Goal: Task Accomplishment & Management: Manage account settings

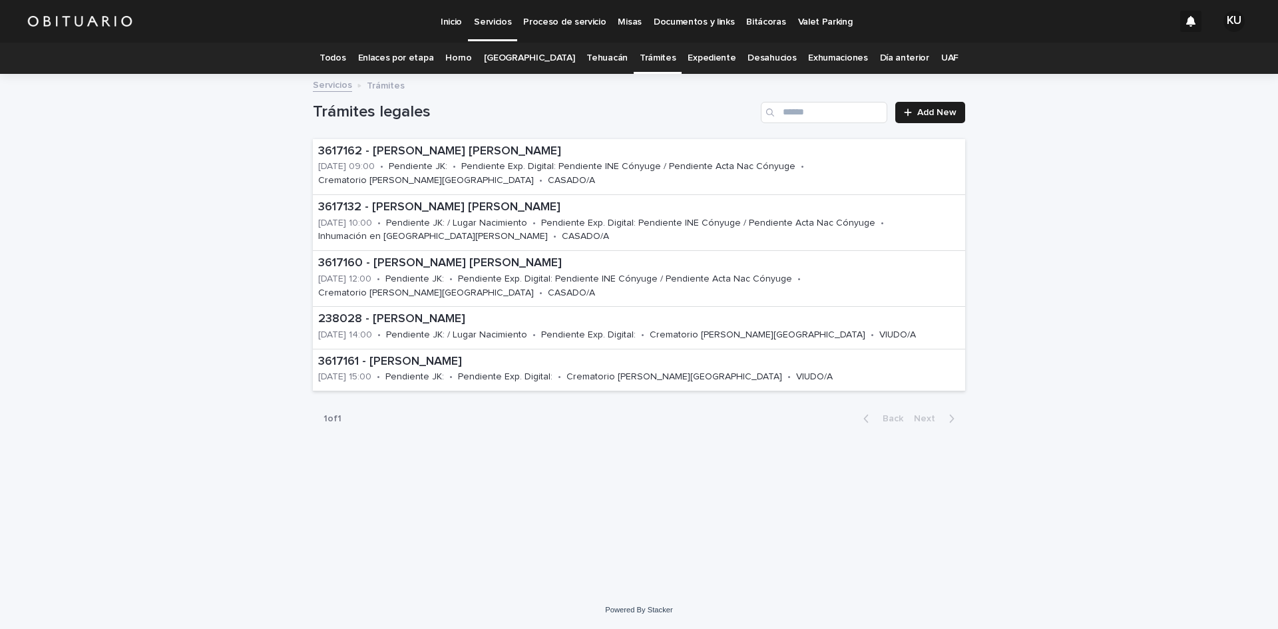
click at [497, 19] on p "Servicios" at bounding box center [492, 14] width 37 height 28
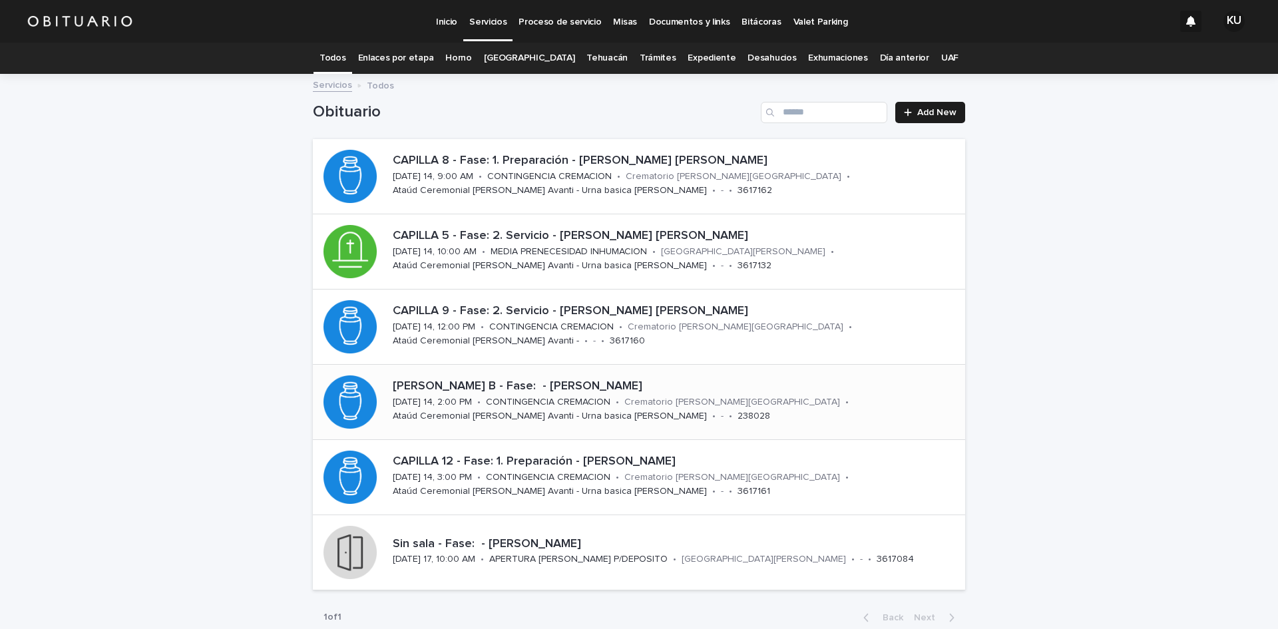
click at [783, 404] on div "[PERSON_NAME] B - Fase: - [PERSON_NAME] [DATE] 14, 2:00 PM • CONTINGENCIA CREMA…" at bounding box center [676, 401] width 578 height 55
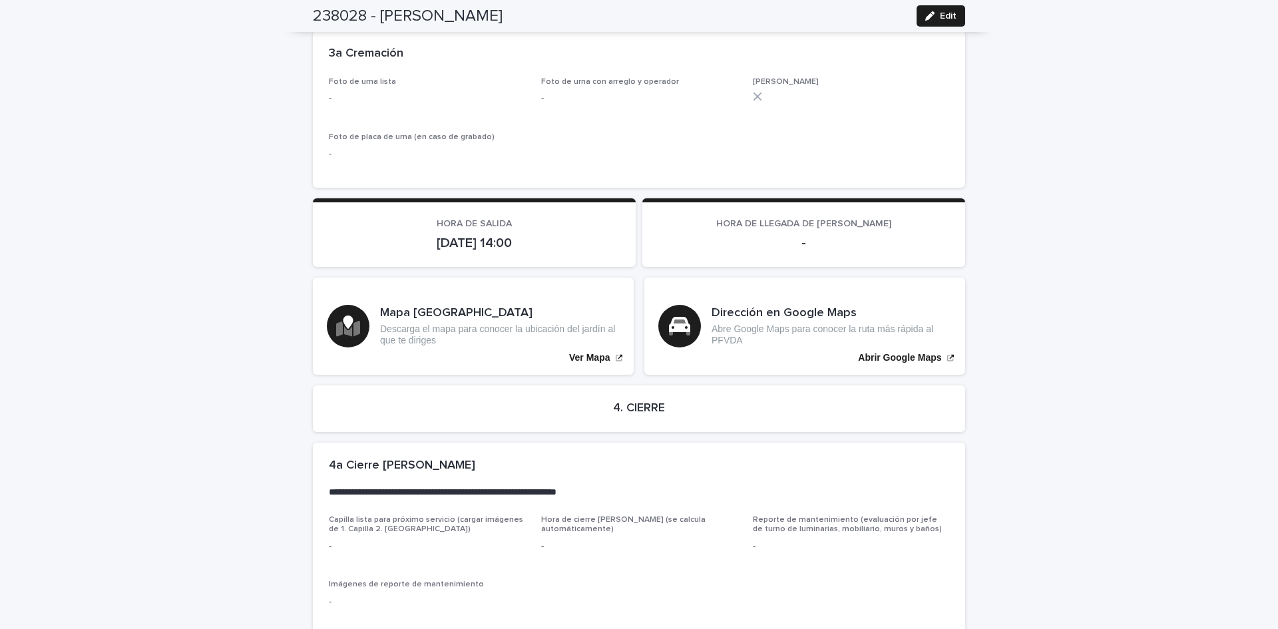
scroll to position [2855, 0]
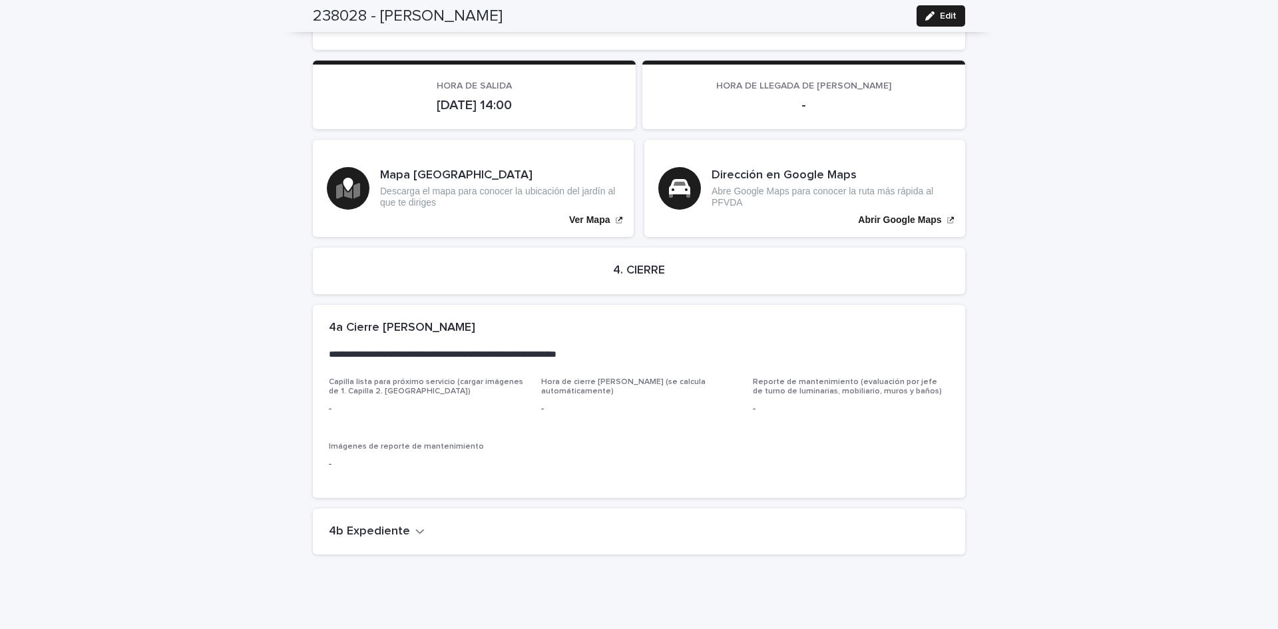
click at [415, 525] on icon "button" at bounding box center [419, 531] width 9 height 12
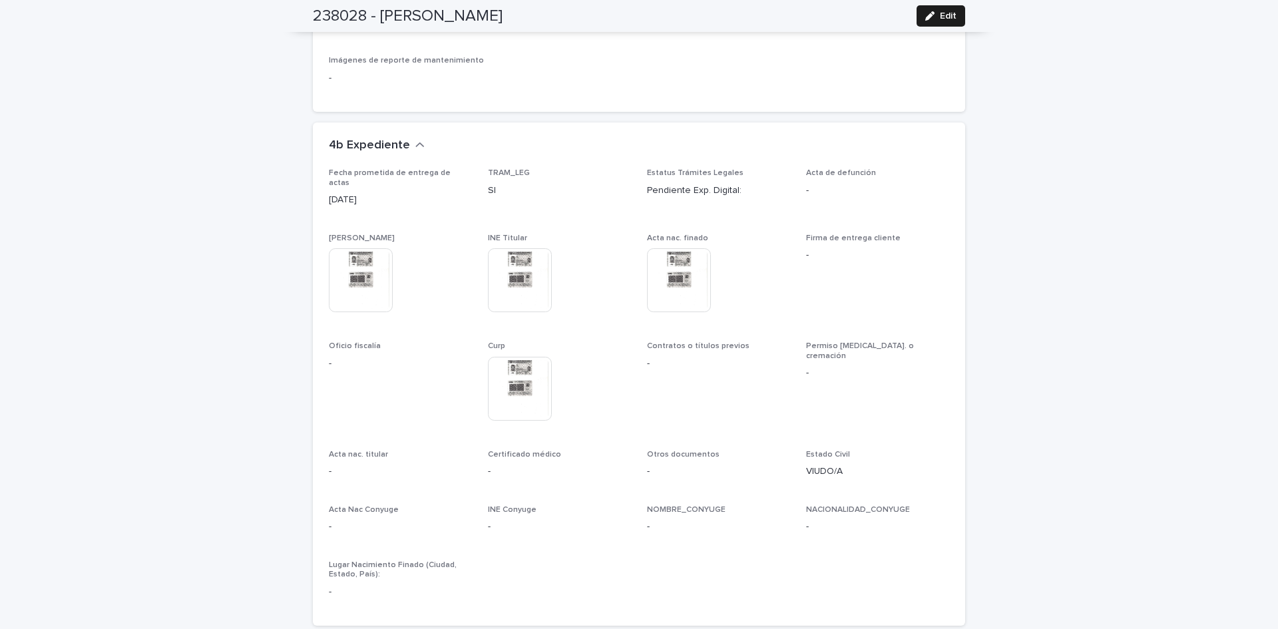
scroll to position [3301, 0]
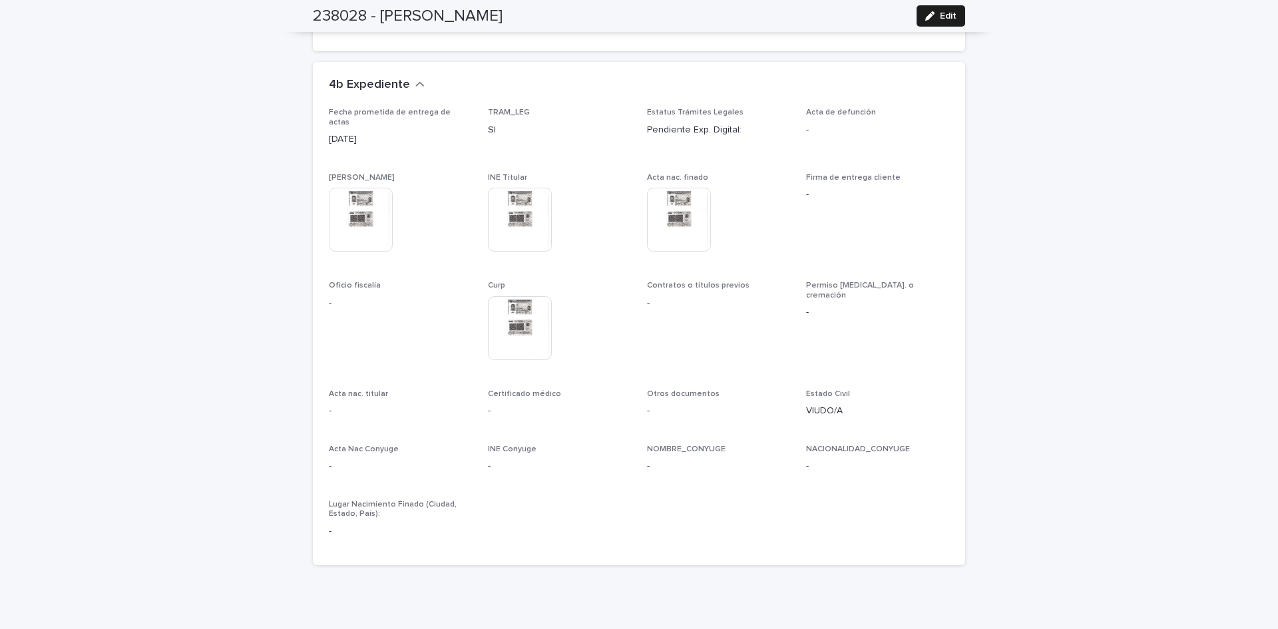
drag, startPoint x: 1106, startPoint y: 265, endPoint x: 934, endPoint y: 49, distance: 275.7
drag, startPoint x: 937, startPoint y: 11, endPoint x: 520, endPoint y: 361, distance: 544.3
click at [940, 11] on span "Edit" at bounding box center [948, 15] width 17 height 9
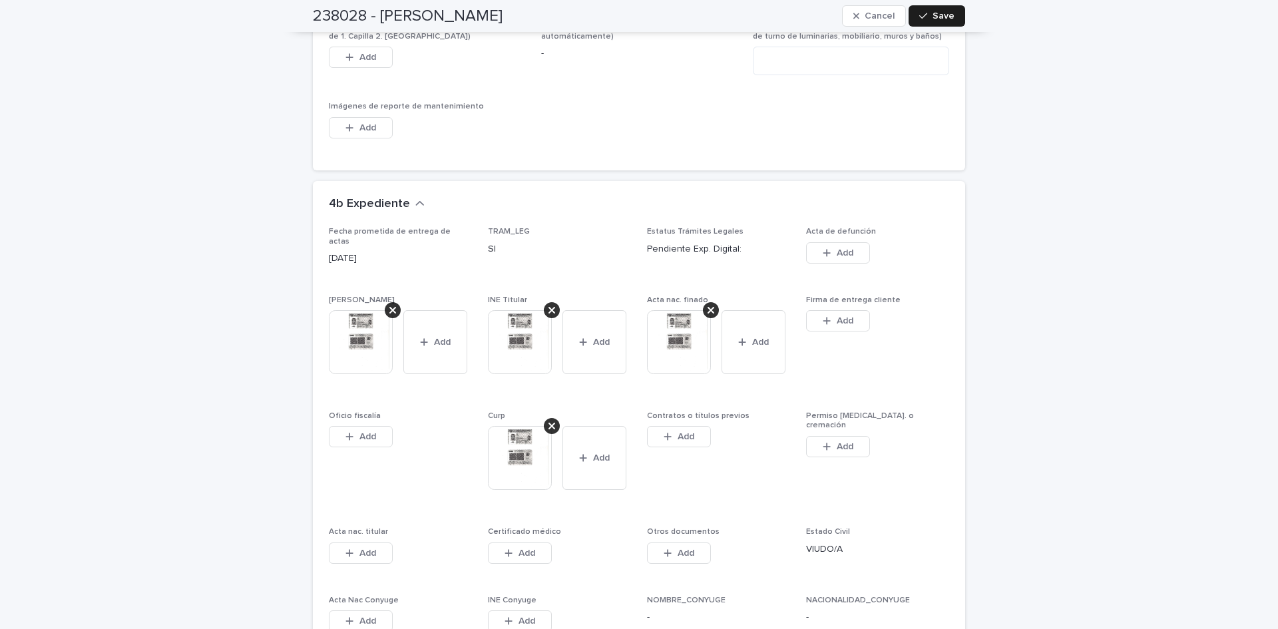
scroll to position [3648, 0]
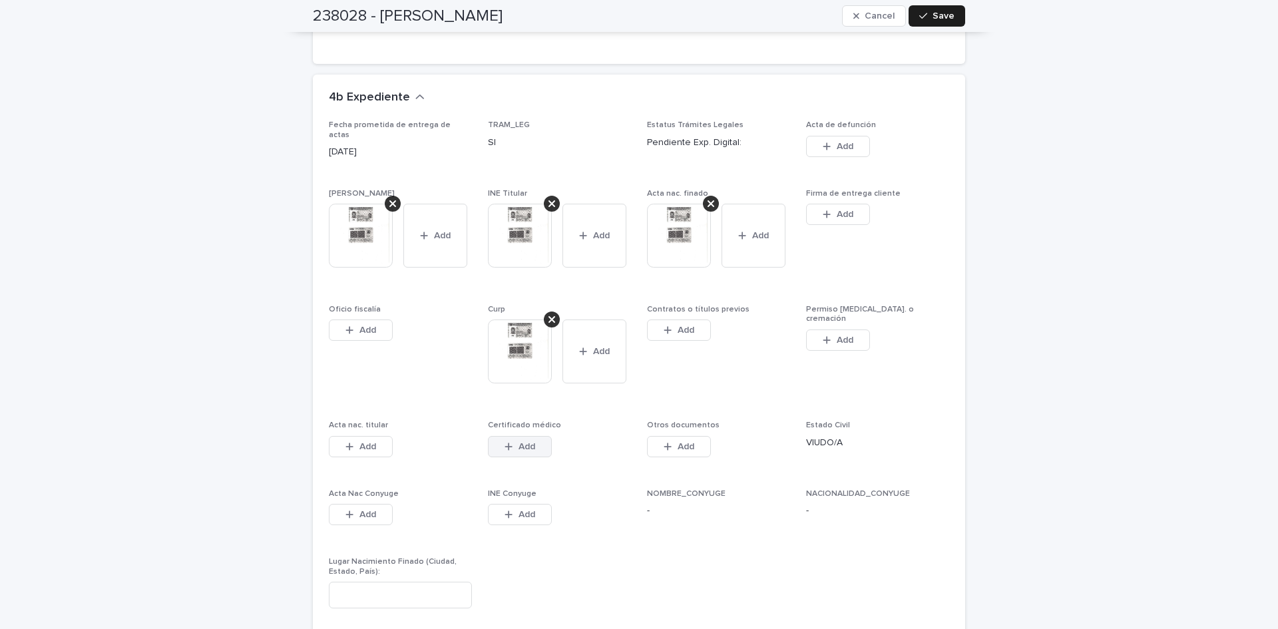
click at [528, 442] on span "Add" at bounding box center [527, 446] width 17 height 9
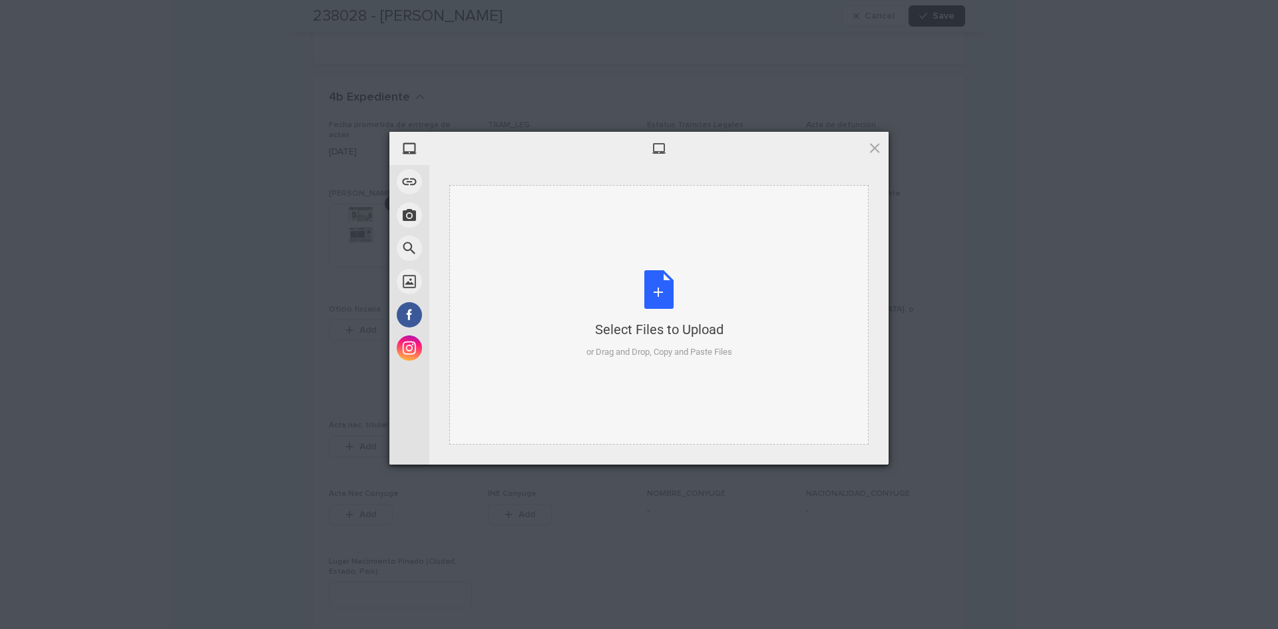
click at [658, 293] on div "Select Files to Upload or Drag and Drop, Copy and Paste Files" at bounding box center [660, 314] width 146 height 89
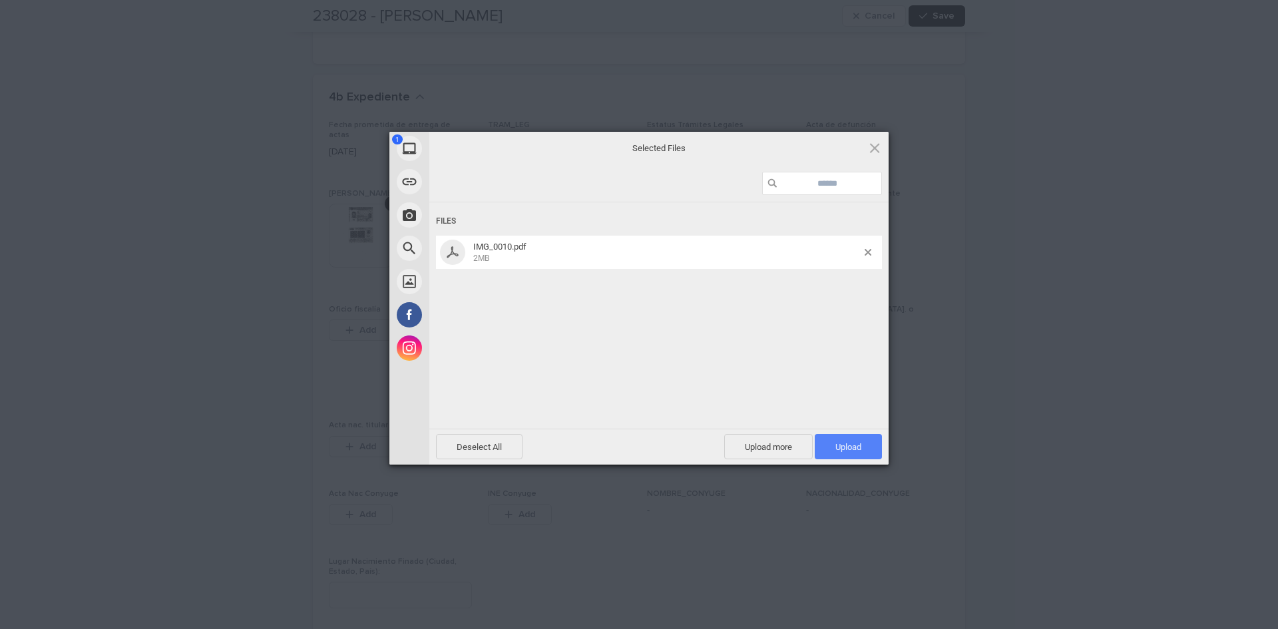
click at [847, 445] on span "Upload 1" at bounding box center [848, 447] width 26 height 10
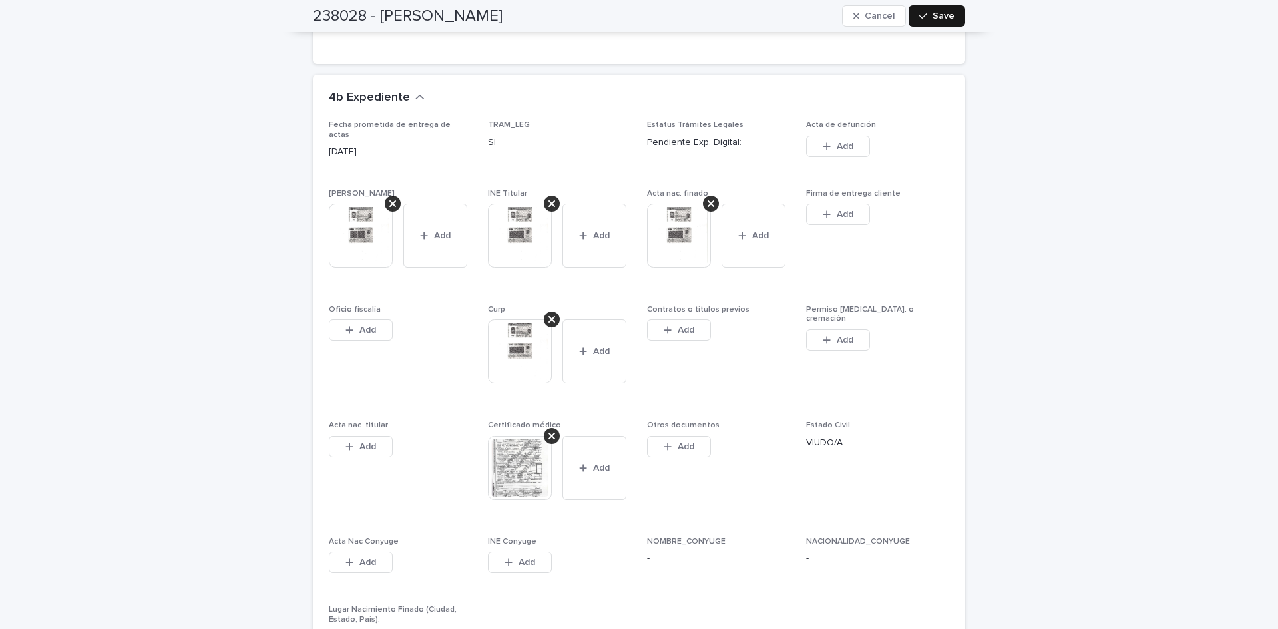
click at [953, 11] on button "Save" at bounding box center [937, 15] width 57 height 21
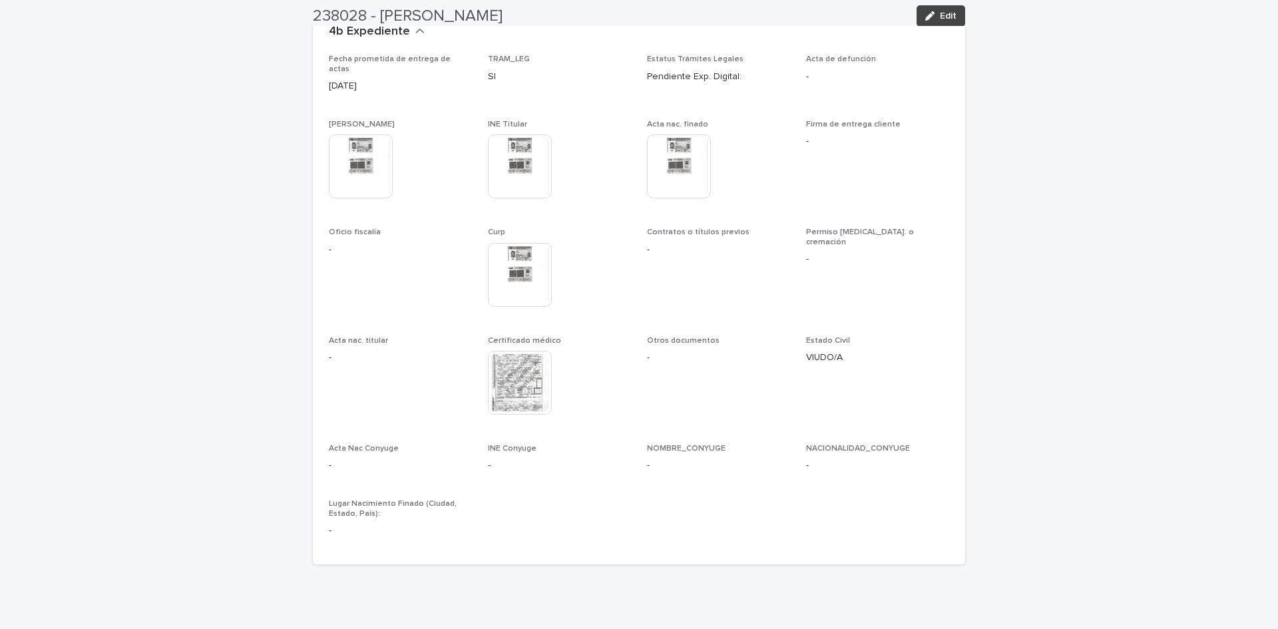
scroll to position [0, 0]
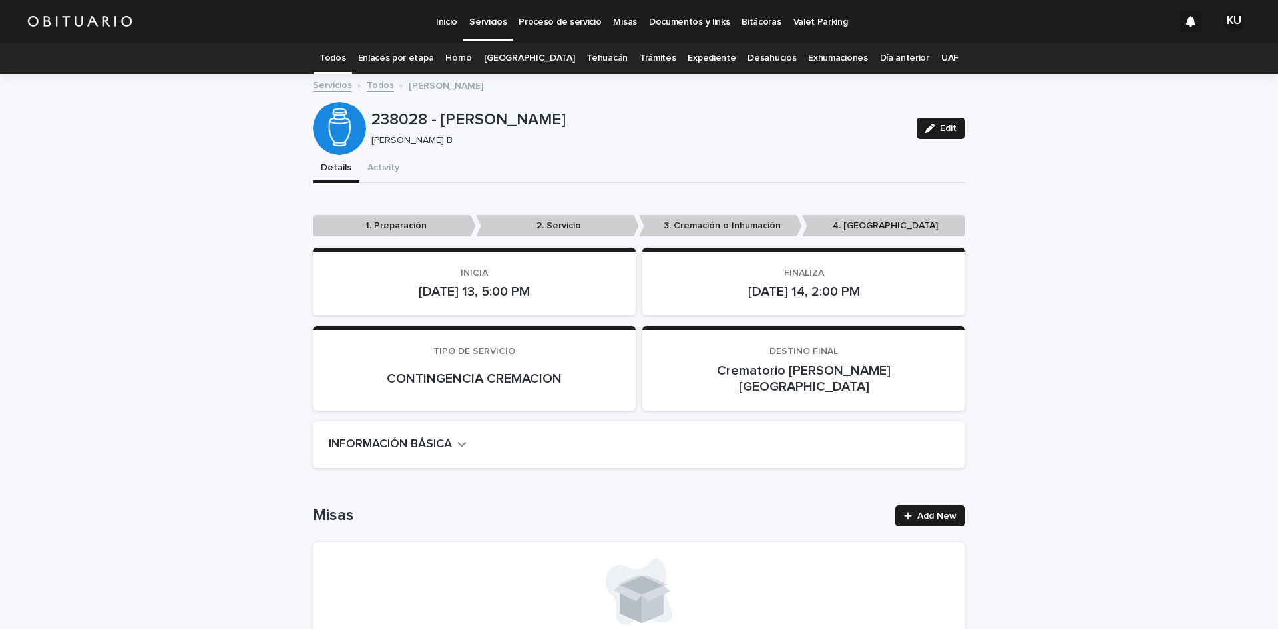
click at [485, 16] on p "Servicios" at bounding box center [487, 14] width 37 height 28
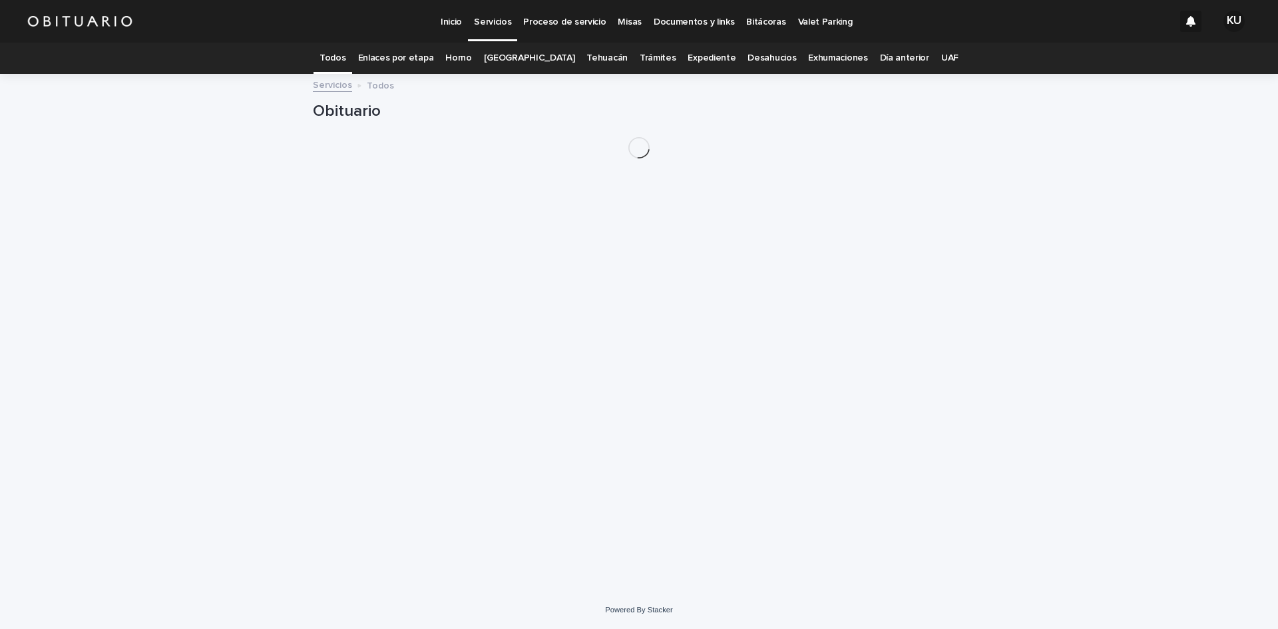
click at [489, 15] on p "Servicios" at bounding box center [492, 14] width 37 height 28
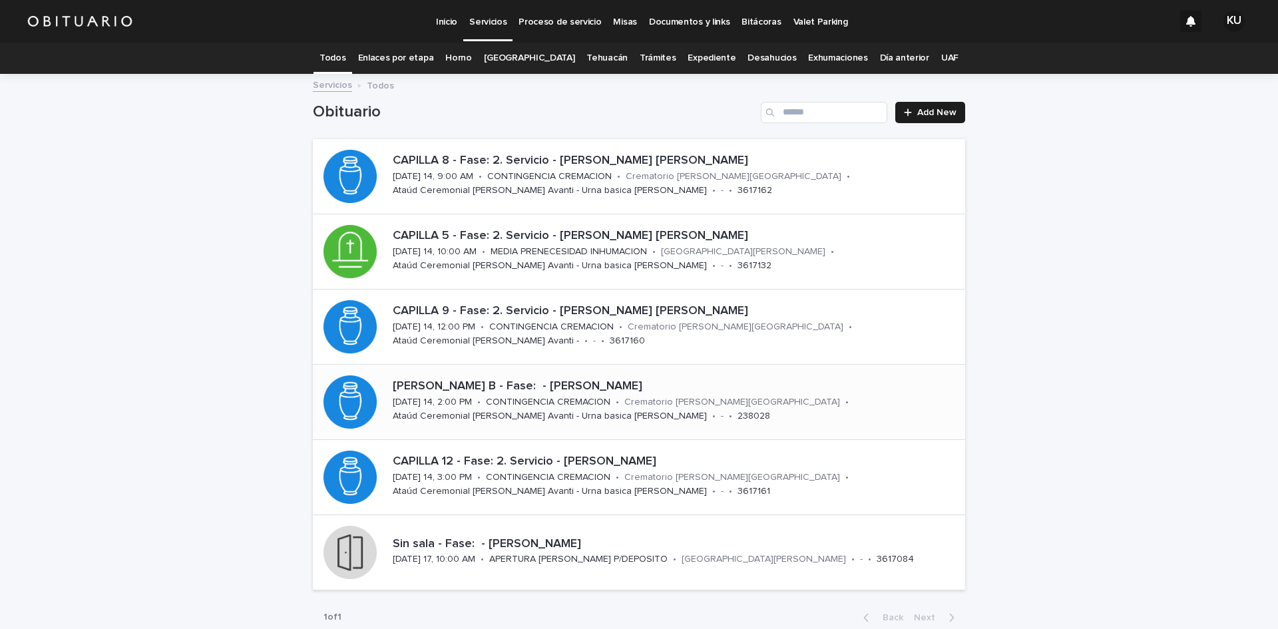
click at [753, 387] on p "[PERSON_NAME] B - Fase: - [PERSON_NAME]" at bounding box center [676, 386] width 567 height 15
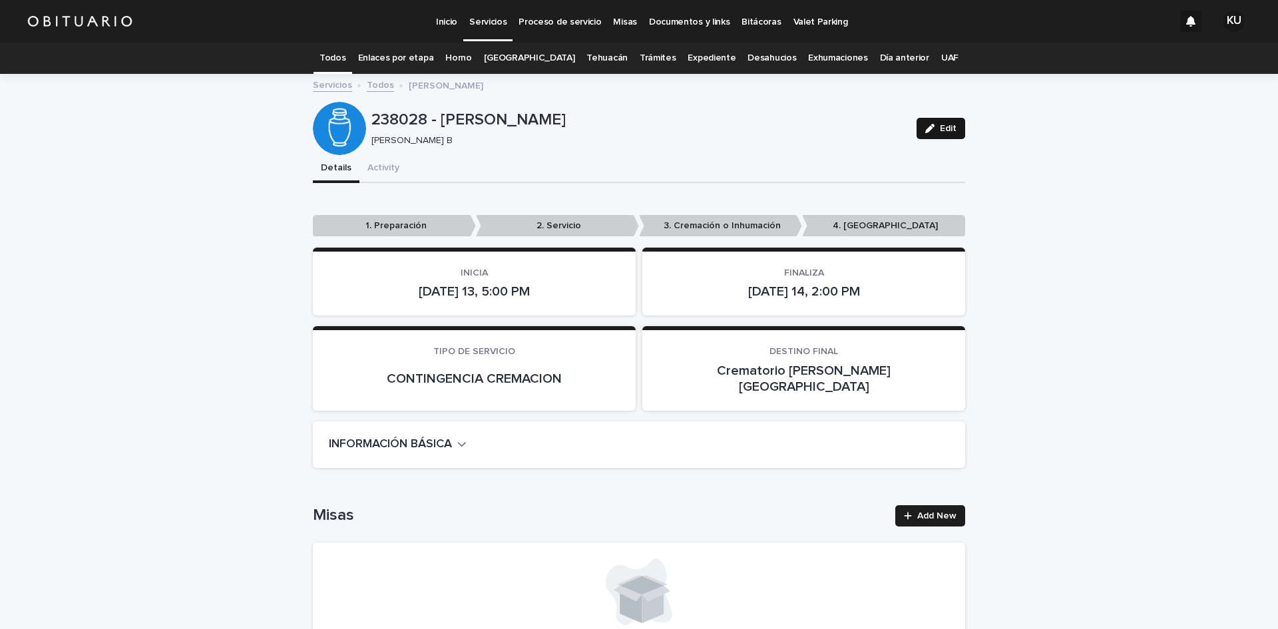
click at [940, 128] on span "Edit" at bounding box center [948, 128] width 17 height 9
click at [930, 511] on span "Add New" at bounding box center [936, 515] width 39 height 9
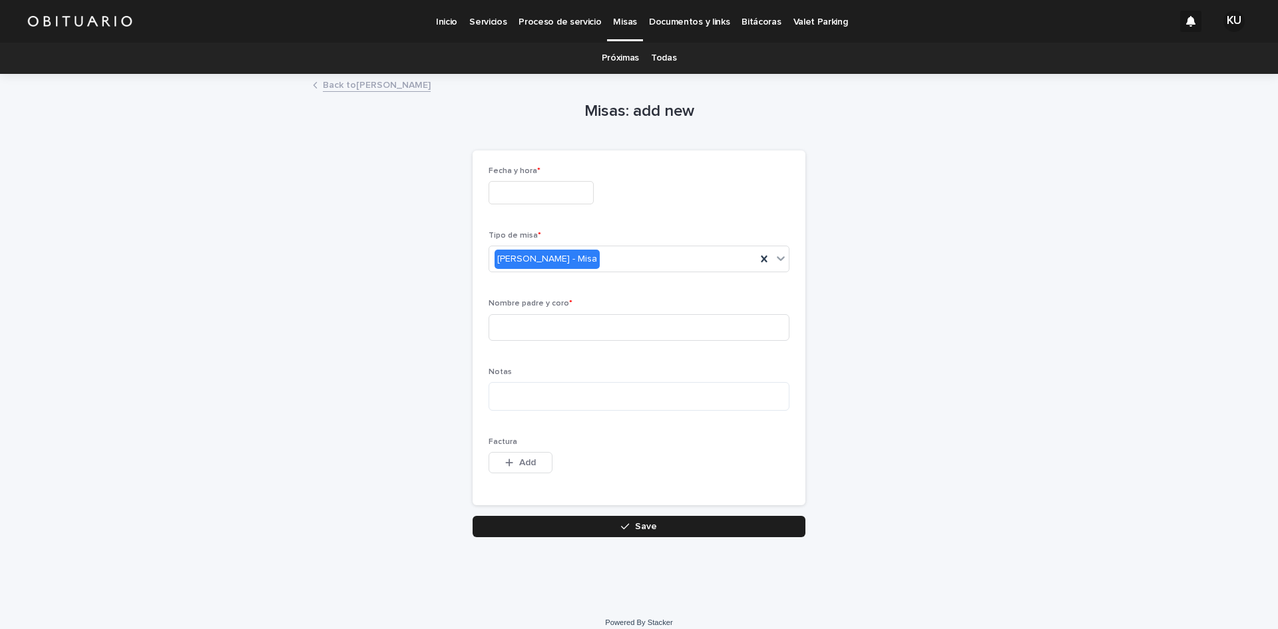
click at [499, 194] on input "text" at bounding box center [541, 192] width 105 height 23
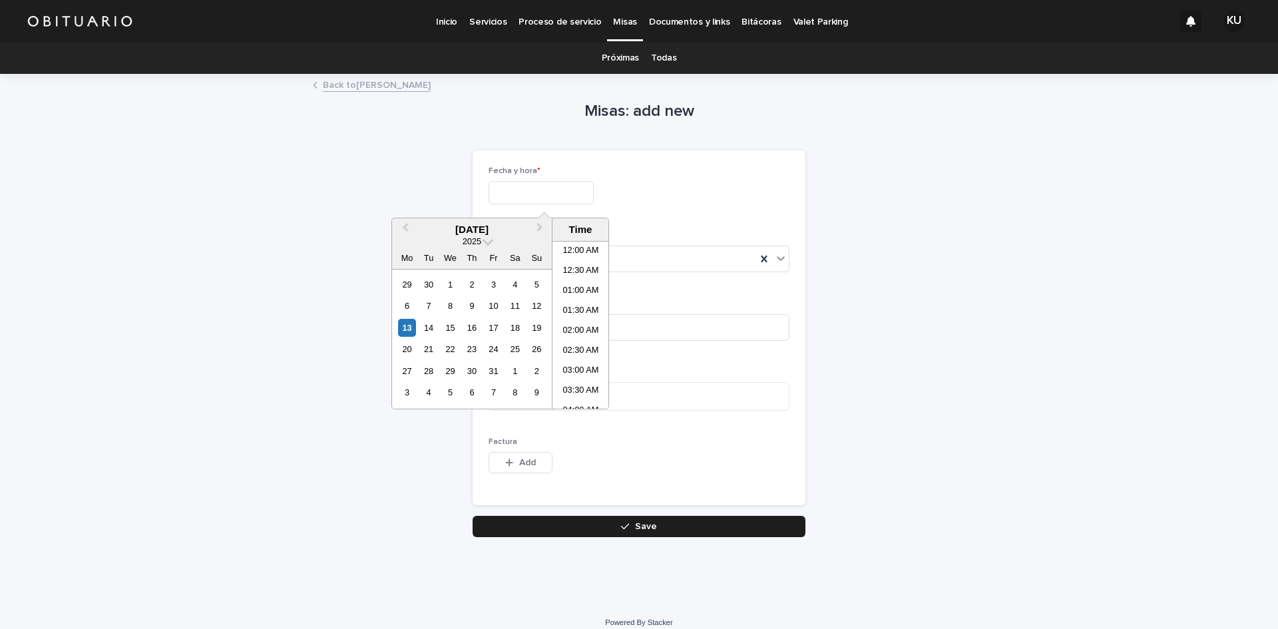
scroll to position [646, 0]
click at [426, 331] on div "14" at bounding box center [428, 328] width 18 height 18
click at [585, 271] on li "12:00 PM" at bounding box center [581, 280] width 57 height 20
type input "**********"
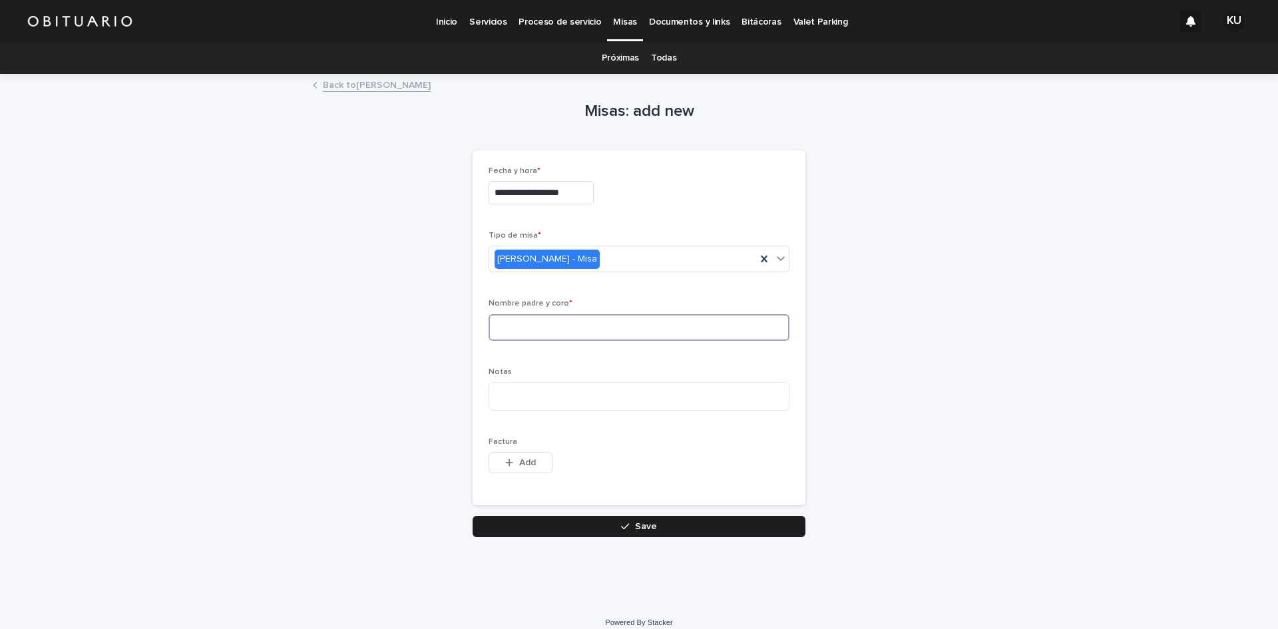
click at [576, 331] on input at bounding box center [639, 327] width 301 height 27
type input "*******"
click at [702, 525] on button "Save" at bounding box center [639, 526] width 333 height 21
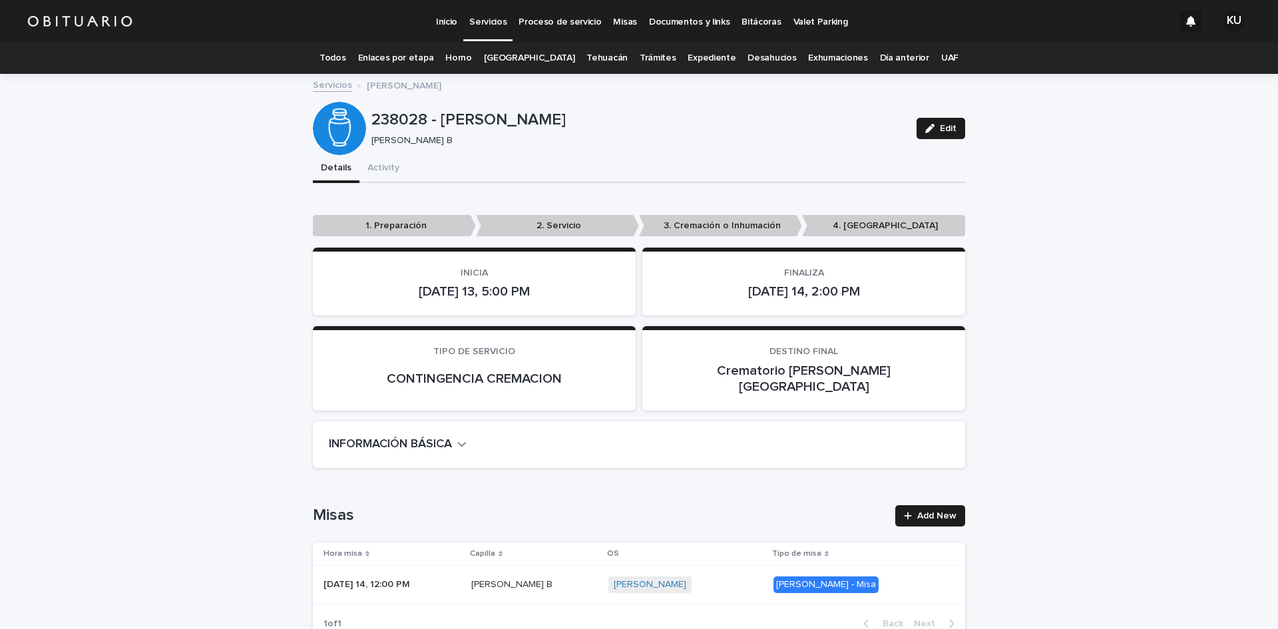
click at [481, 14] on p "Servicios" at bounding box center [487, 14] width 37 height 28
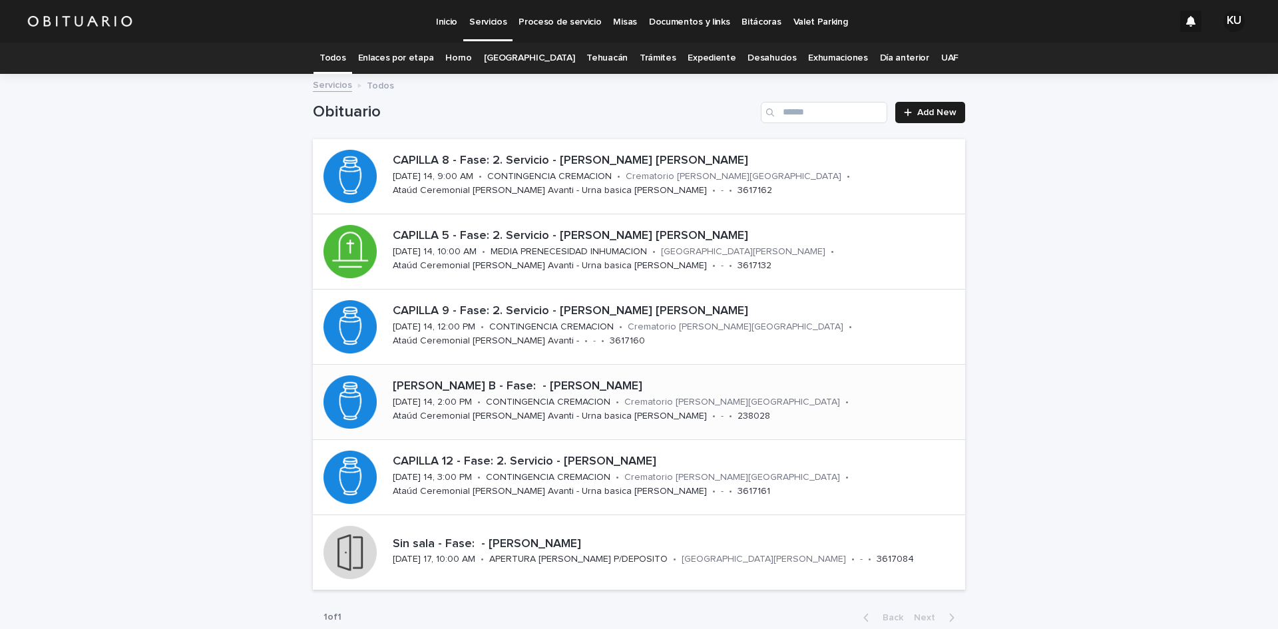
click at [903, 428] on div "[PERSON_NAME] B - Fase: - [PERSON_NAME] [DATE] 14, 2:00 PM • CONTINGENCIA CREMA…" at bounding box center [676, 401] width 578 height 55
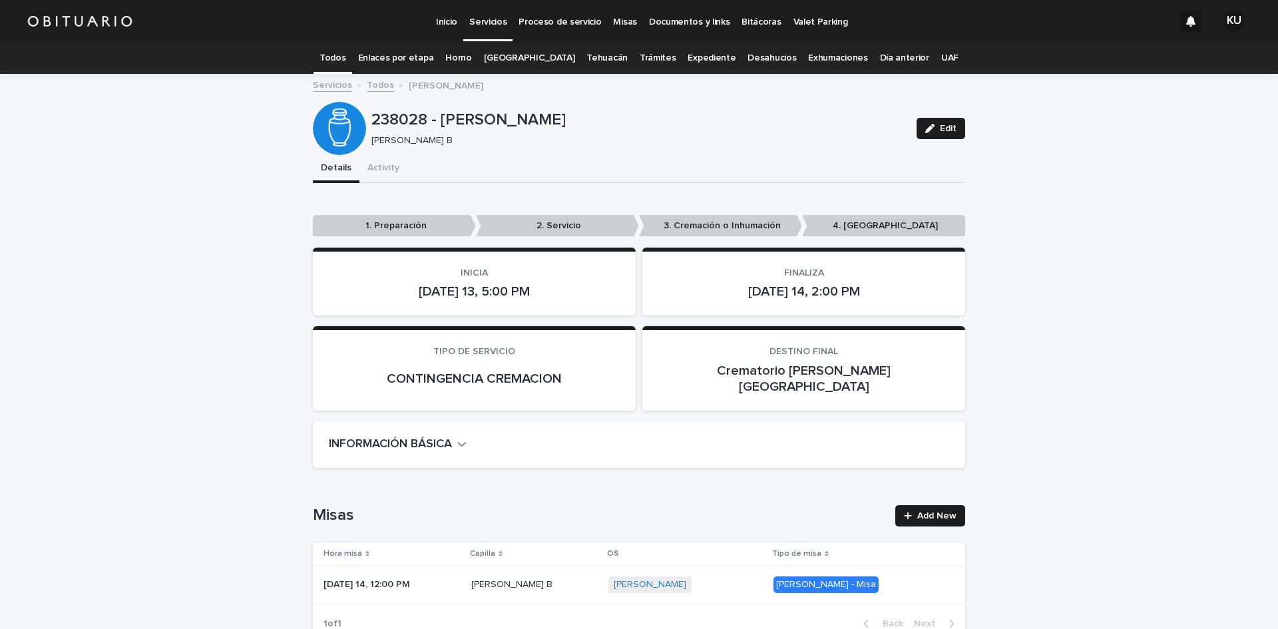
click at [493, 21] on p "Servicios" at bounding box center [487, 14] width 37 height 28
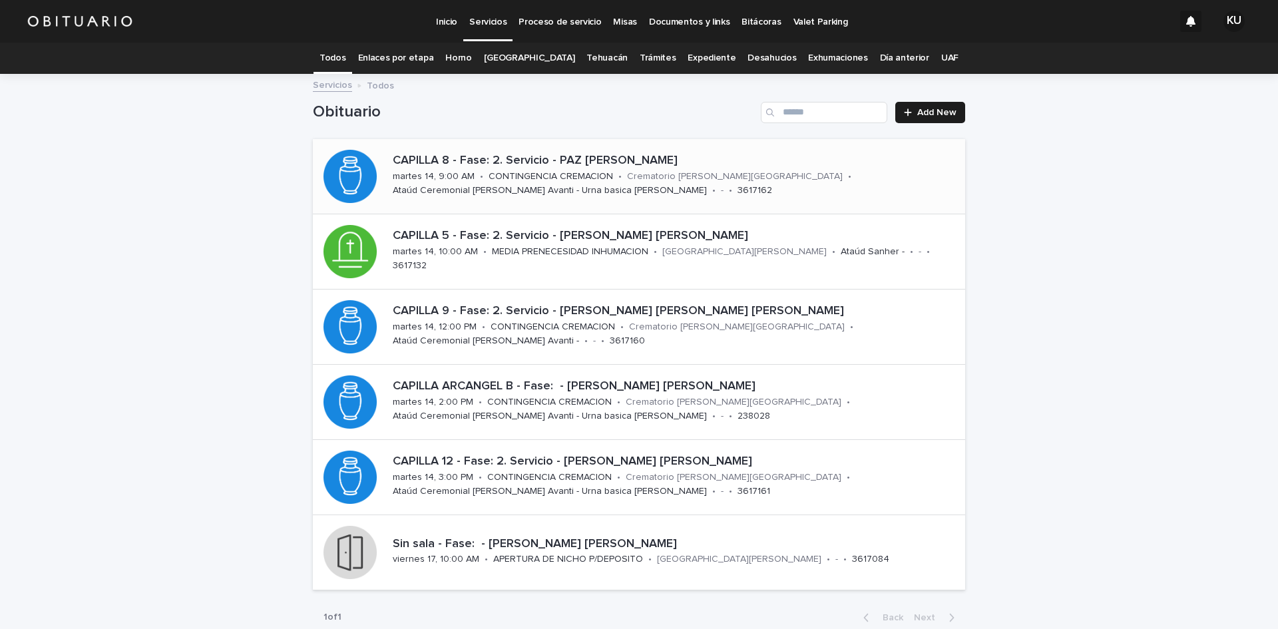
click at [730, 189] on div "CAPILLA 8 - Fase: 2. Servicio - PAZ LUNA DAVID FRANCISCO martes 14, 9:00 AM • C…" at bounding box center [676, 175] width 578 height 55
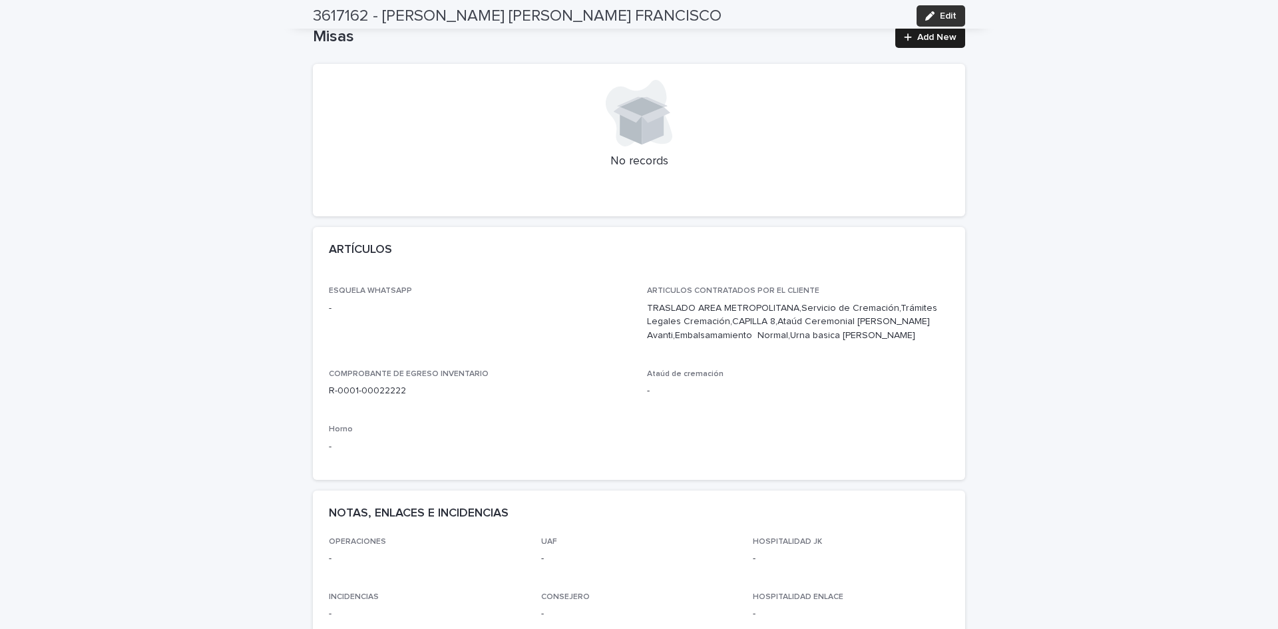
scroll to position [483, 0]
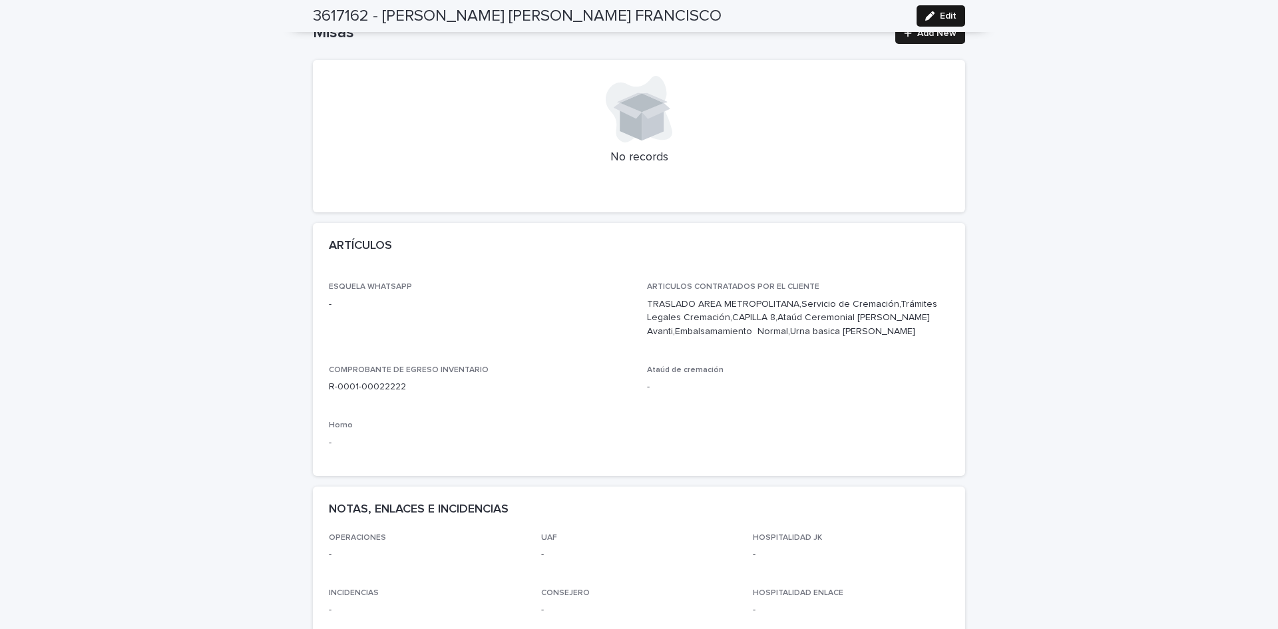
click at [942, 13] on span "Edit" at bounding box center [948, 15] width 17 height 9
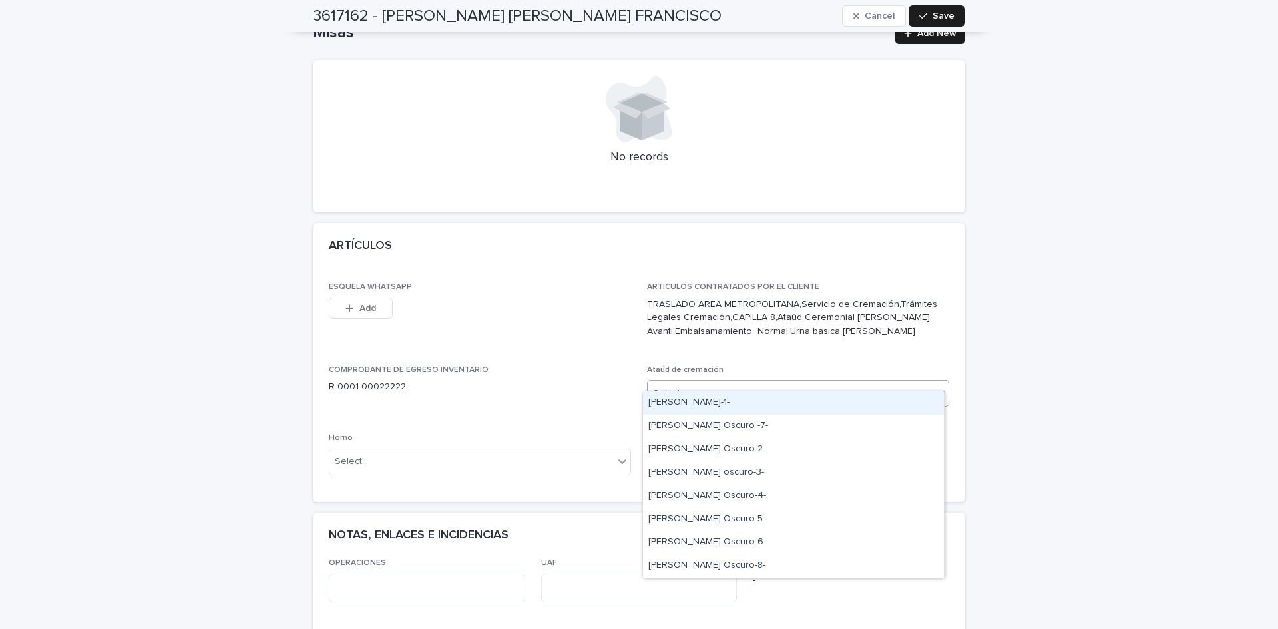
click at [696, 383] on div "Select..." at bounding box center [790, 394] width 284 height 22
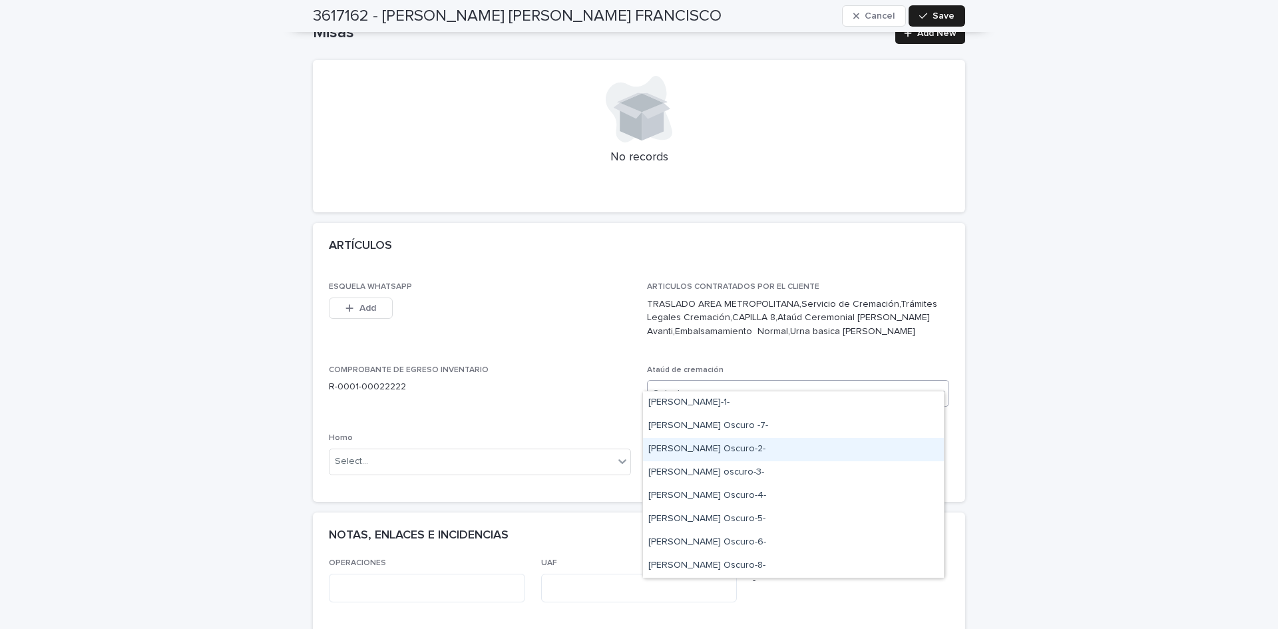
click at [714, 443] on div "Norwood Oscuro-2-" at bounding box center [793, 449] width 301 height 23
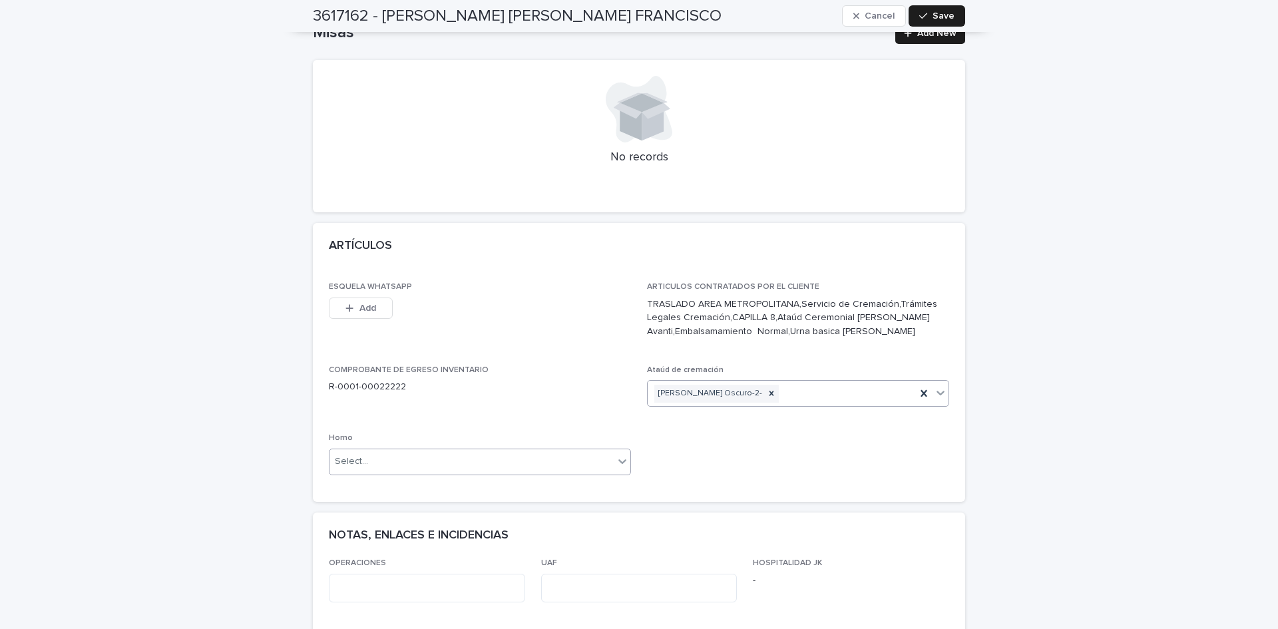
click at [536, 451] on div "Select..." at bounding box center [472, 462] width 284 height 22
click at [487, 498] on div "Horno B" at bounding box center [475, 494] width 301 height 23
click at [945, 18] on span "Save" at bounding box center [944, 15] width 22 height 9
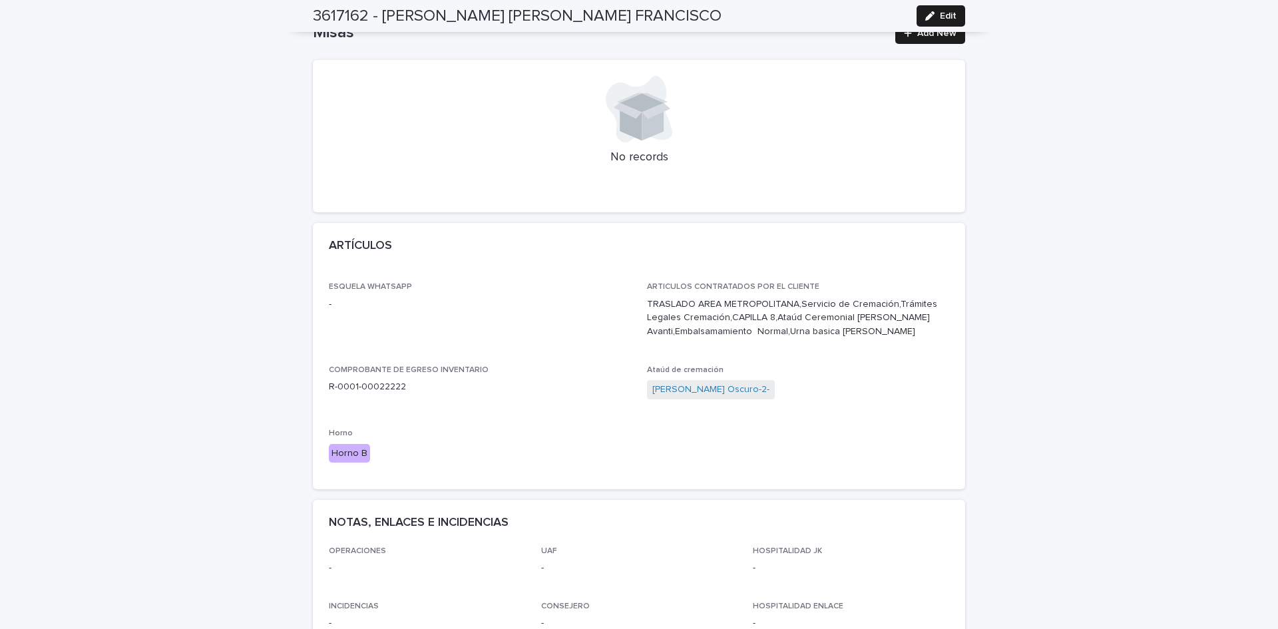
scroll to position [0, 0]
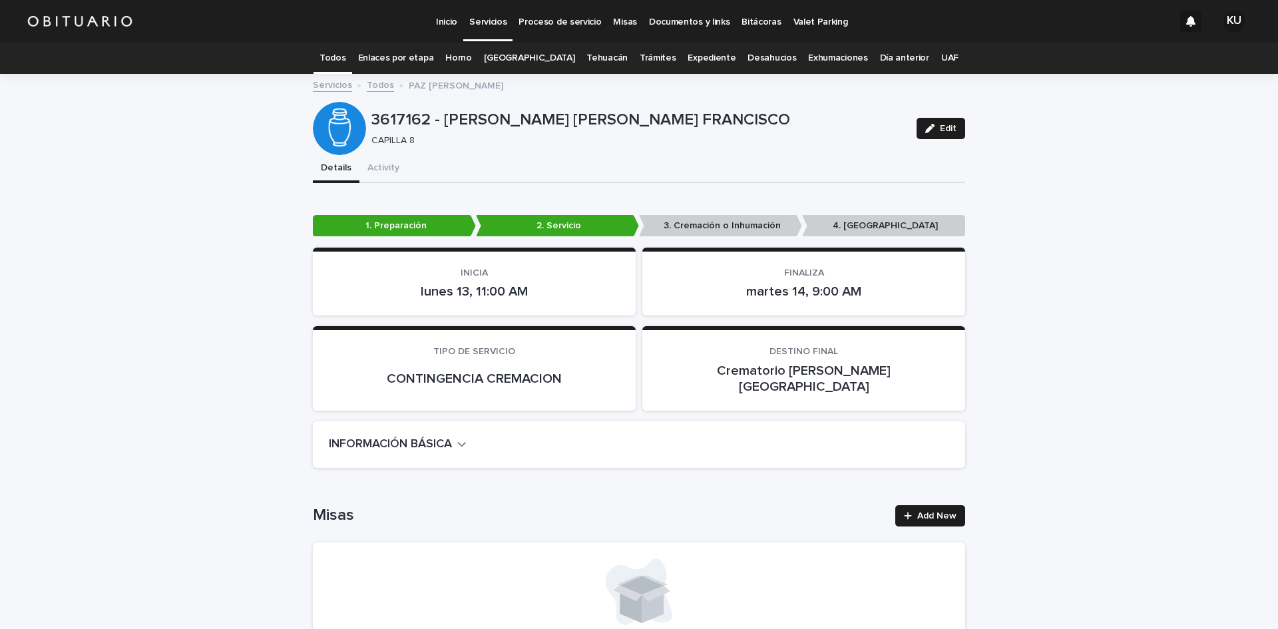
click at [489, 20] on p "Servicios" at bounding box center [487, 14] width 37 height 28
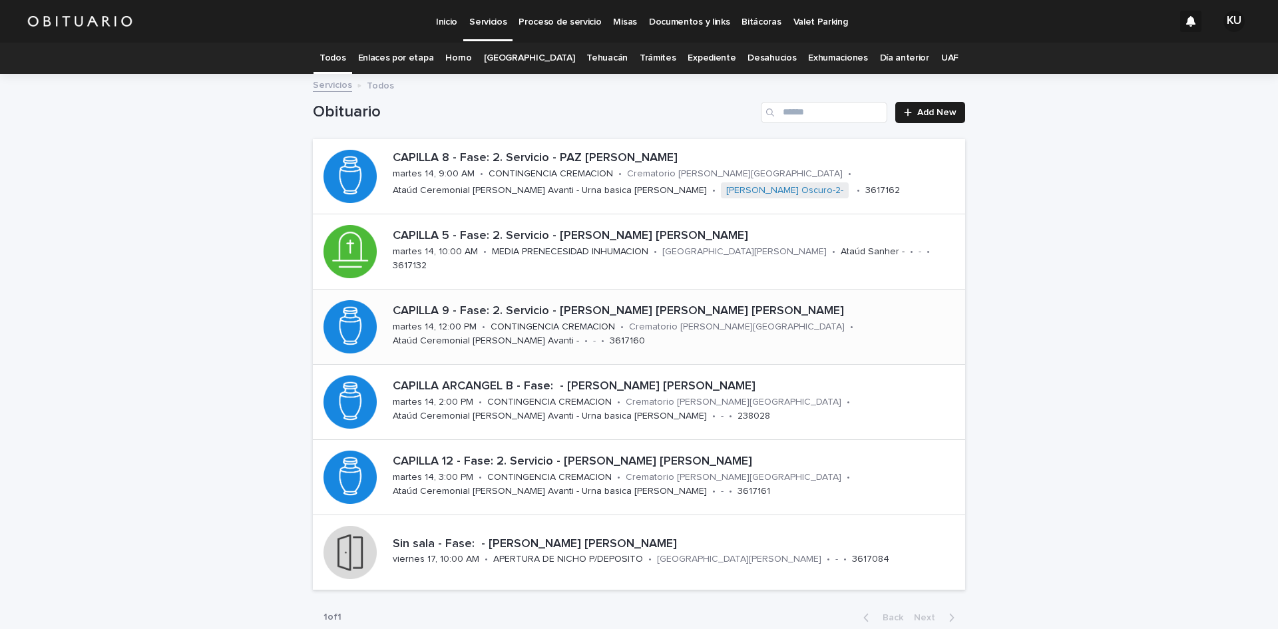
click at [721, 337] on div "CAPILLA 9 - Fase: 2. Servicio - CAMPOS LOPEZ JOSE APOLINAR FAUSTO martes 14, 12…" at bounding box center [676, 326] width 578 height 55
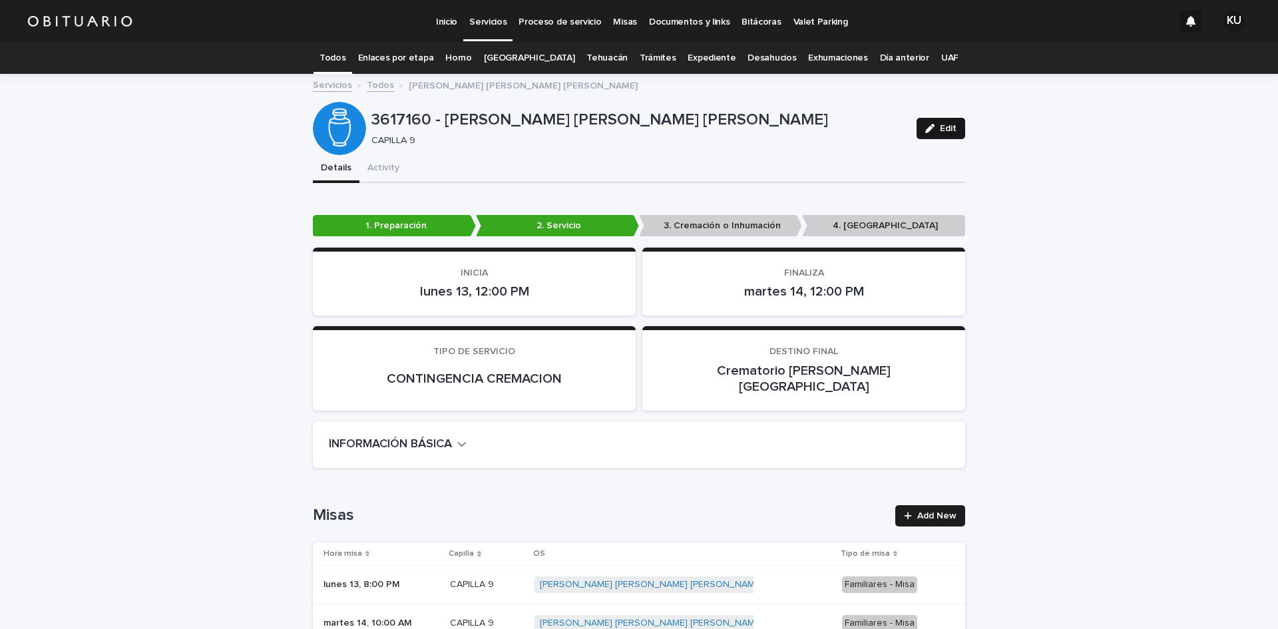
click at [917, 133] on button "Edit" at bounding box center [941, 128] width 49 height 21
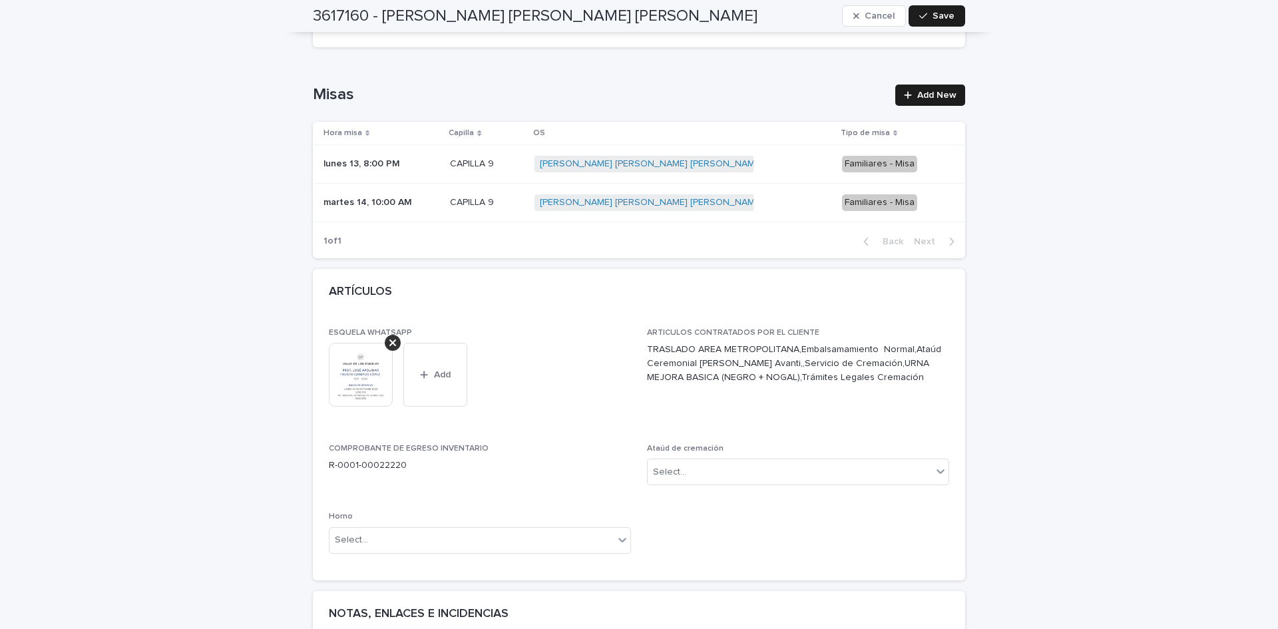
scroll to position [487, 0]
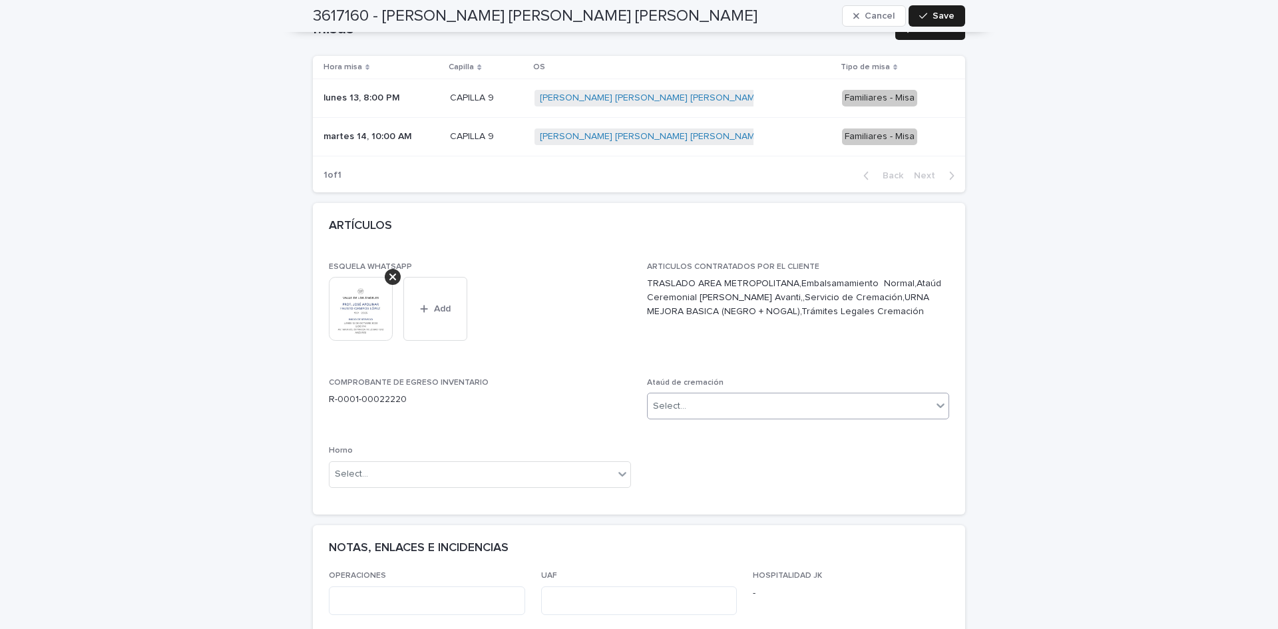
click at [833, 395] on div "Select..." at bounding box center [790, 406] width 284 height 22
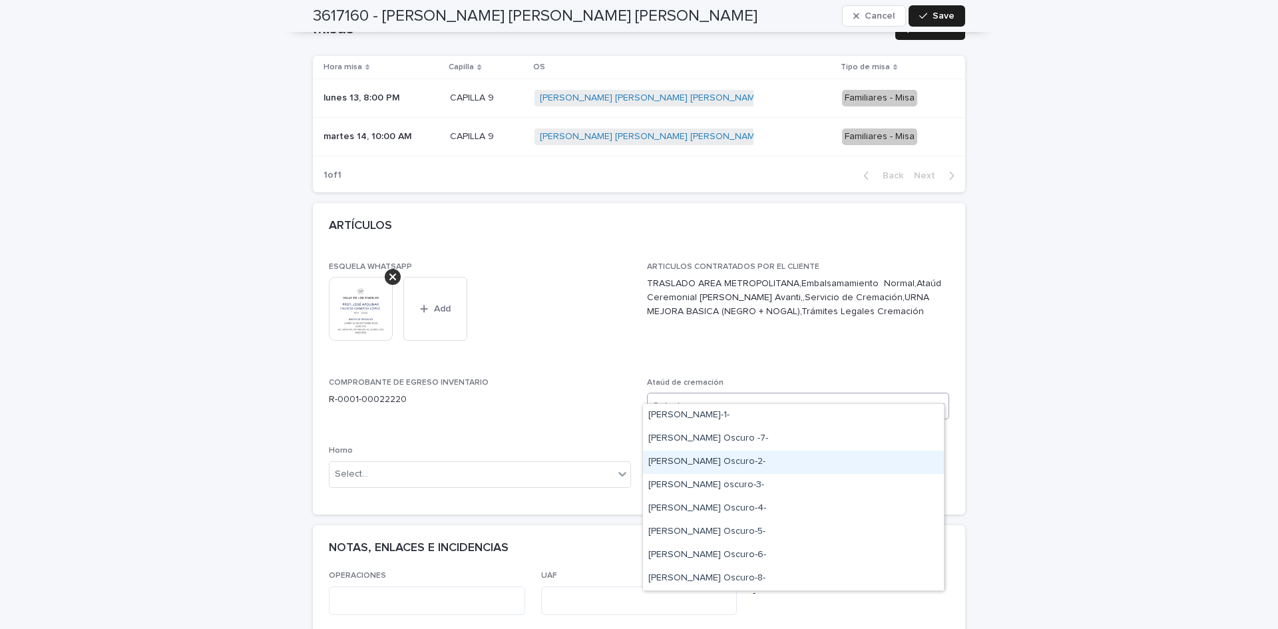
click at [798, 464] on div "Norwood Oscuro-2-" at bounding box center [793, 462] width 301 height 23
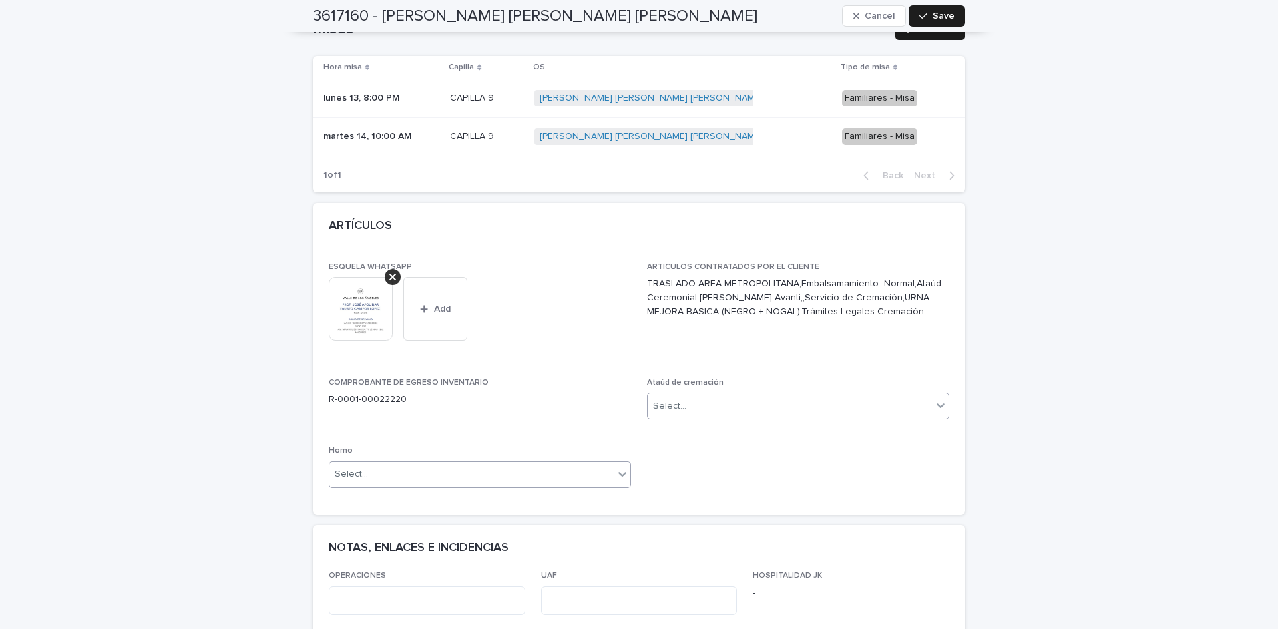
click at [508, 463] on div "Select..." at bounding box center [472, 474] width 284 height 22
click at [437, 502] on div "Horno B" at bounding box center [475, 507] width 301 height 23
click at [914, 18] on button "Save" at bounding box center [937, 15] width 57 height 21
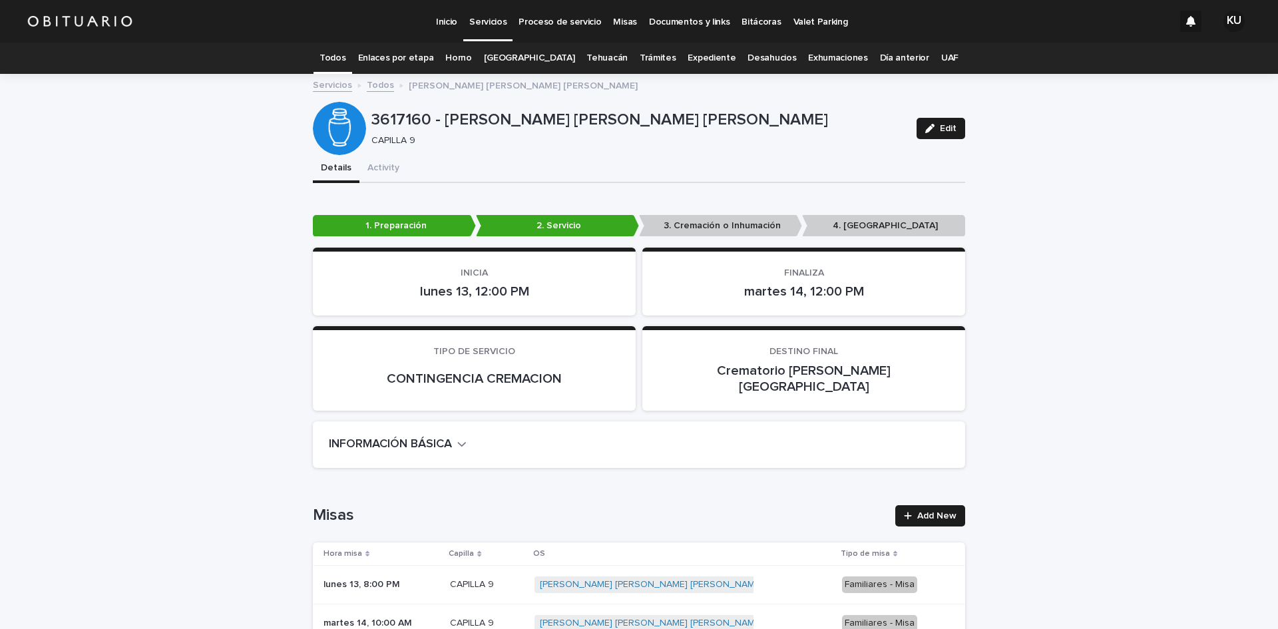
scroll to position [450, 0]
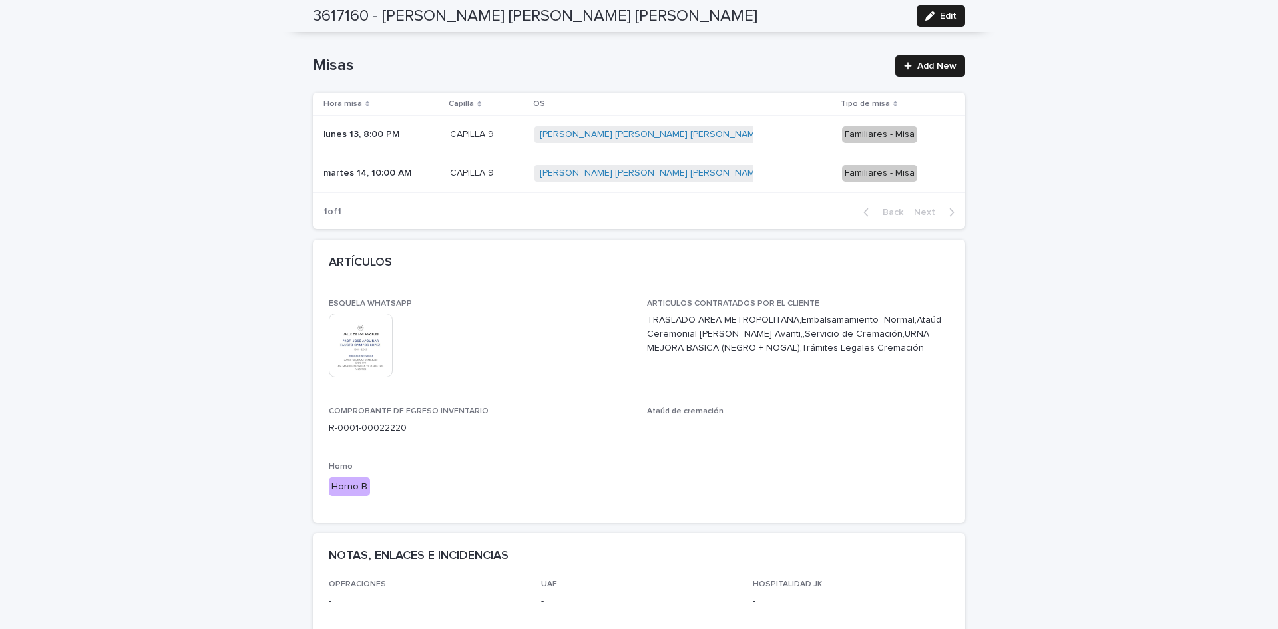
drag, startPoint x: 957, startPoint y: 17, endPoint x: 758, endPoint y: 404, distance: 435.0
click at [957, 16] on button "Edit" at bounding box center [941, 15] width 49 height 21
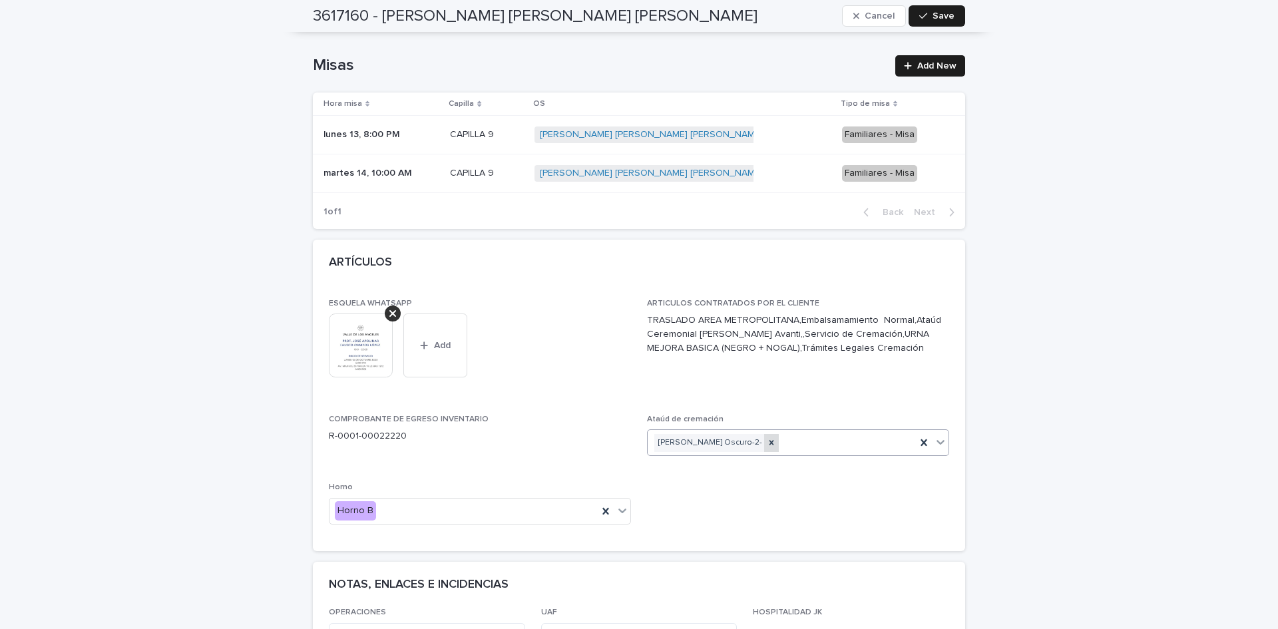
click at [767, 438] on icon at bounding box center [771, 442] width 9 height 9
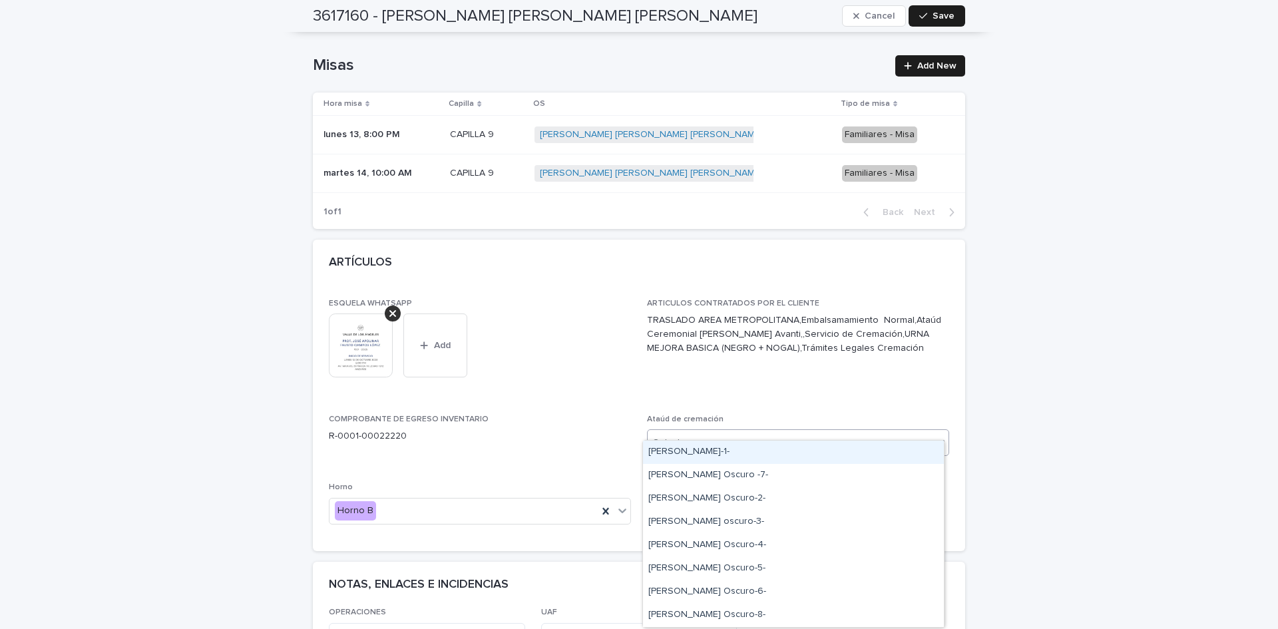
click at [923, 432] on div "Select..." at bounding box center [790, 443] width 284 height 22
click at [754, 467] on div "Norwood Oscuro -7-" at bounding box center [793, 475] width 301 height 23
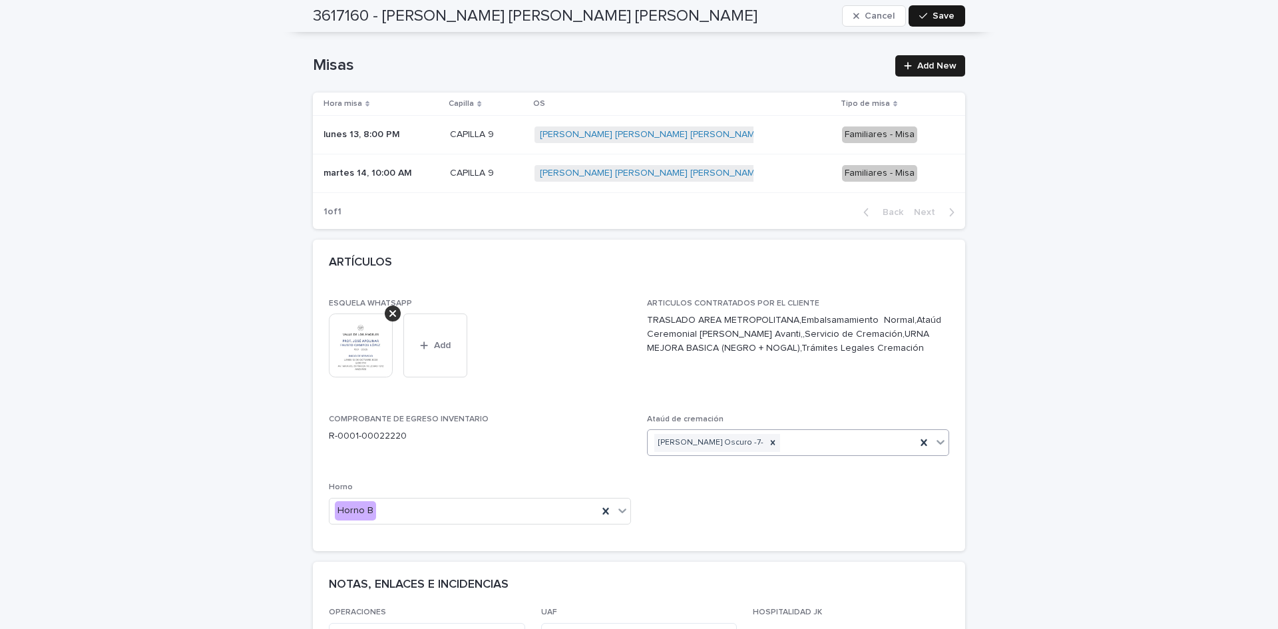
click at [948, 11] on button "Save" at bounding box center [937, 15] width 57 height 21
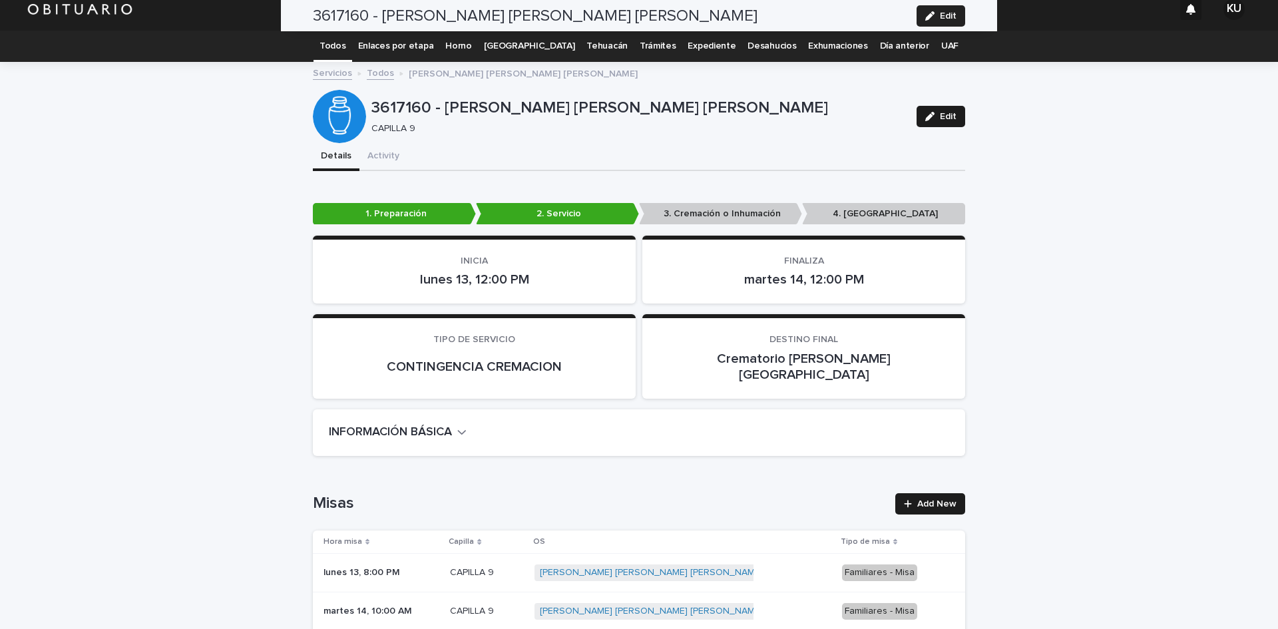
scroll to position [0, 0]
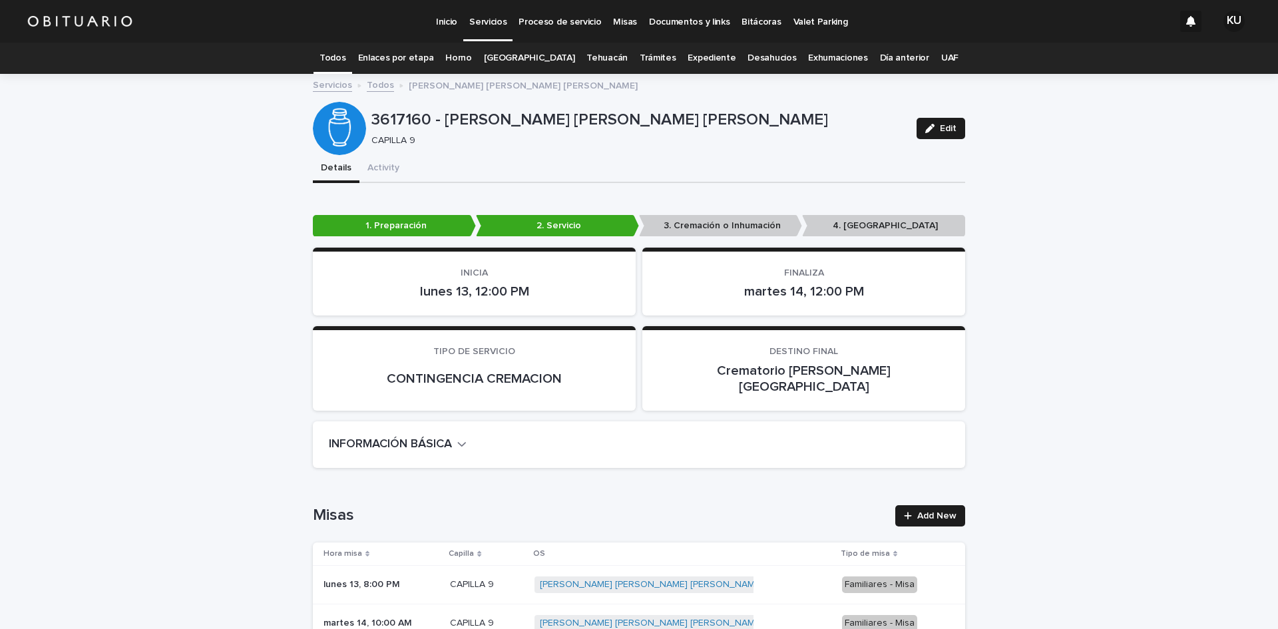
click at [493, 25] on p "Servicios" at bounding box center [487, 14] width 37 height 28
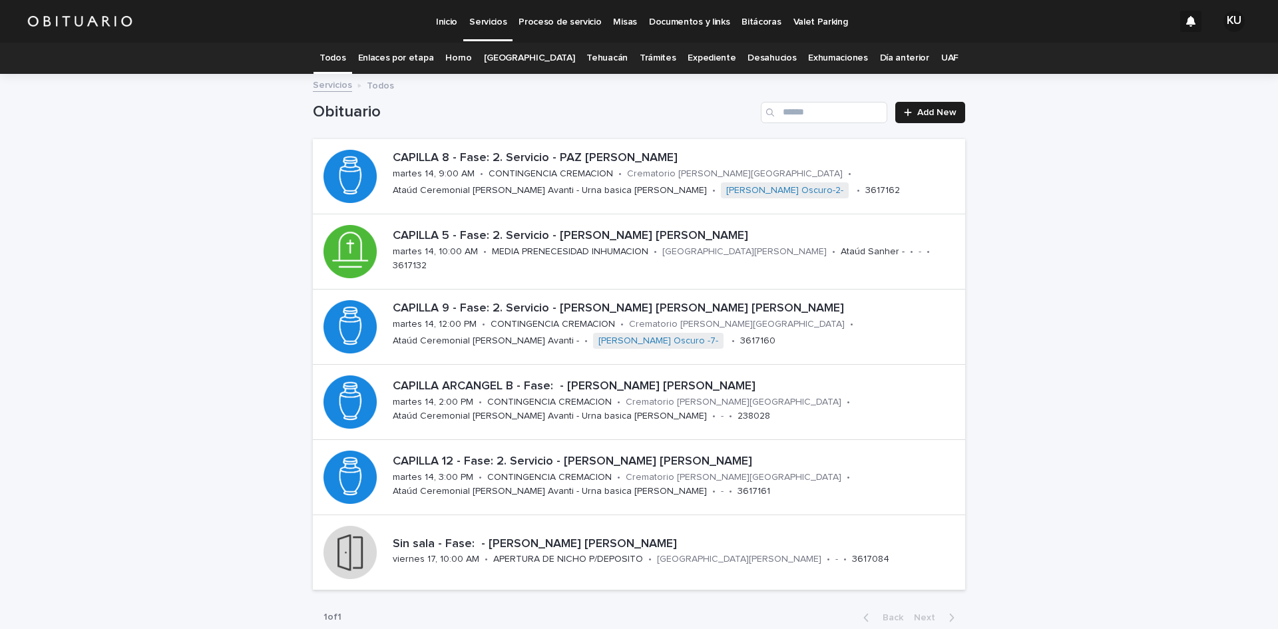
click at [525, 406] on p "CONTINGENCIA CREMACION" at bounding box center [549, 402] width 124 height 11
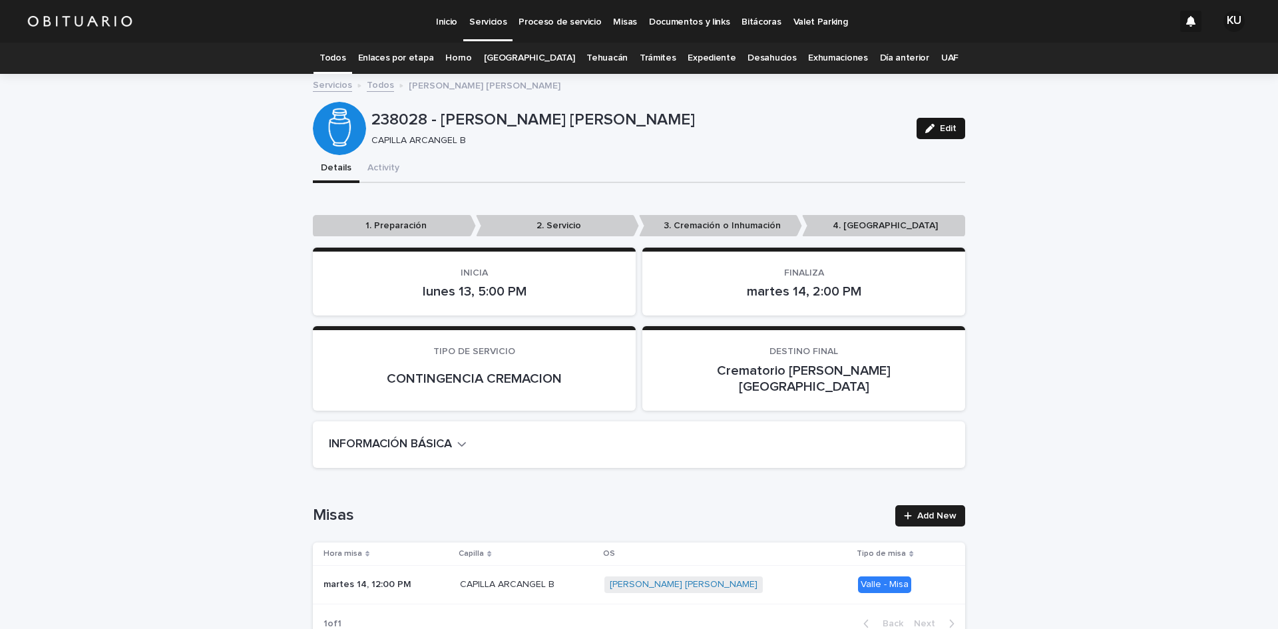
click at [928, 122] on button "Edit" at bounding box center [941, 128] width 49 height 21
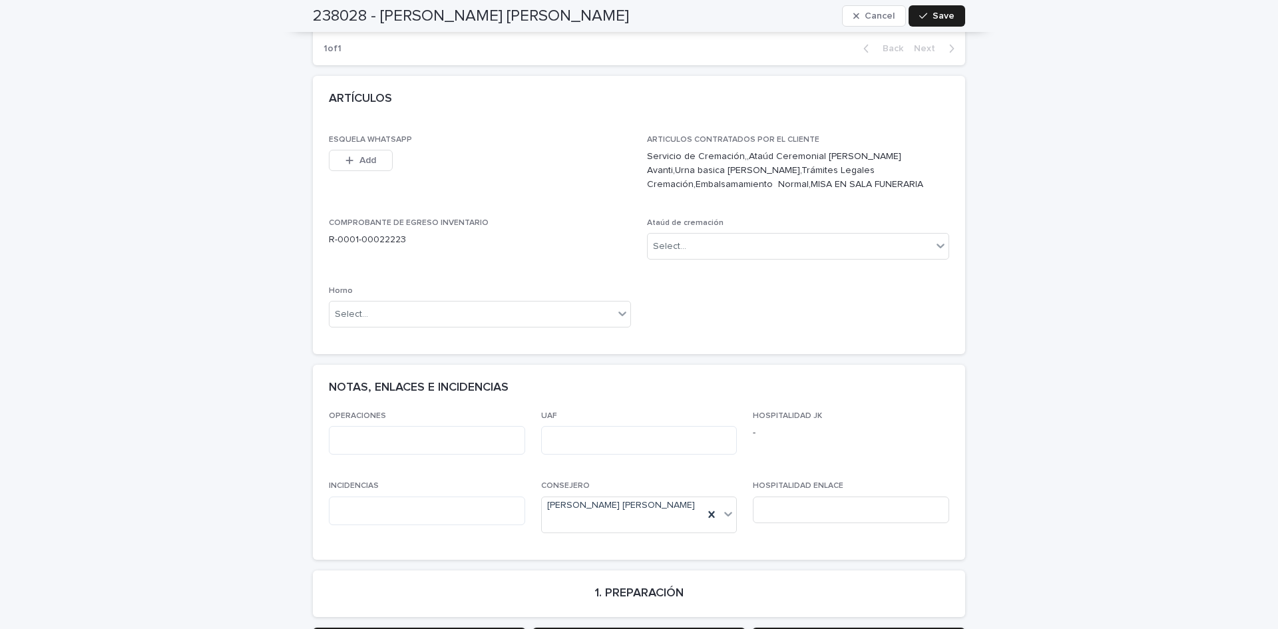
scroll to position [583, 0]
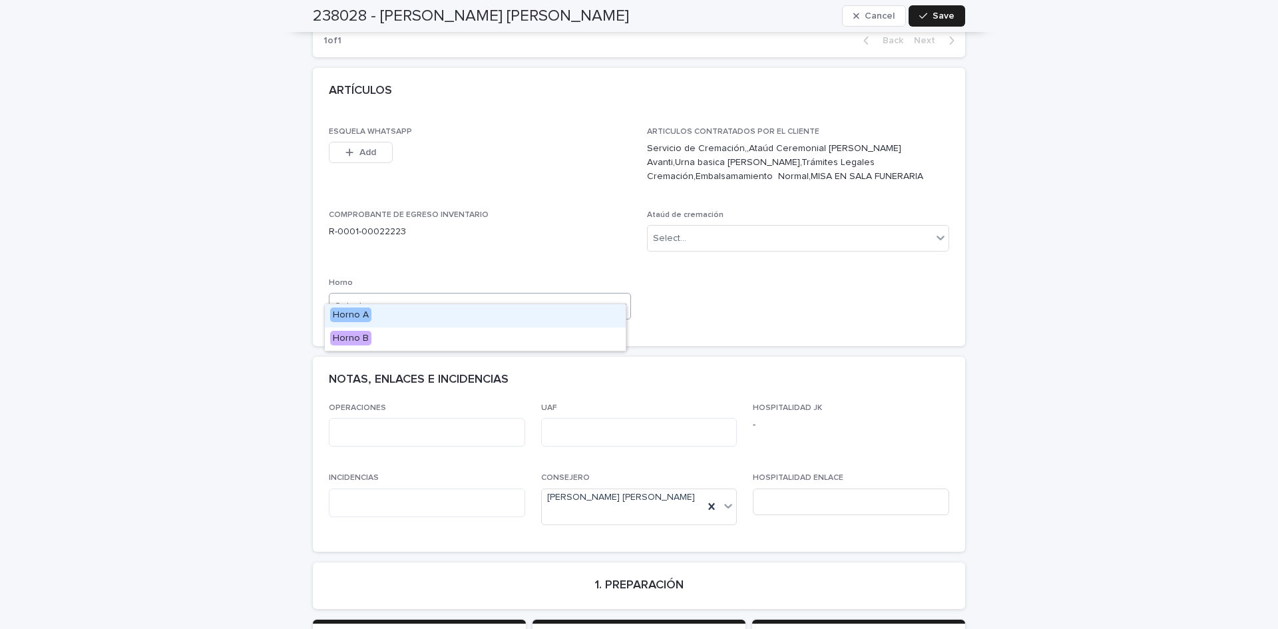
click at [604, 298] on div "Select..." at bounding box center [472, 307] width 284 height 22
click at [598, 314] on div "Horno A" at bounding box center [475, 315] width 301 height 23
click at [901, 228] on div "Select..." at bounding box center [790, 239] width 284 height 22
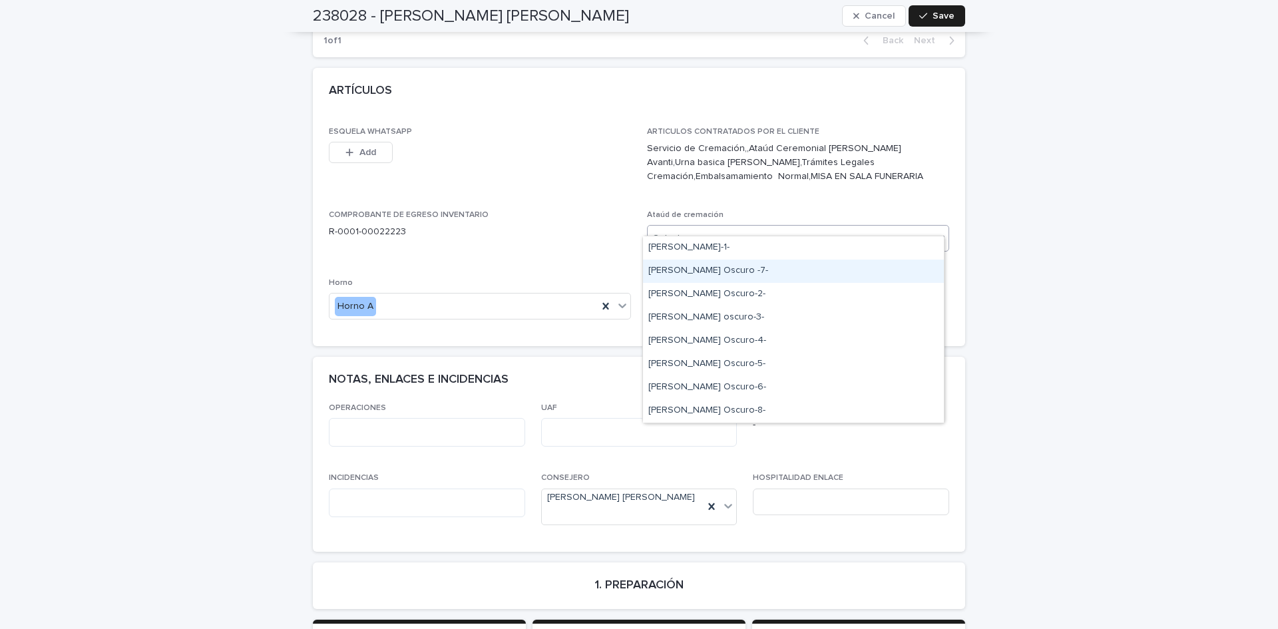
click at [748, 268] on div "Norwood Oscuro -7-" at bounding box center [793, 271] width 301 height 23
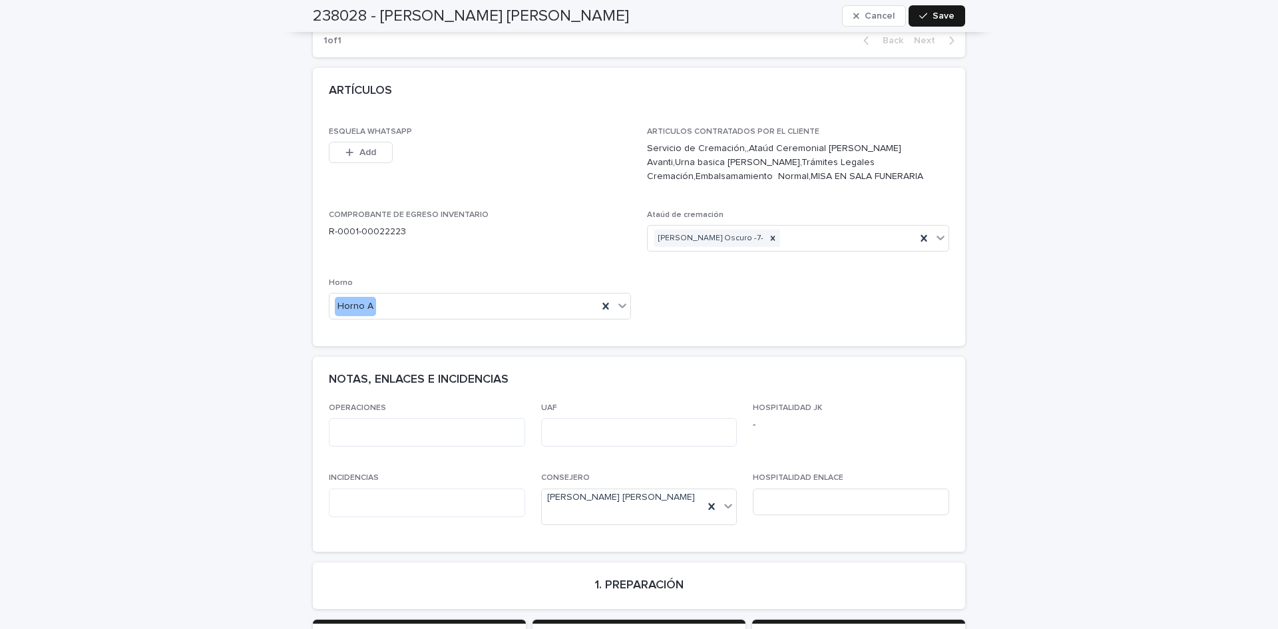
click at [933, 20] on span "Save" at bounding box center [944, 15] width 22 height 9
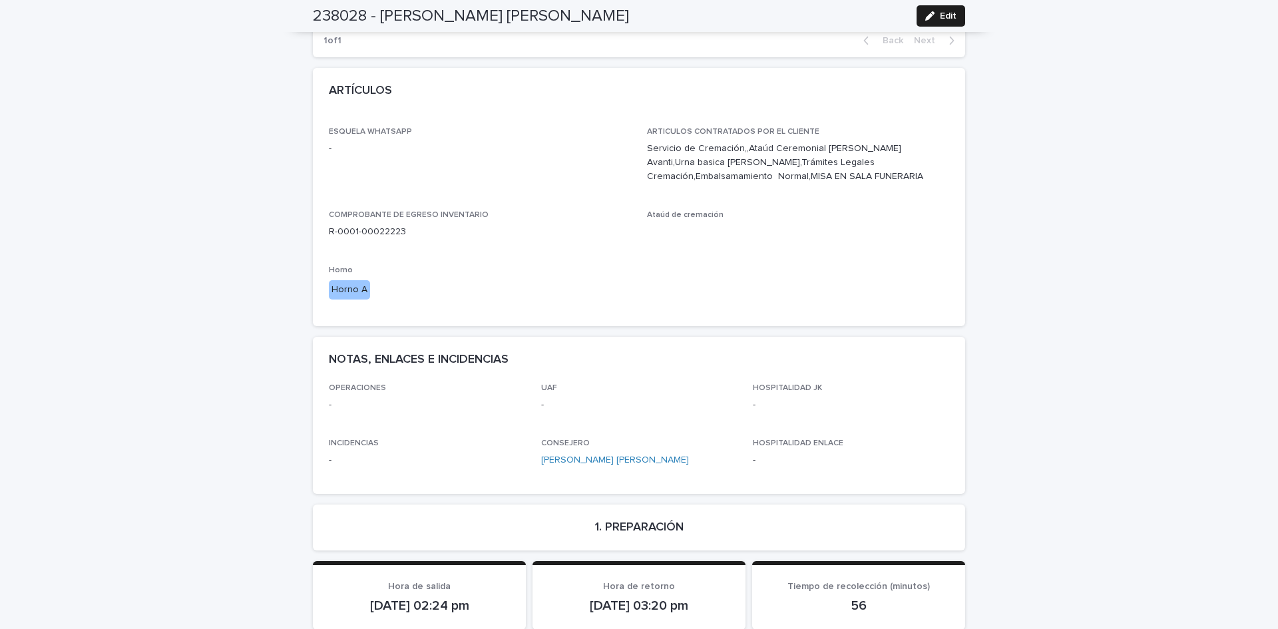
scroll to position [0, 0]
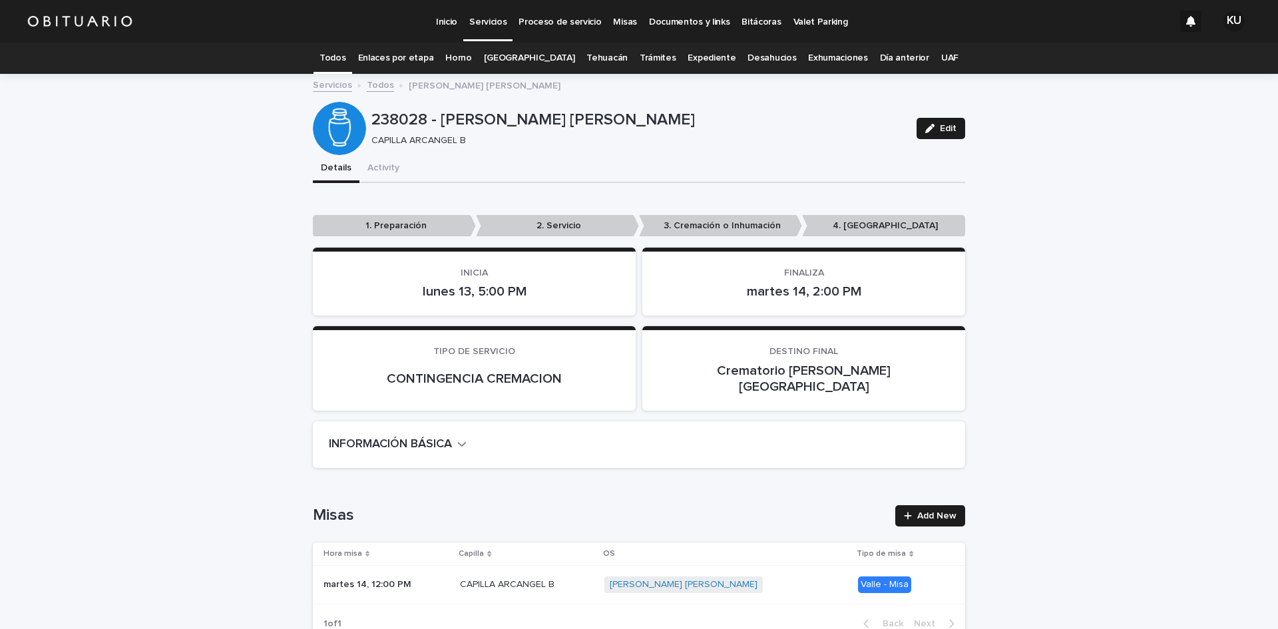
click at [499, 17] on p "Servicios" at bounding box center [487, 14] width 37 height 28
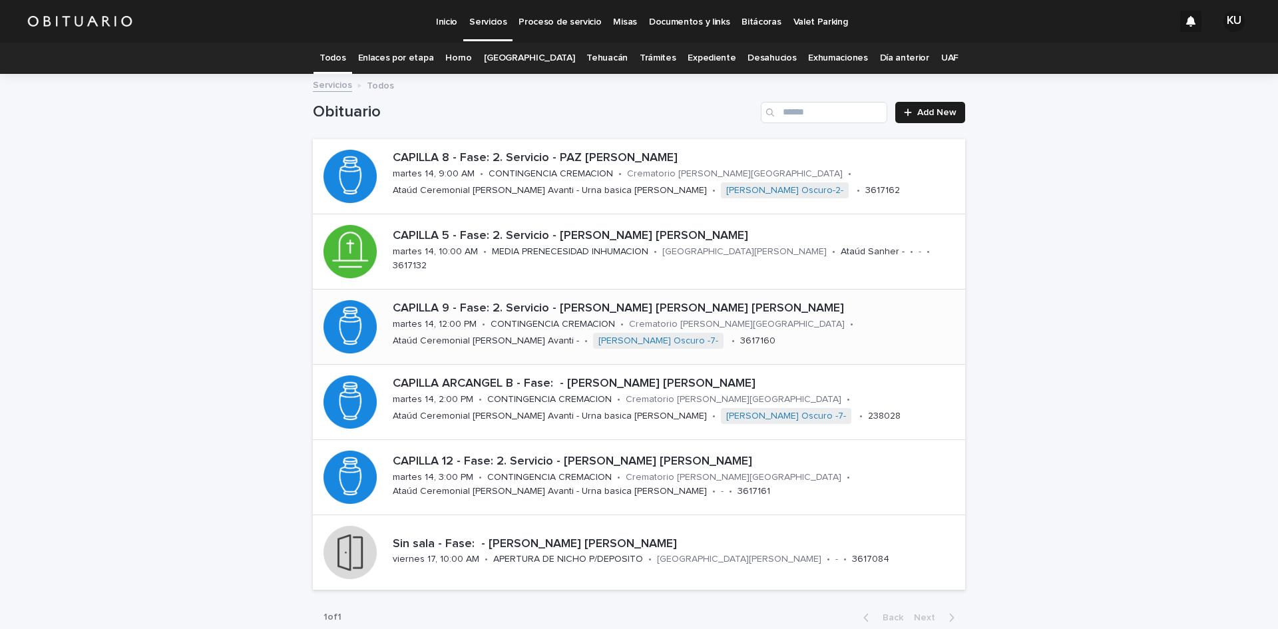
click at [567, 328] on p "CONTINGENCIA CREMACION" at bounding box center [553, 324] width 124 height 11
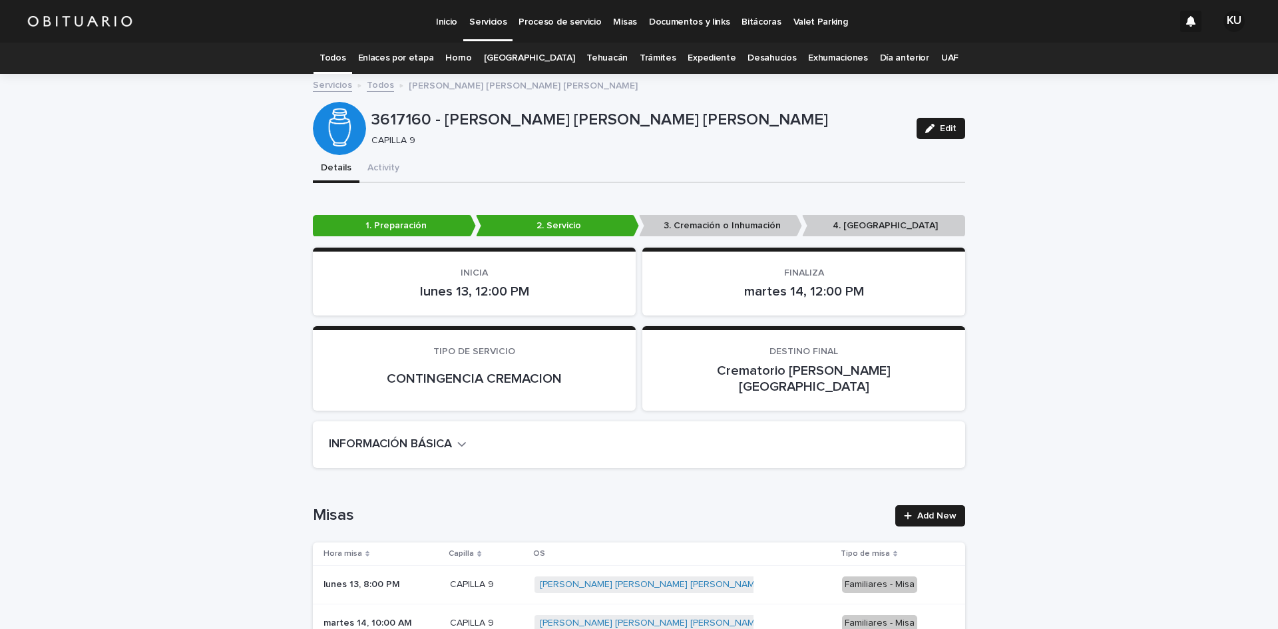
click at [497, 27] on p "Servicios" at bounding box center [487, 14] width 37 height 28
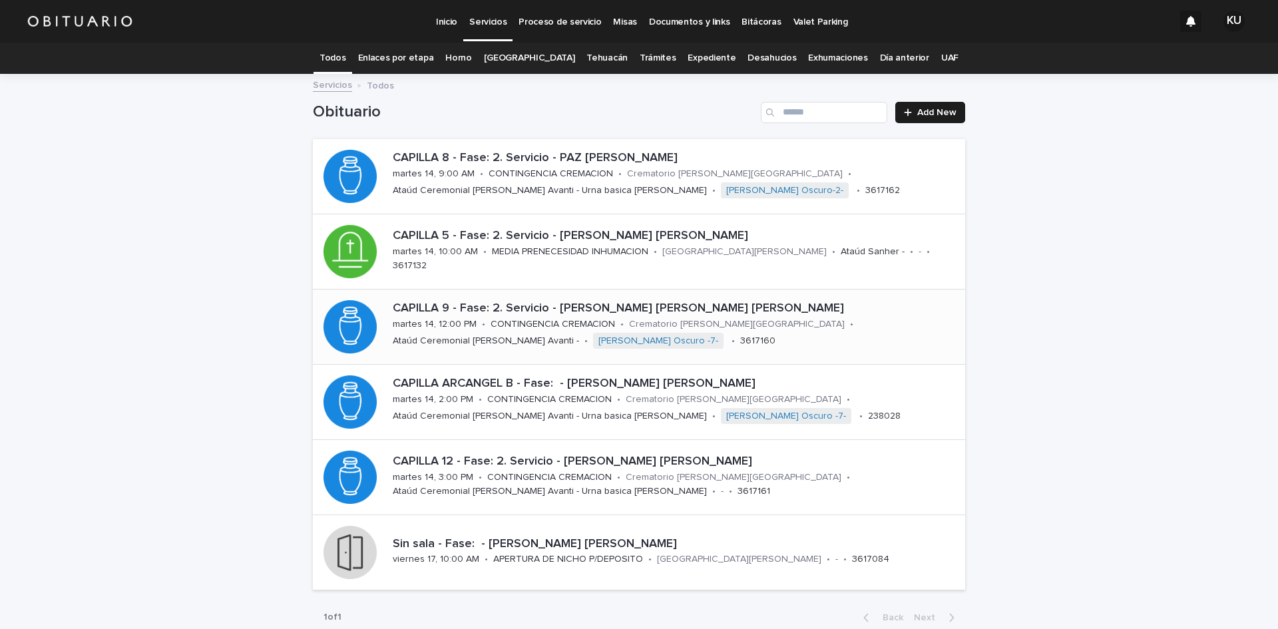
click at [634, 321] on p "Crematorio [PERSON_NAME][GEOGRAPHIC_DATA]" at bounding box center [737, 324] width 216 height 11
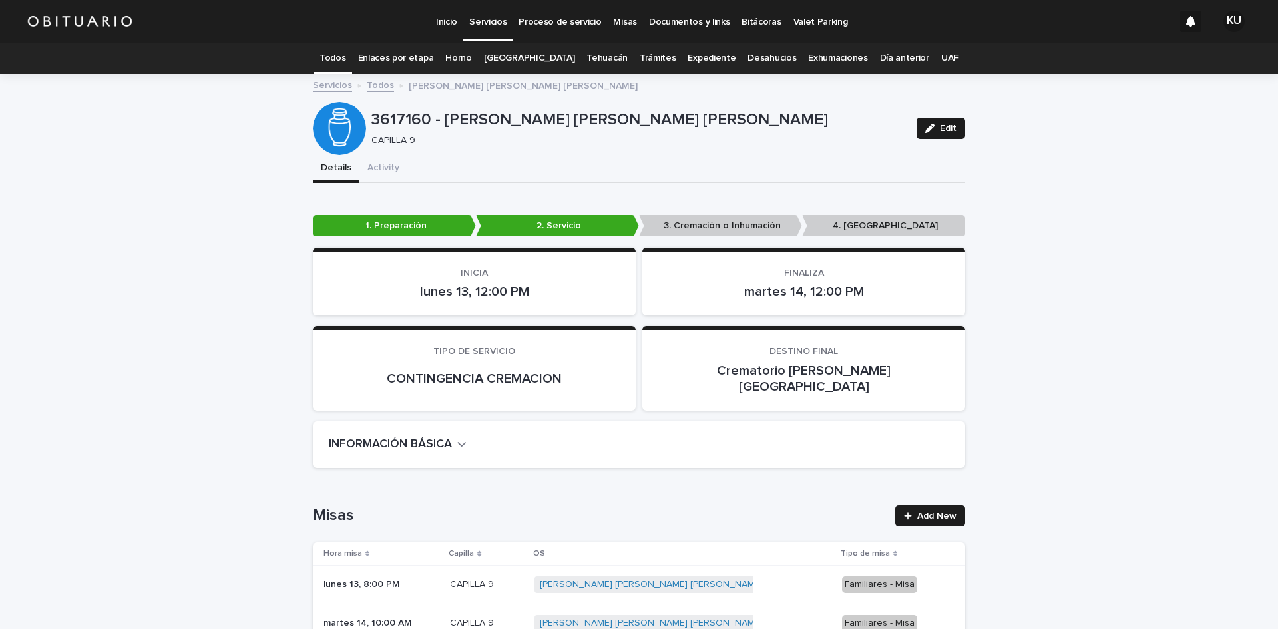
scroll to position [43, 0]
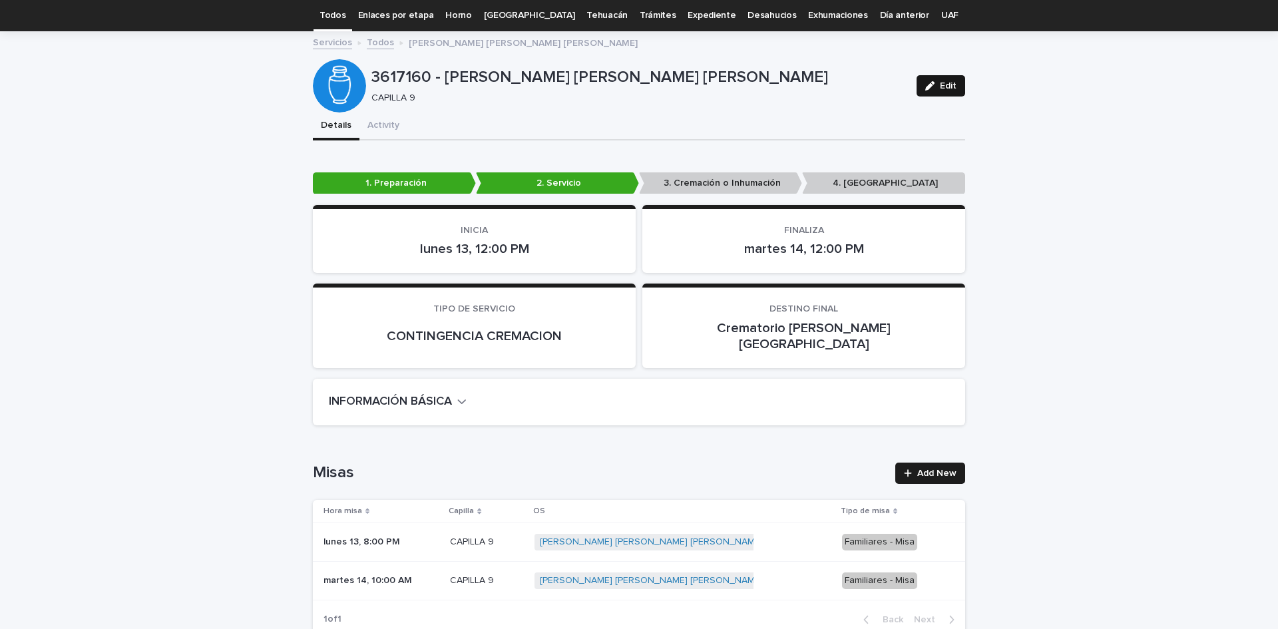
click at [942, 86] on span "Edit" at bounding box center [948, 85] width 17 height 9
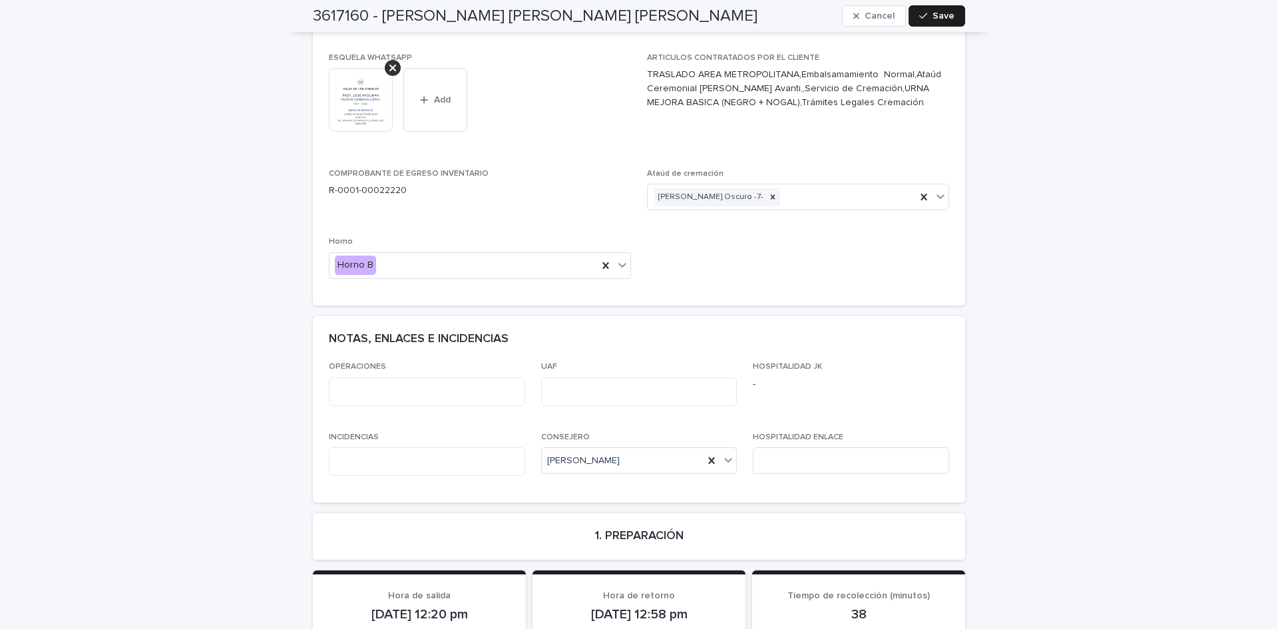
scroll to position [736, 0]
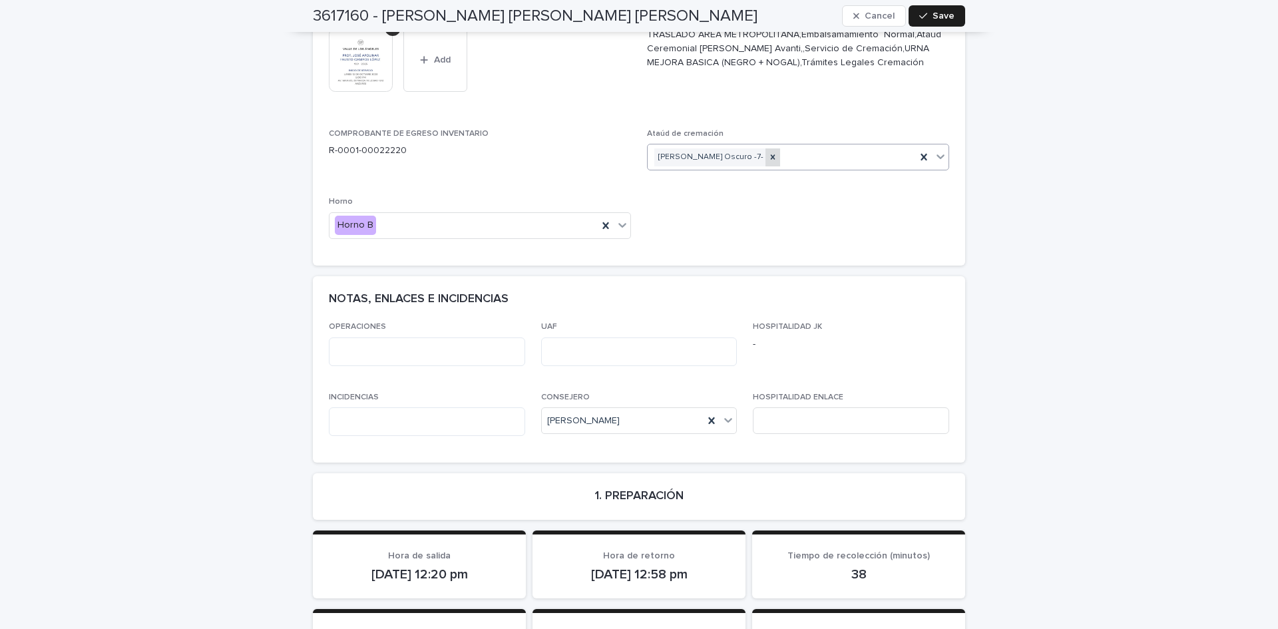
click at [768, 152] on icon at bounding box center [772, 156] width 9 height 9
click at [831, 146] on div "Select..." at bounding box center [790, 157] width 284 height 22
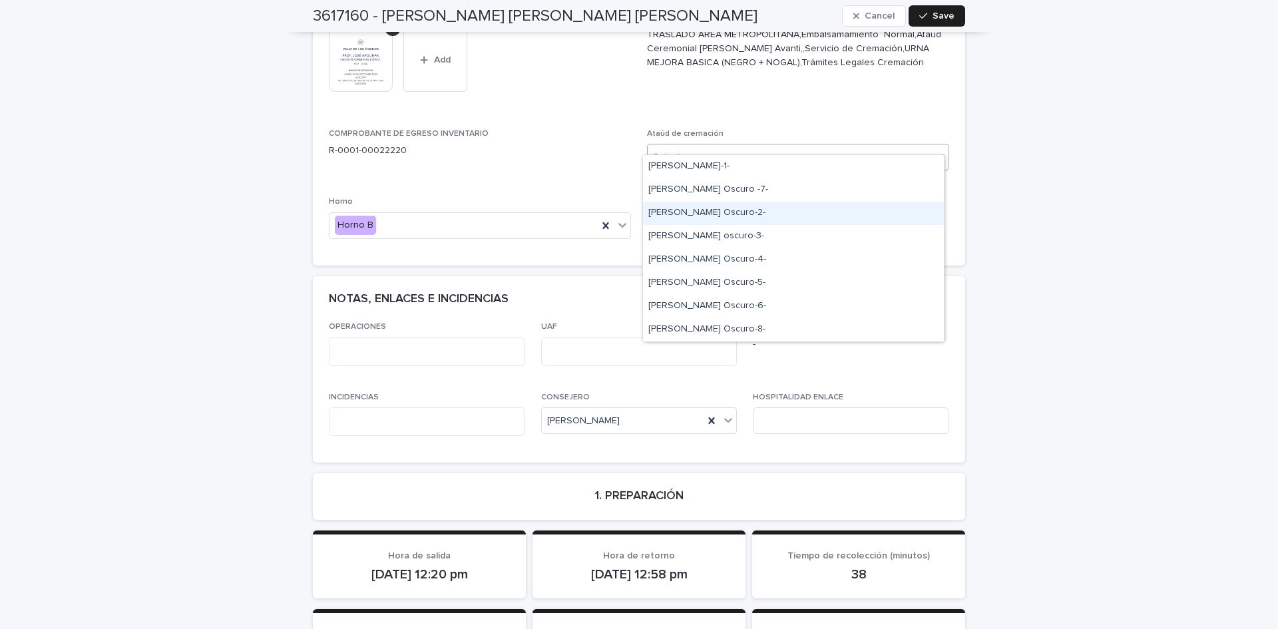
click at [729, 214] on div "Norwood Oscuro-2-" at bounding box center [793, 213] width 301 height 23
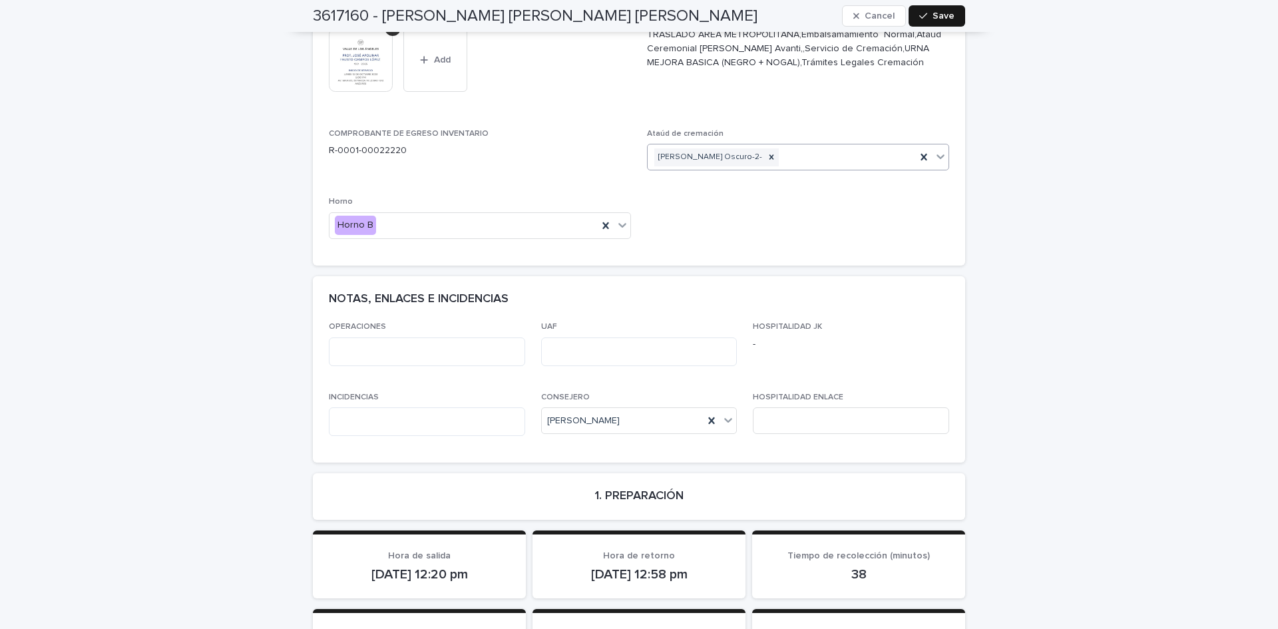
click at [946, 16] on span "Save" at bounding box center [944, 15] width 22 height 9
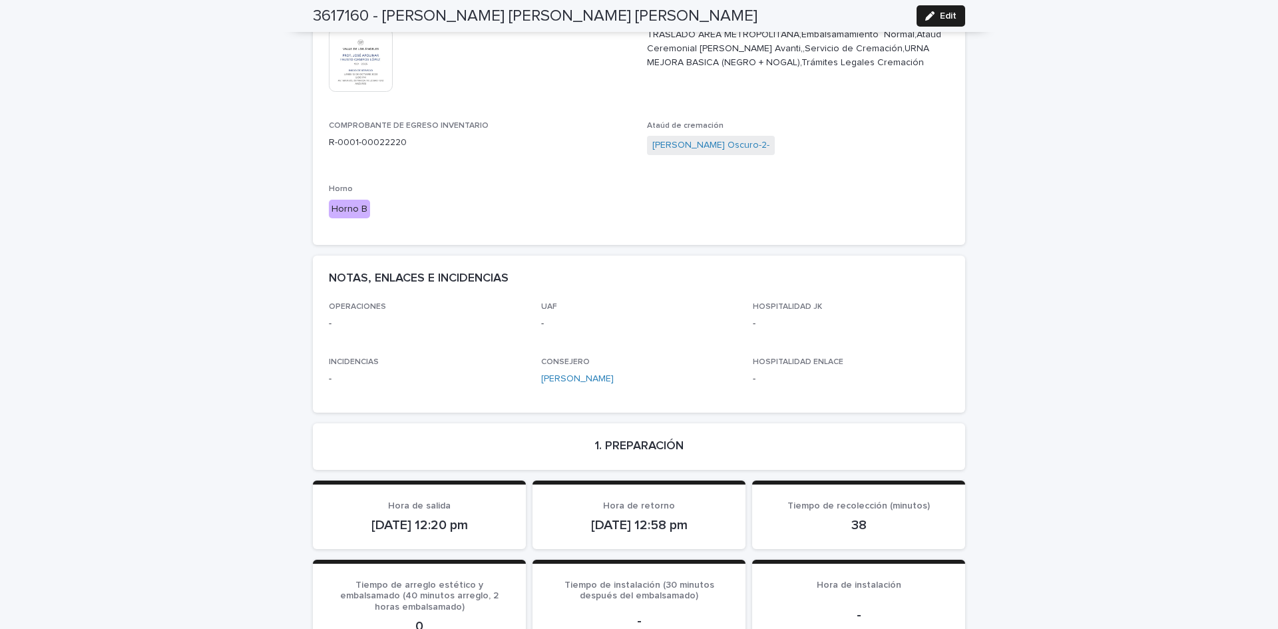
scroll to position [0, 0]
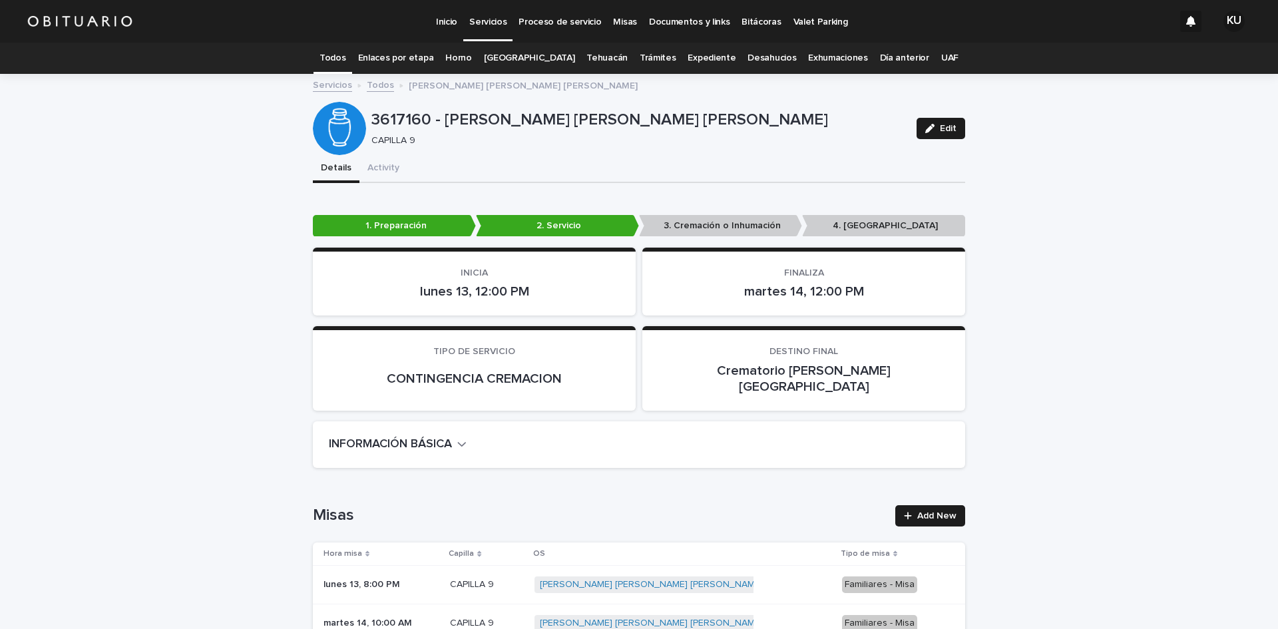
click at [503, 27] on p "Servicios" at bounding box center [487, 14] width 37 height 28
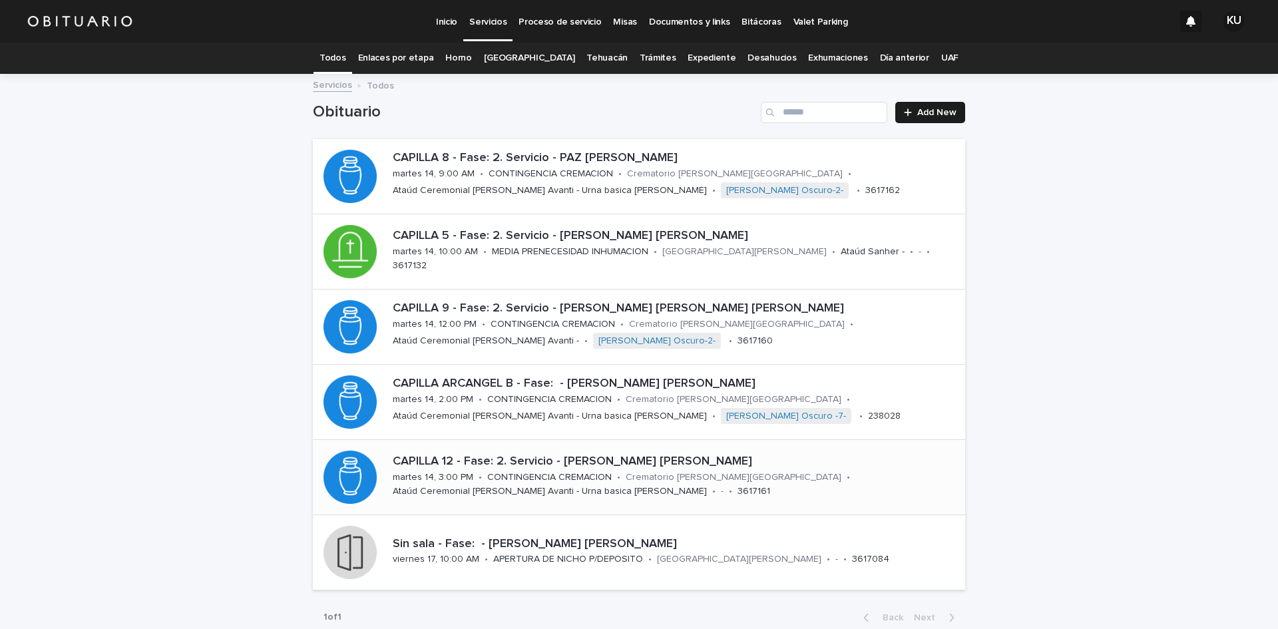
click at [808, 483] on div "CAPILLA 12 - Fase: 2. Servicio - LIBREROS ORTIGOZA ALICIA martes 14, 3:00 PM • …" at bounding box center [676, 476] width 578 height 55
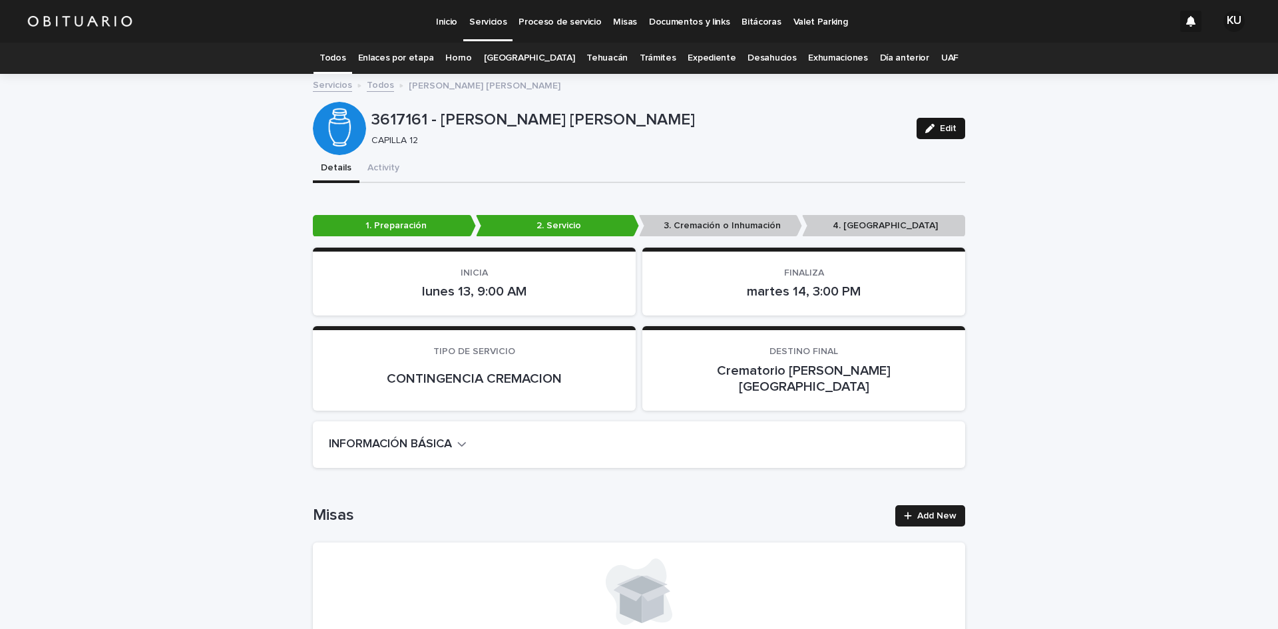
click at [951, 121] on button "Edit" at bounding box center [941, 128] width 49 height 21
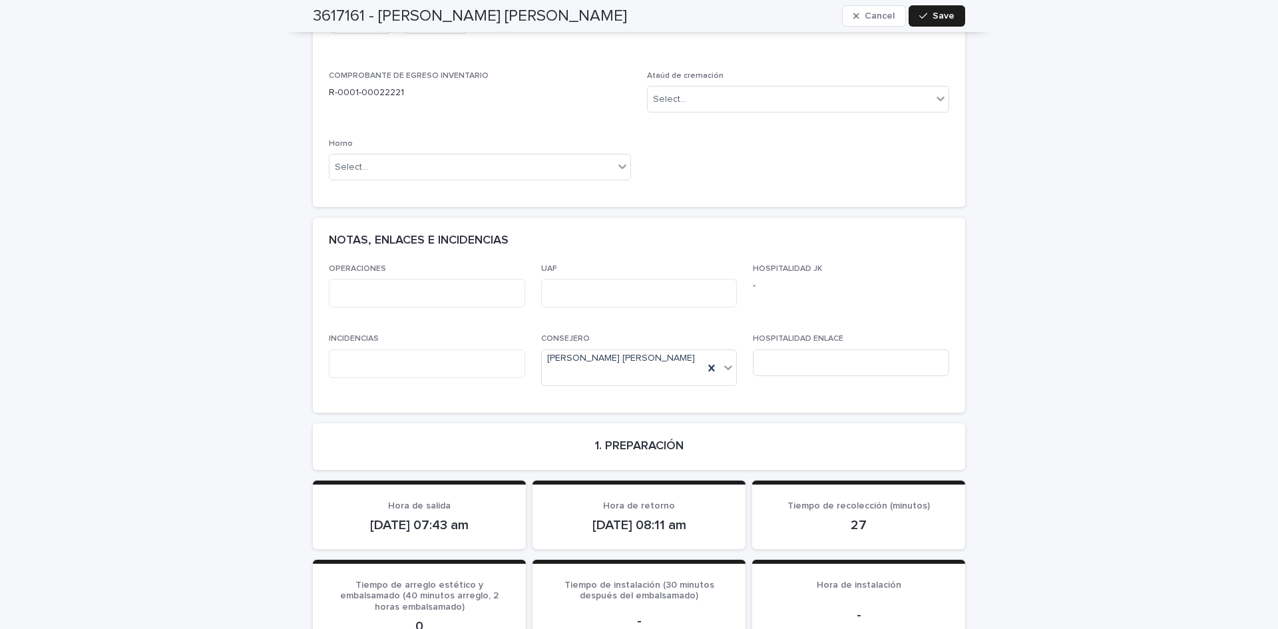
scroll to position [581, 0]
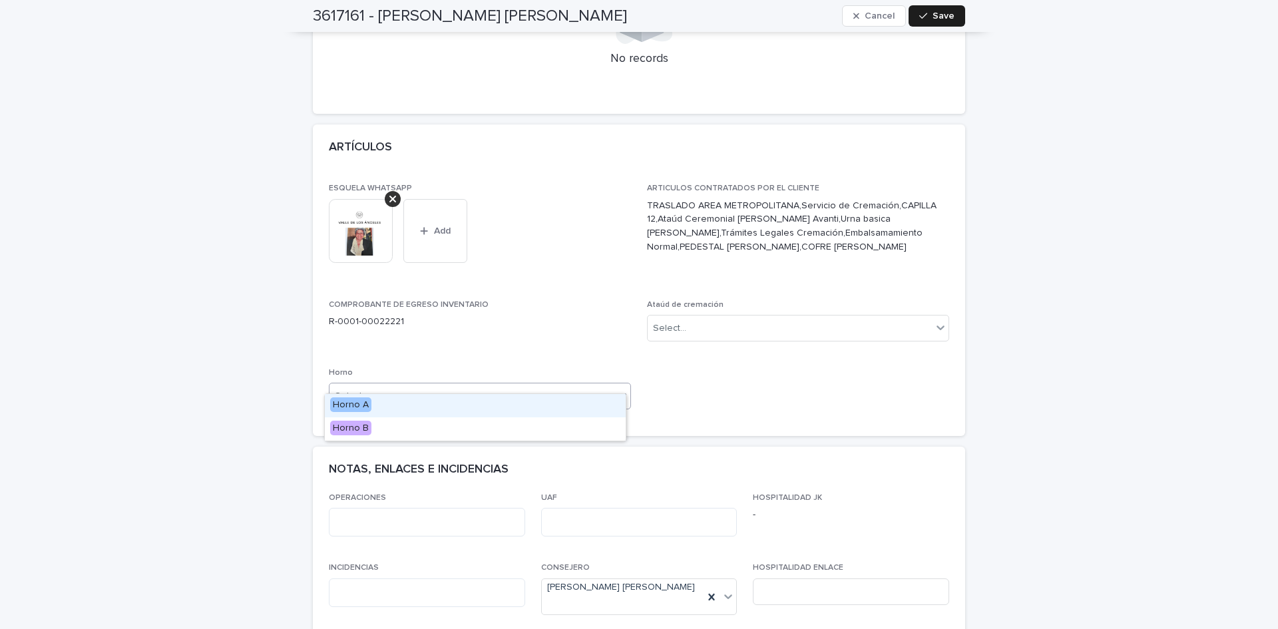
click at [616, 389] on icon at bounding box center [622, 395] width 13 height 13
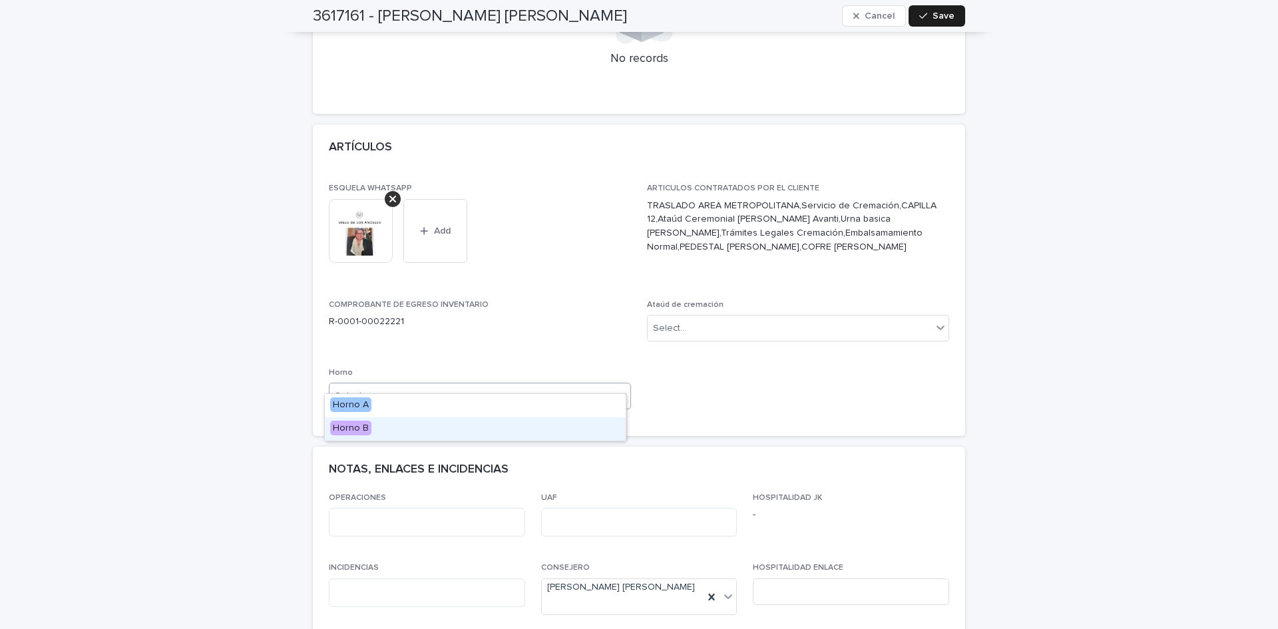
click at [388, 423] on div "Horno B" at bounding box center [475, 428] width 301 height 23
click at [734, 318] on div "Select..." at bounding box center [790, 329] width 284 height 22
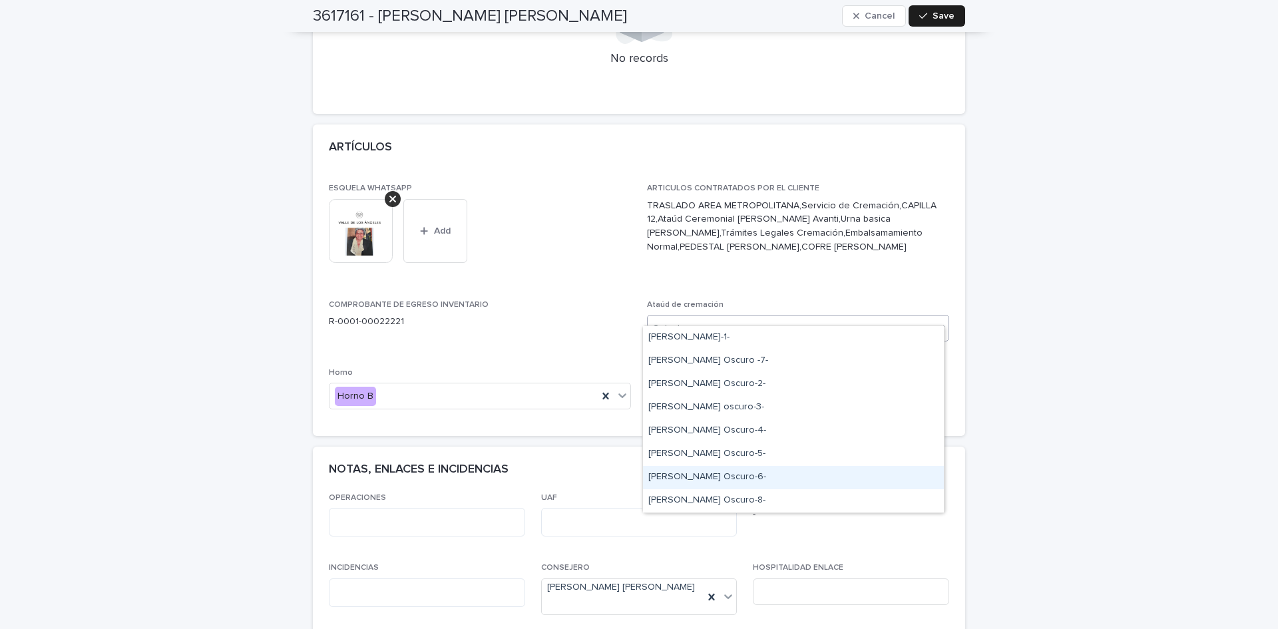
click at [721, 477] on div "Norwood Oscuro-6-" at bounding box center [793, 477] width 301 height 23
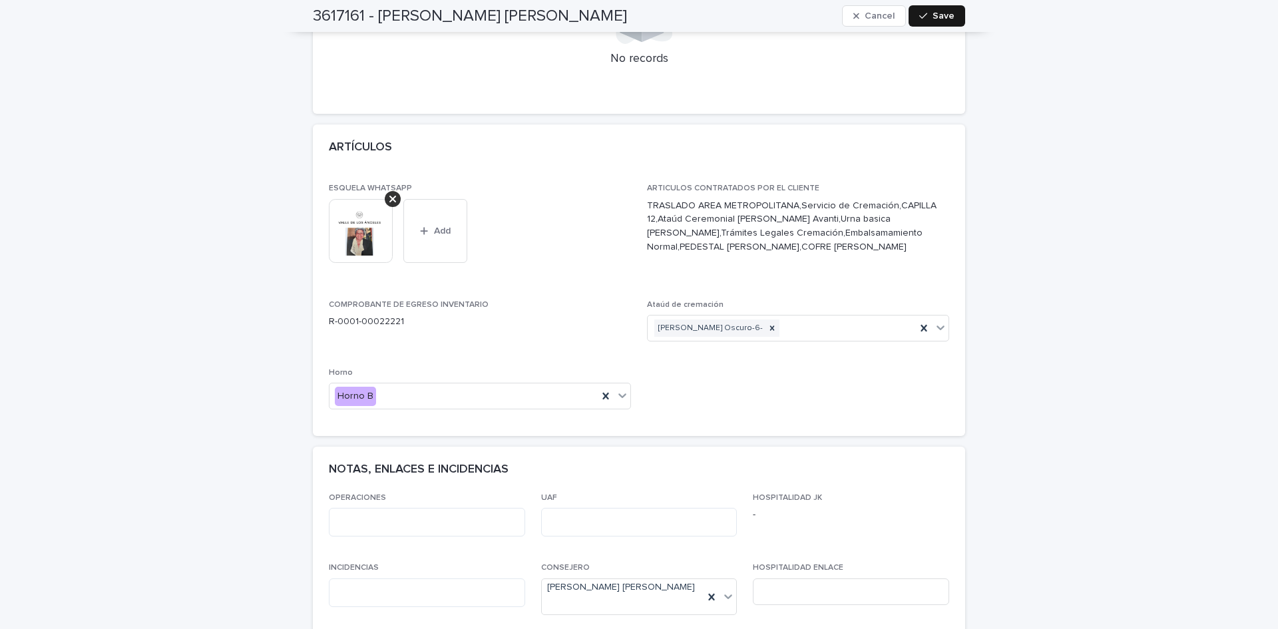
click at [911, 19] on button "Save" at bounding box center [937, 15] width 57 height 21
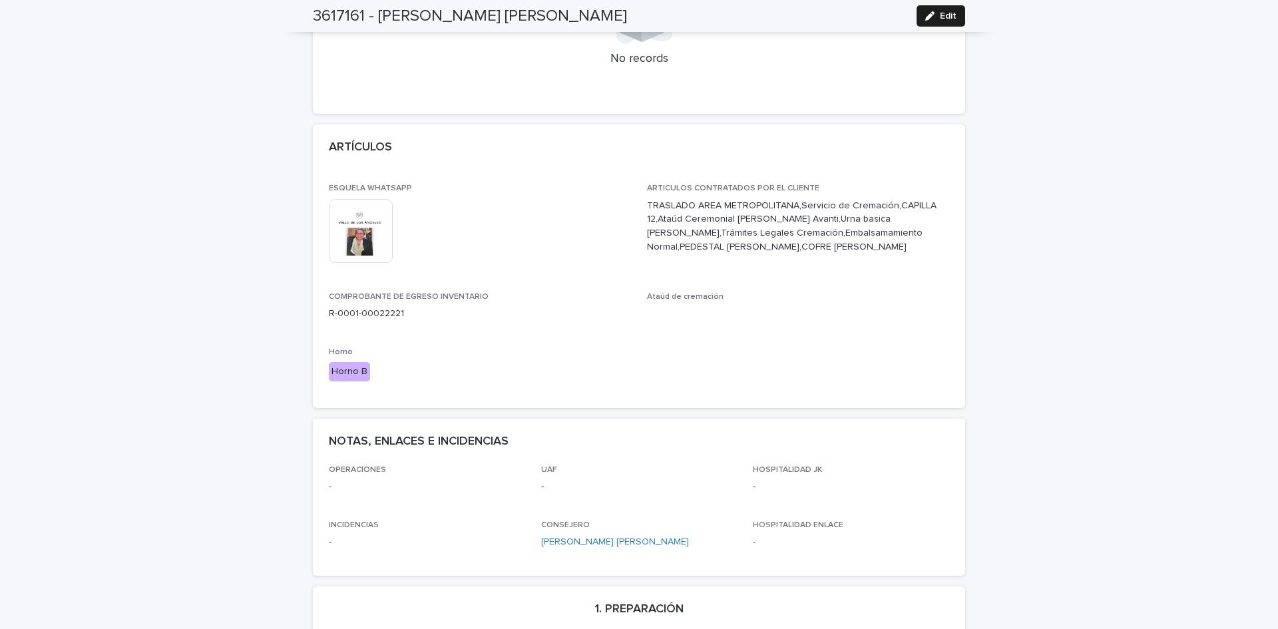
scroll to position [0, 0]
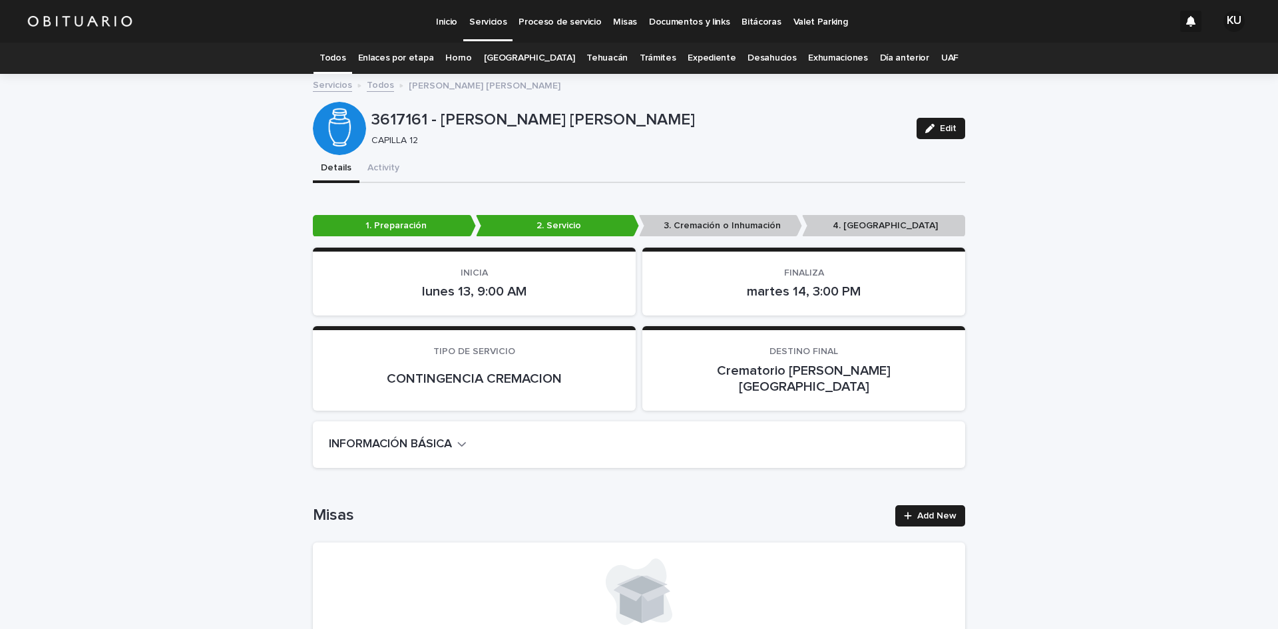
click at [475, 25] on p "Servicios" at bounding box center [487, 14] width 37 height 28
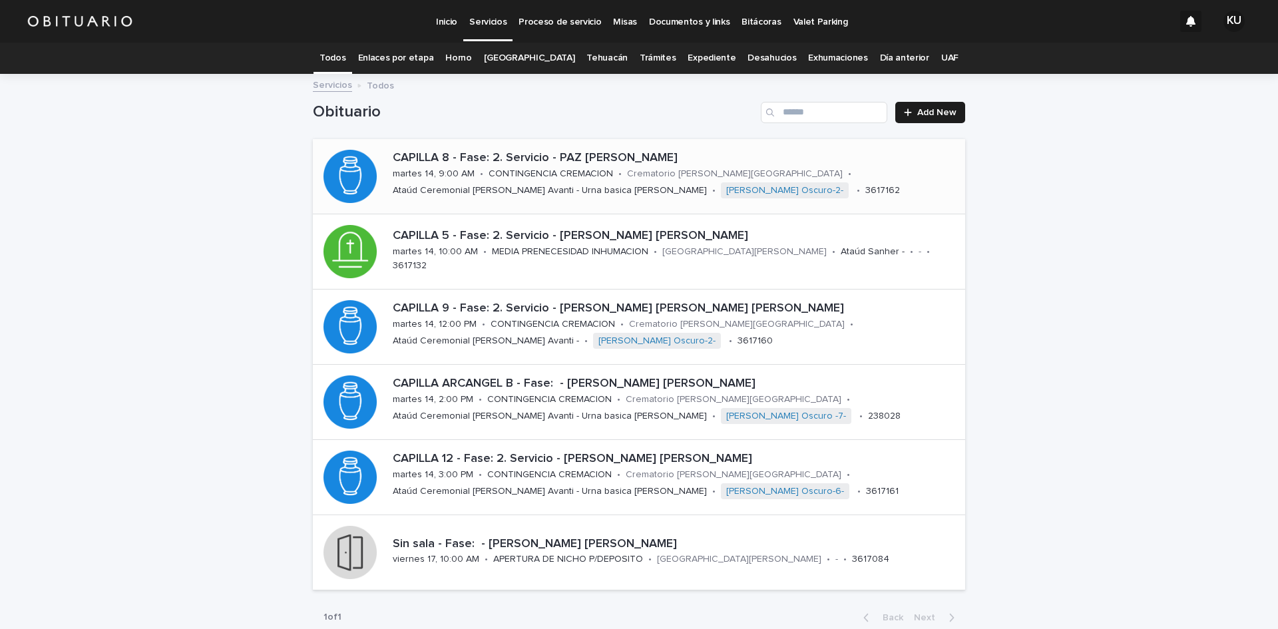
click at [859, 177] on div "CAPILLA 8 - Fase: 2. Servicio - PAZ LUNA DAVID FRANCISCO martes 14, 9:00 AM • C…" at bounding box center [676, 176] width 578 height 61
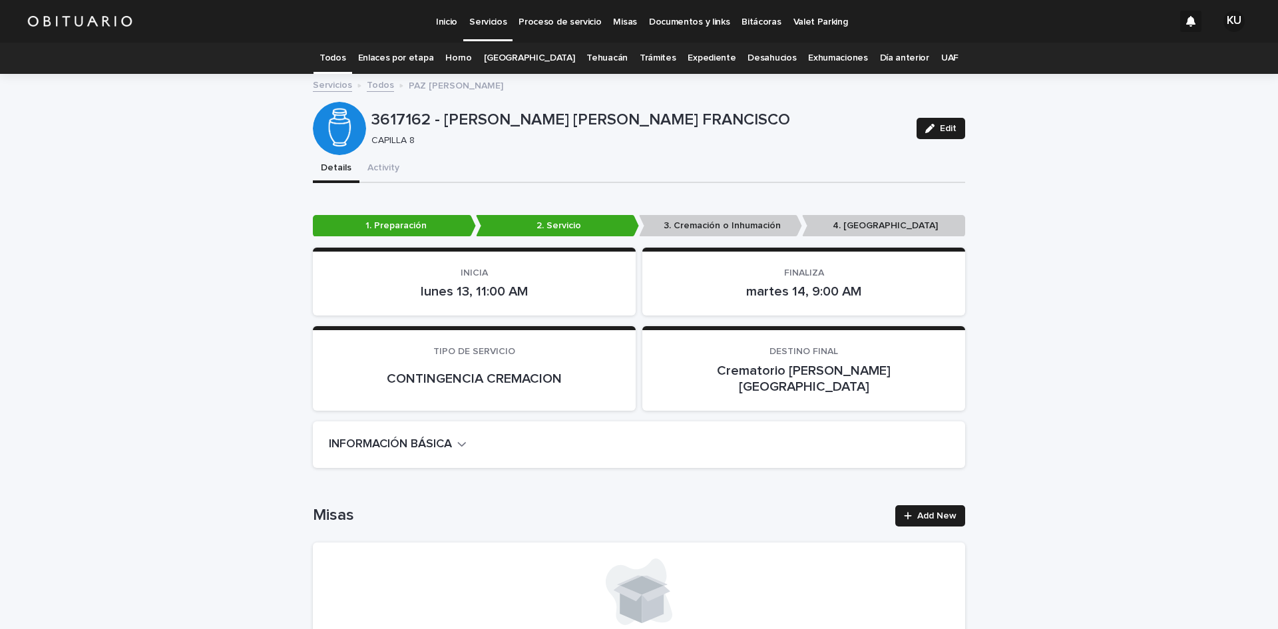
scroll to position [43, 0]
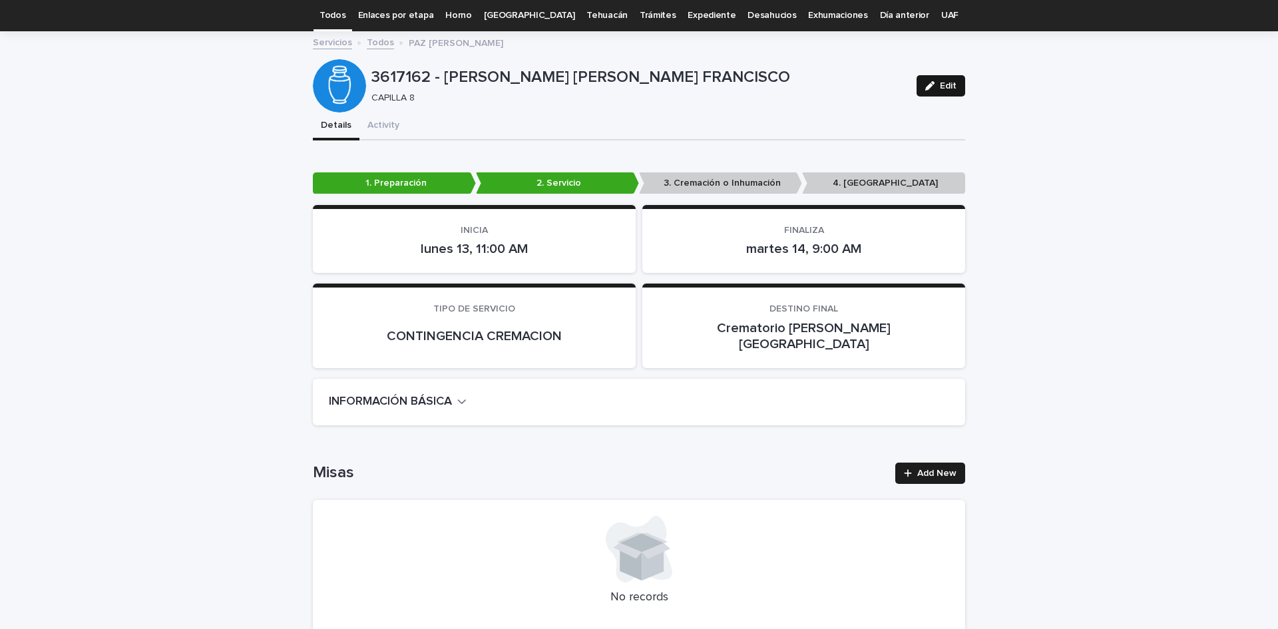
click at [927, 83] on icon "button" at bounding box center [929, 85] width 9 height 9
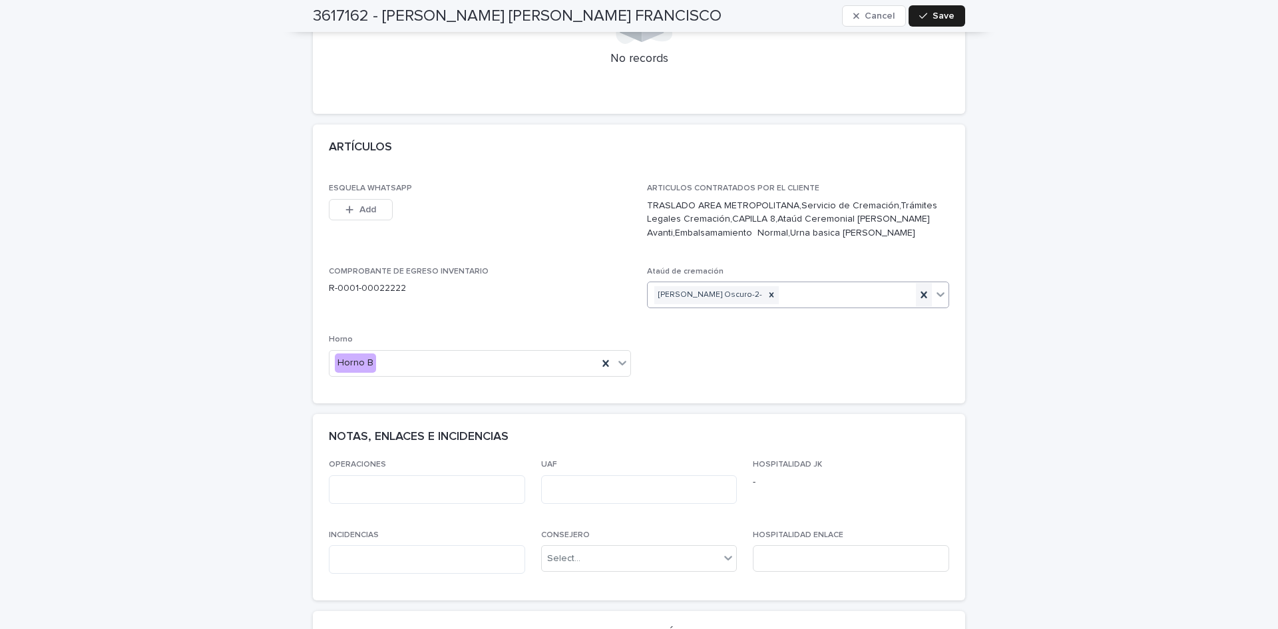
click at [919, 288] on icon at bounding box center [923, 294] width 13 height 13
click at [934, 288] on icon at bounding box center [940, 294] width 13 height 13
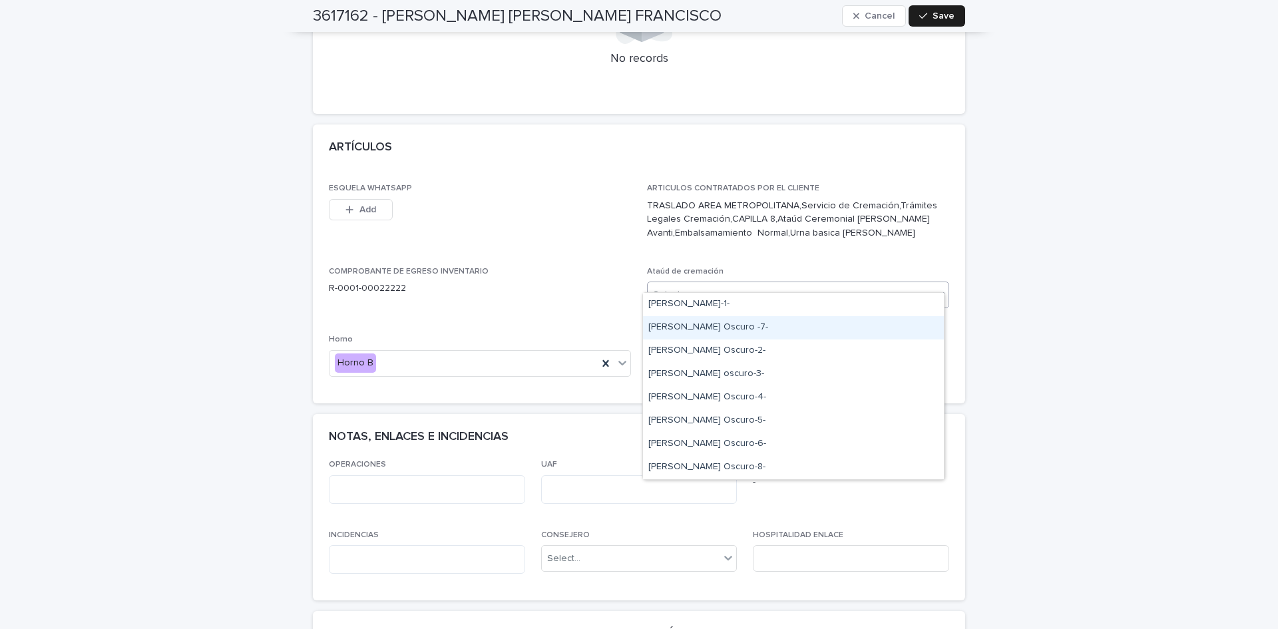
click at [776, 324] on div "Norwood Oscuro -7-" at bounding box center [793, 327] width 301 height 23
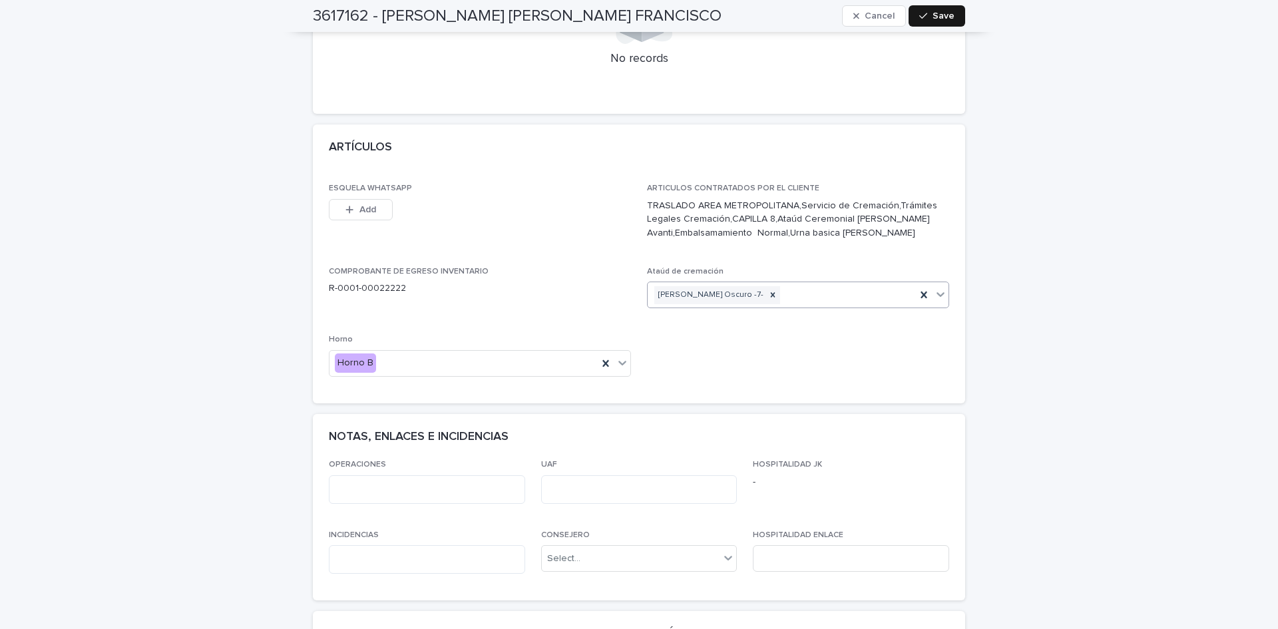
click at [924, 21] on button "Save" at bounding box center [937, 15] width 57 height 21
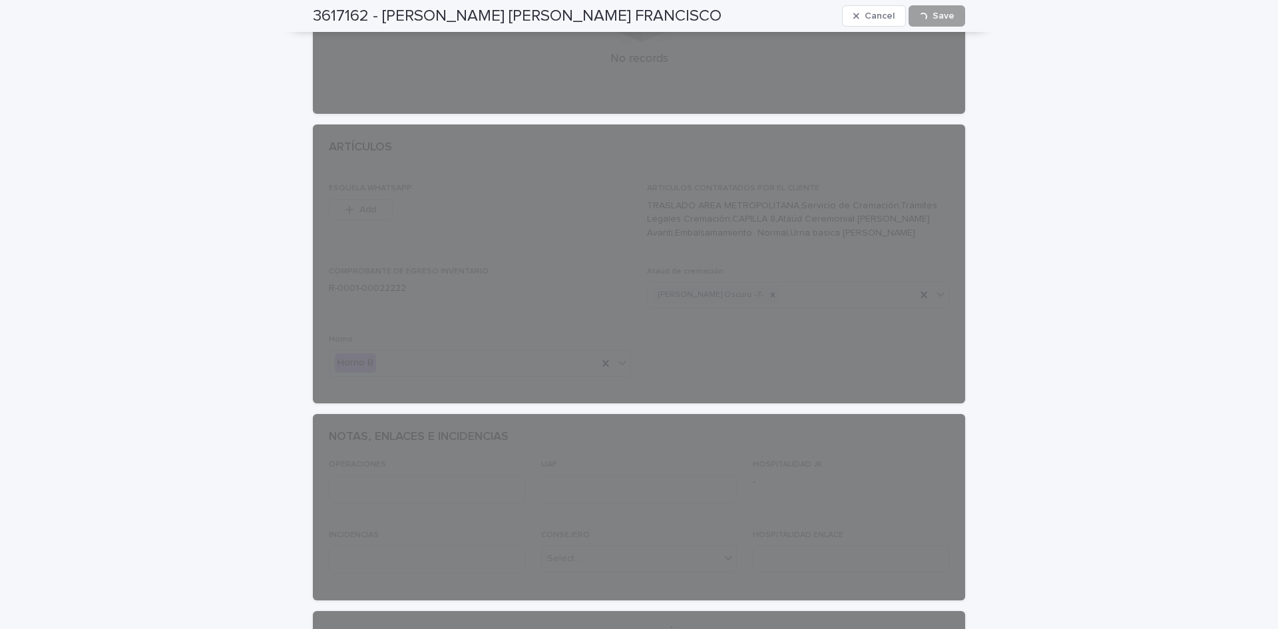
scroll to position [0, 0]
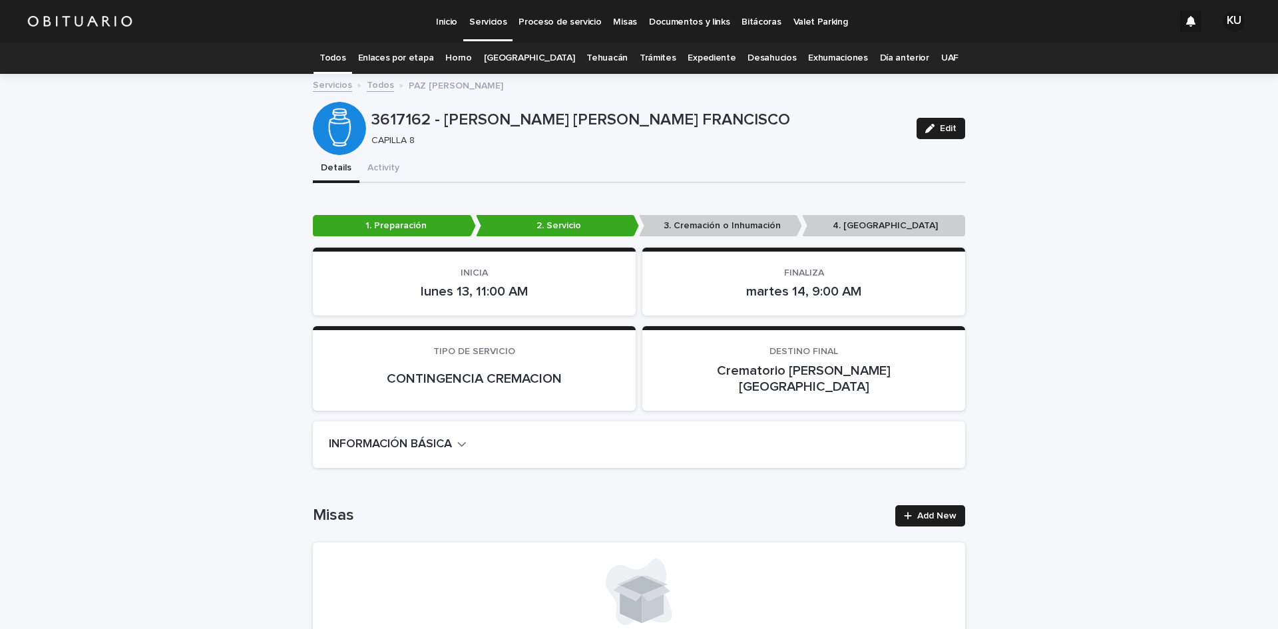
click at [491, 30] on link "Servicios" at bounding box center [487, 19] width 49 height 39
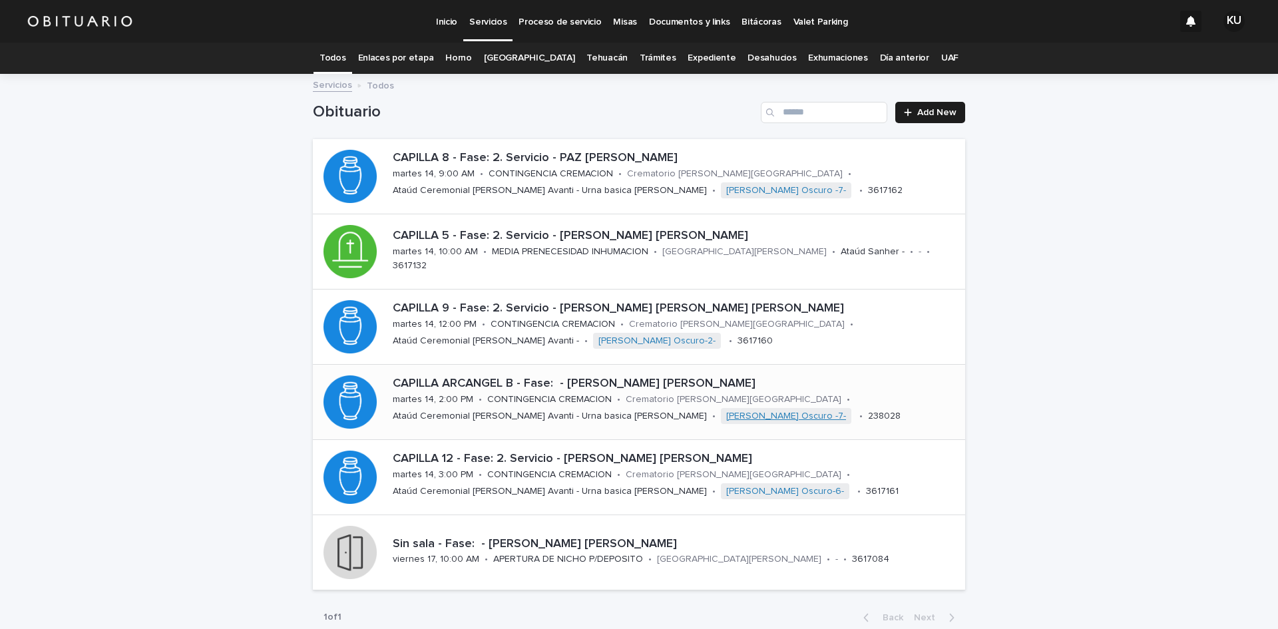
click at [726, 415] on link "Norwood Oscuro -7-" at bounding box center [786, 416] width 120 height 11
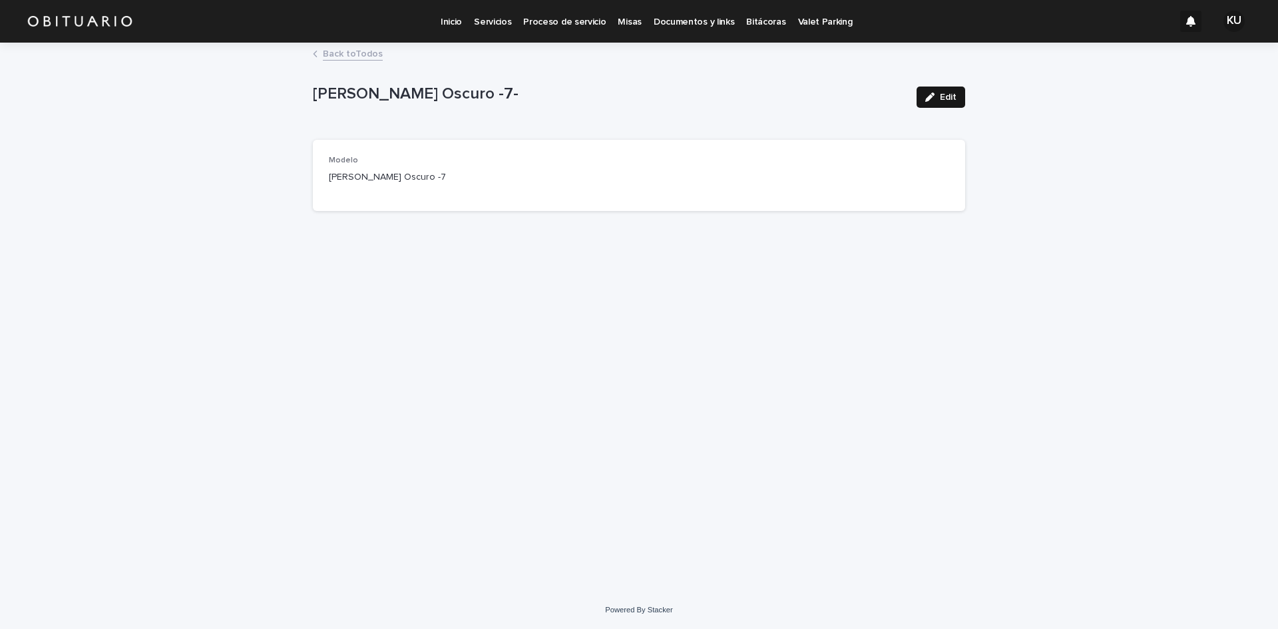
click at [933, 93] on icon "button" at bounding box center [929, 97] width 9 height 9
click at [440, 186] on input "**********" at bounding box center [427, 183] width 196 height 27
click at [483, 21] on p "Servicios" at bounding box center [492, 14] width 37 height 28
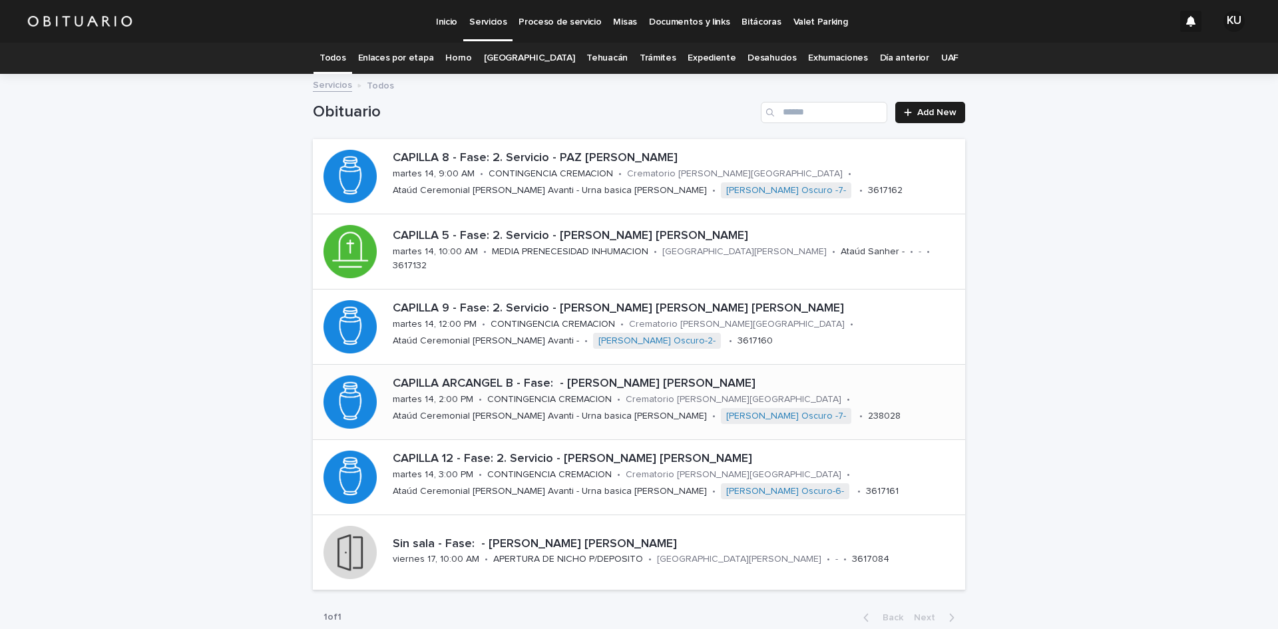
click at [660, 388] on p "[PERSON_NAME] B - Fase: - [PERSON_NAME]" at bounding box center [676, 384] width 567 height 15
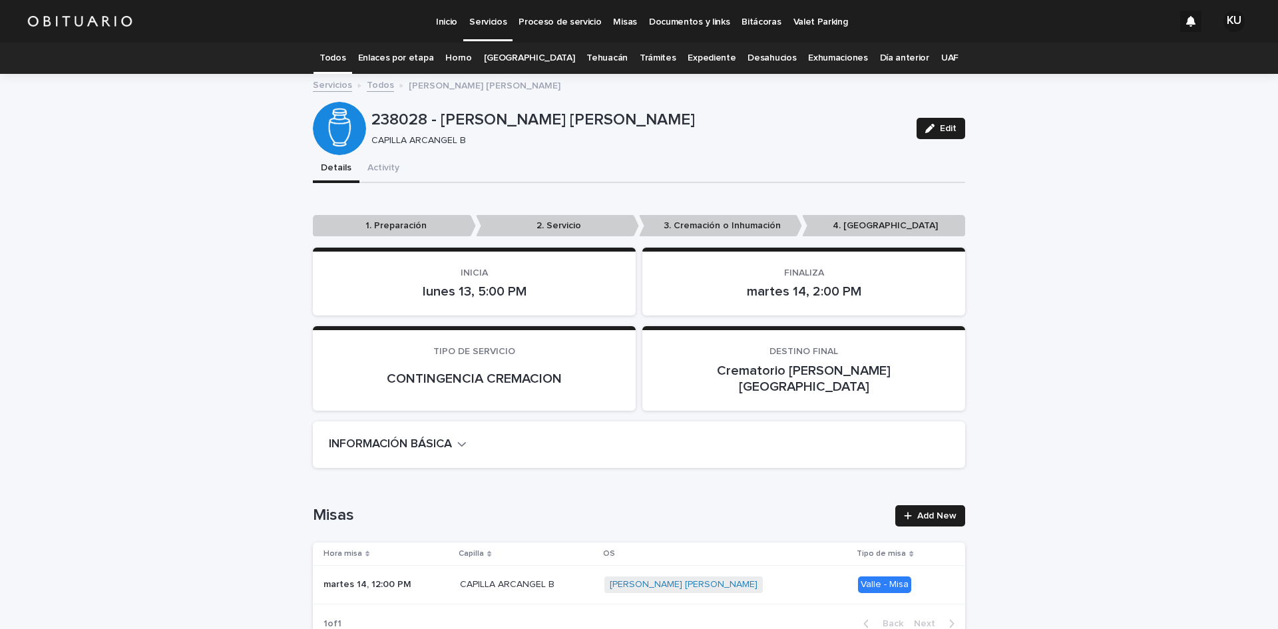
scroll to position [43, 0]
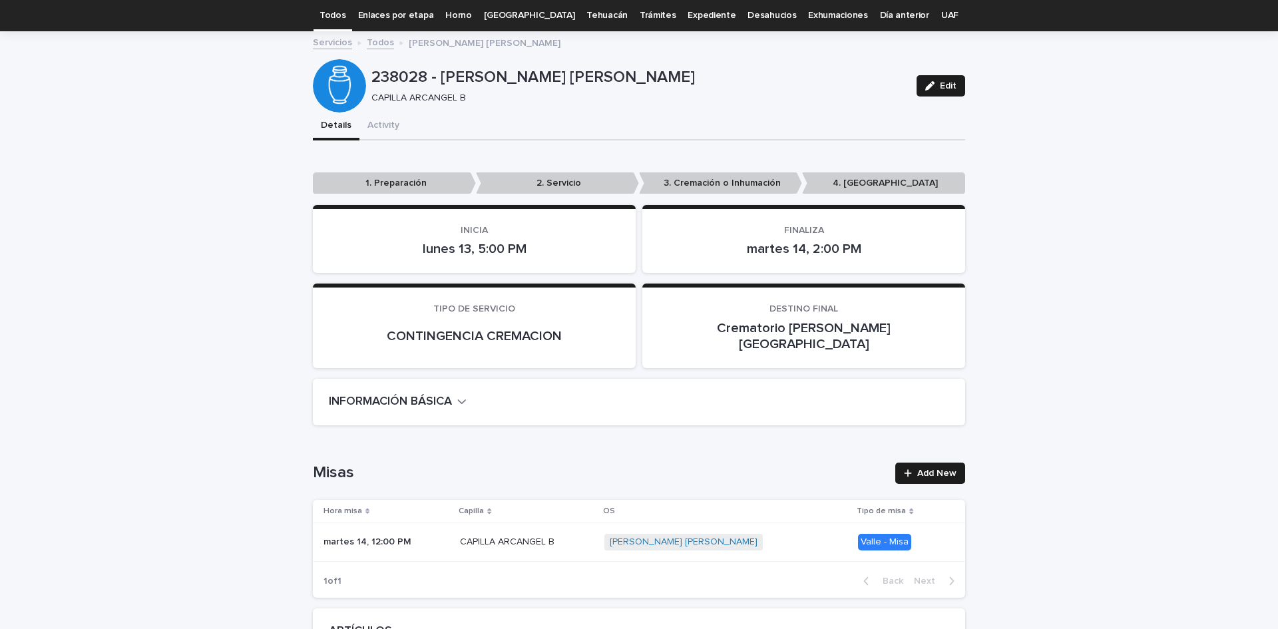
click at [943, 97] on div "Edit" at bounding box center [938, 85] width 54 height 53
click at [955, 81] on button "Edit" at bounding box center [941, 85] width 49 height 21
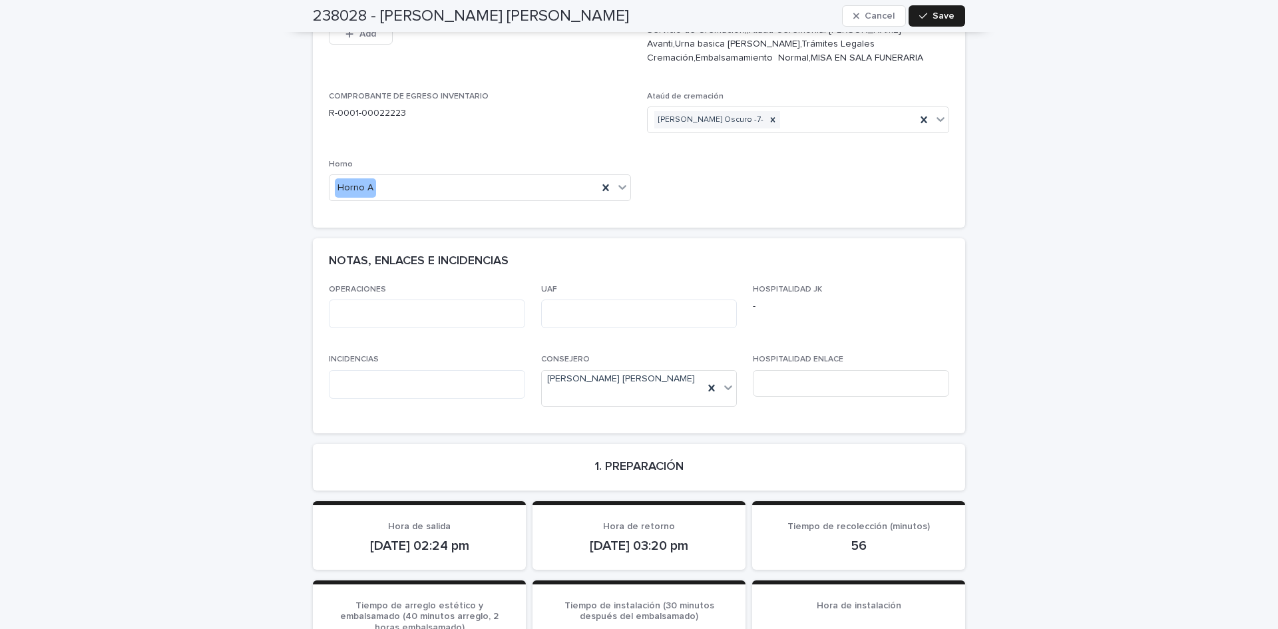
scroll to position [769, 0]
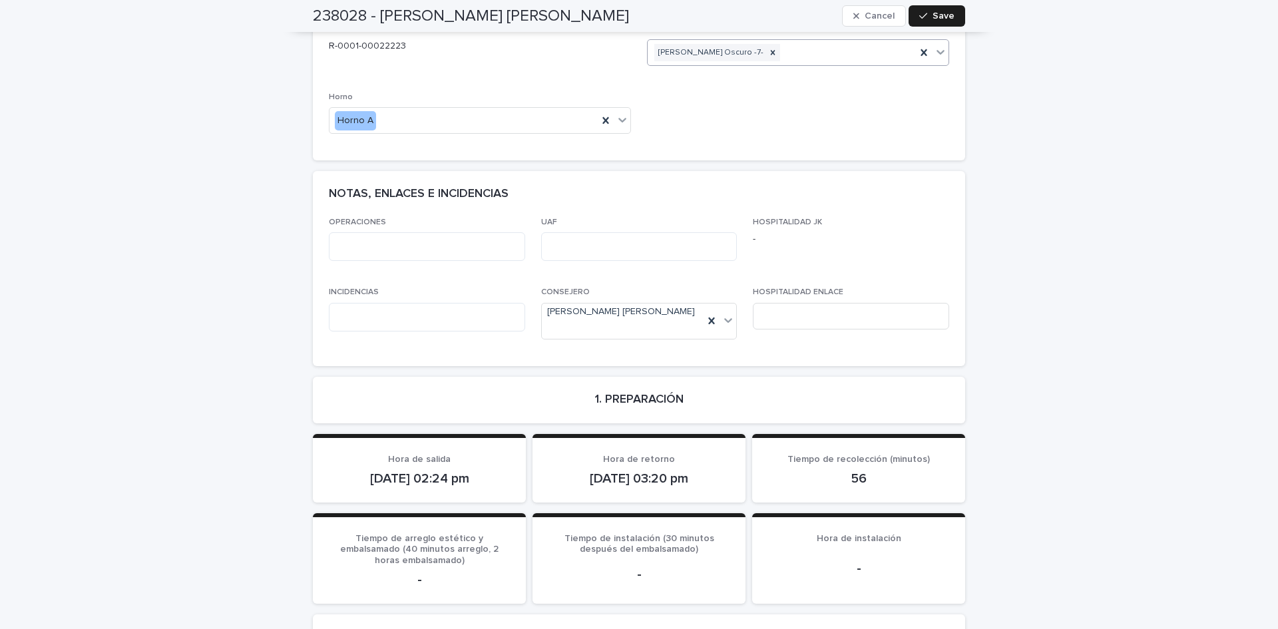
click at [921, 46] on icon at bounding box center [923, 52] width 13 height 13
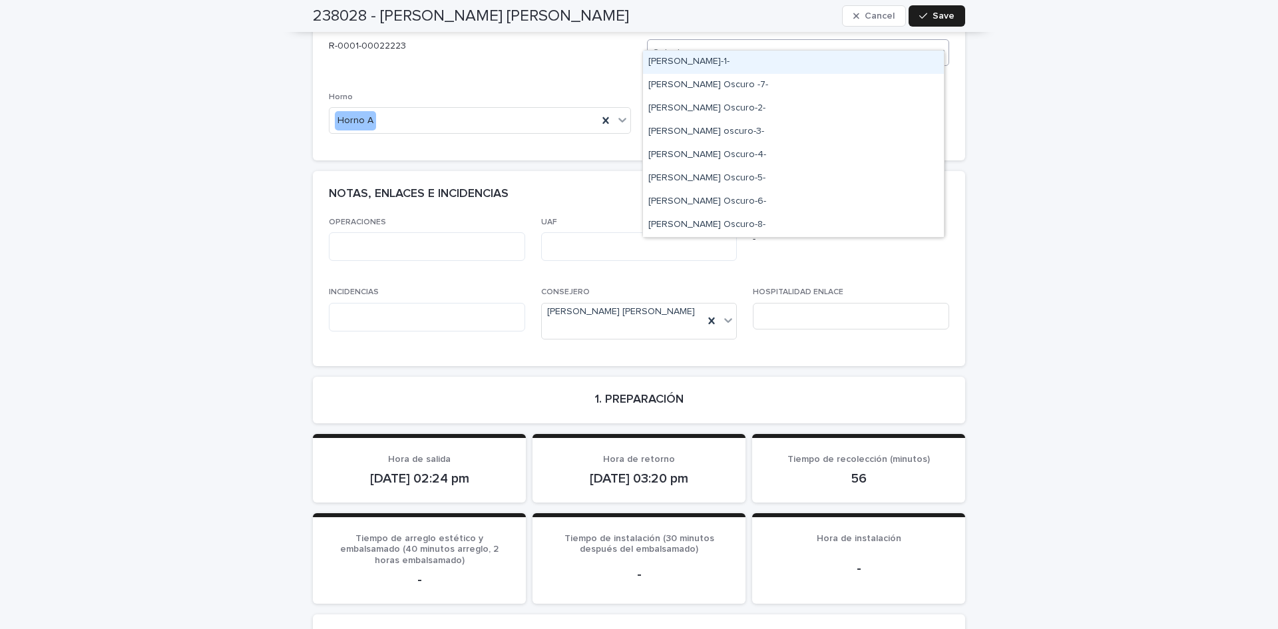
click at [933, 41] on div at bounding box center [941, 52] width 16 height 24
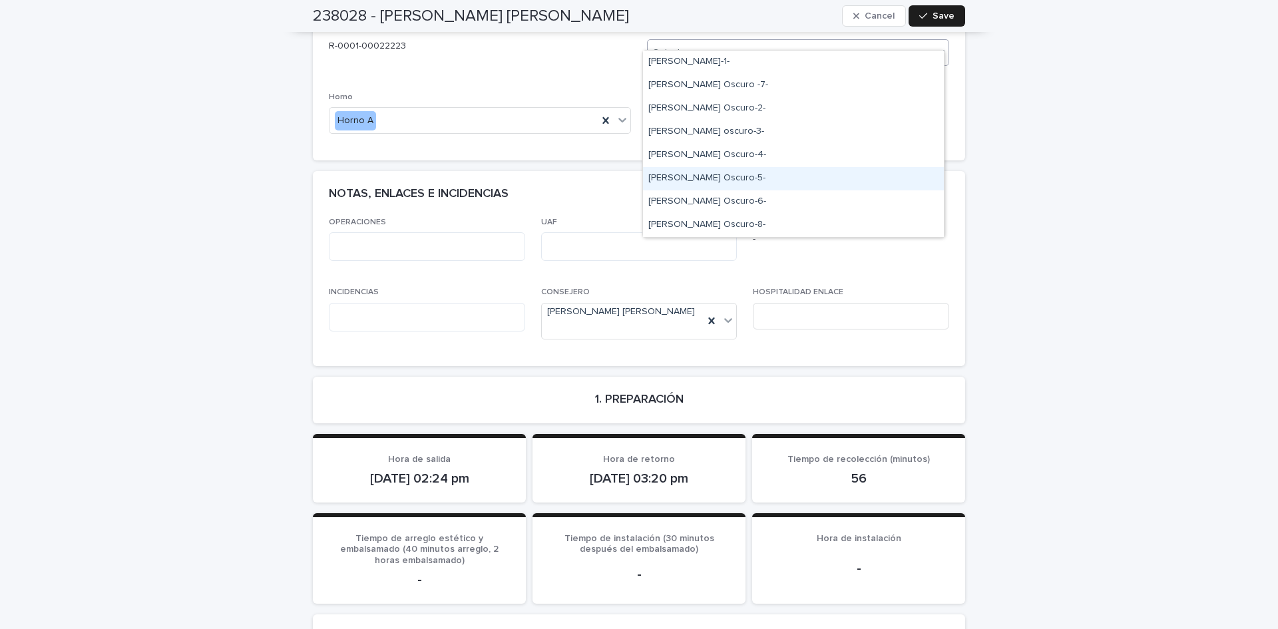
click at [754, 174] on div "Norwood Oscuro-5-" at bounding box center [793, 178] width 301 height 23
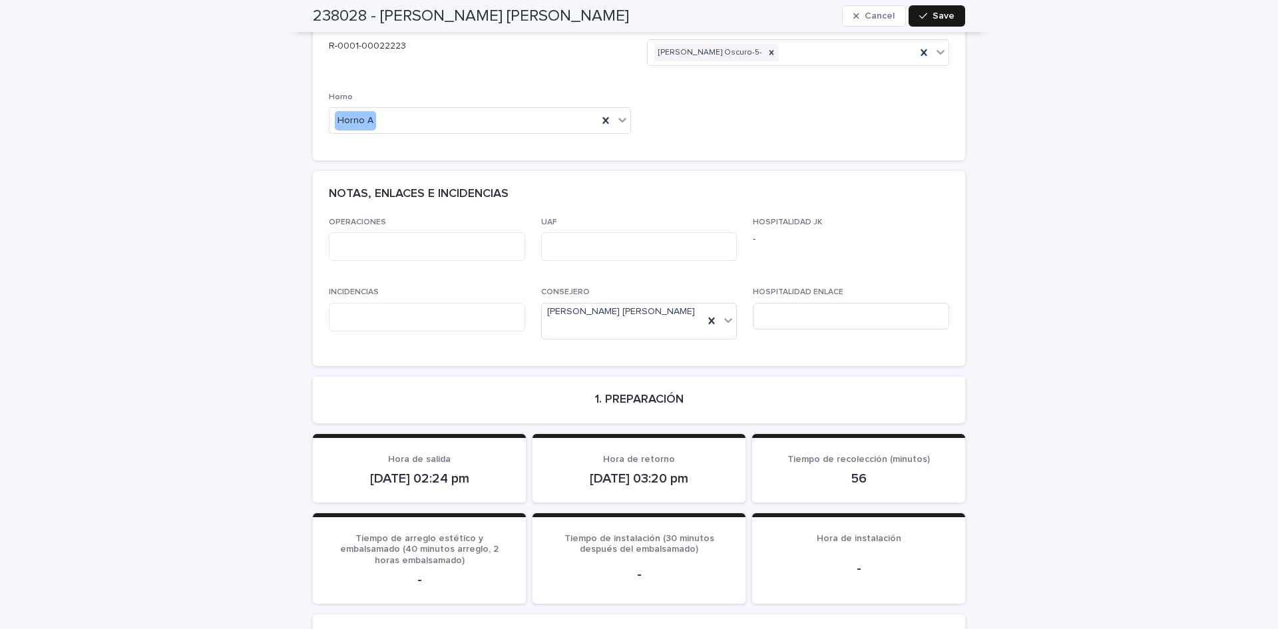
click at [958, 18] on button "Save" at bounding box center [937, 15] width 57 height 21
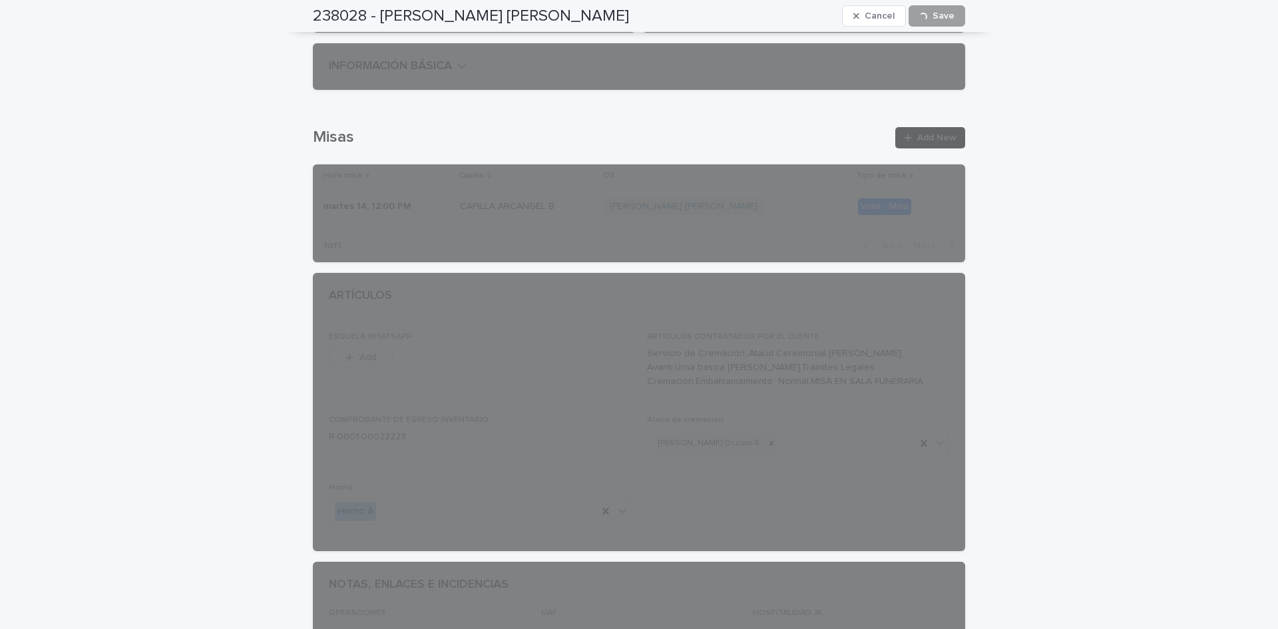
scroll to position [0, 0]
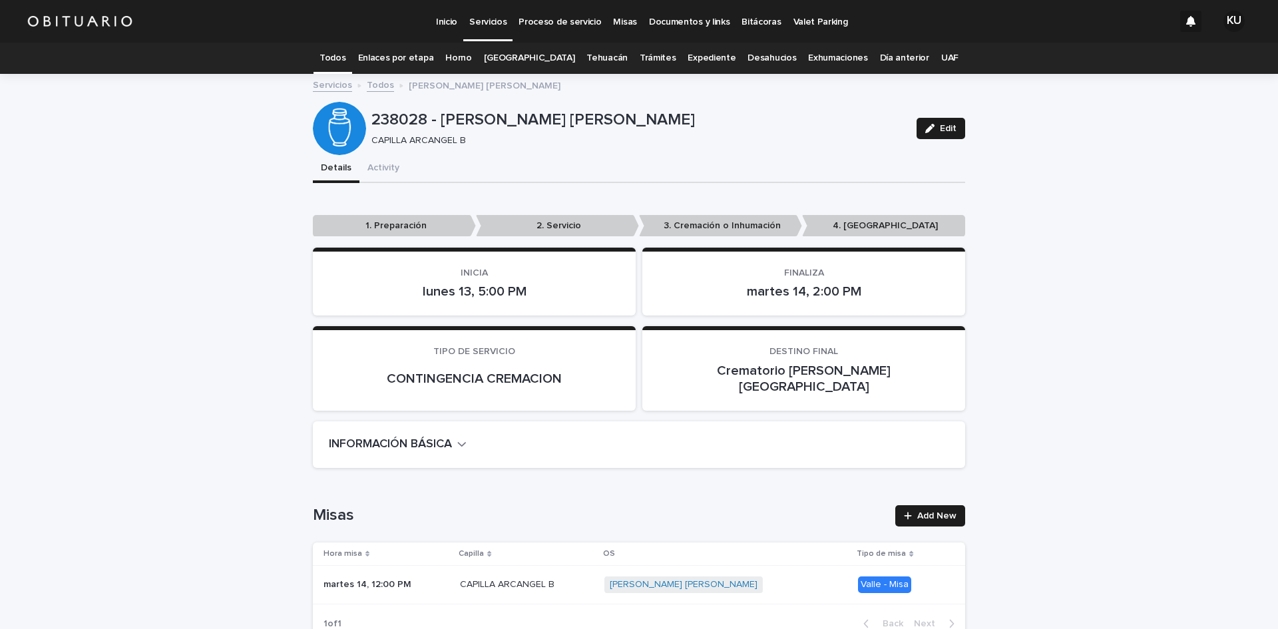
click at [483, 27] on p "Servicios" at bounding box center [487, 14] width 37 height 28
